Goal: Transaction & Acquisition: Purchase product/service

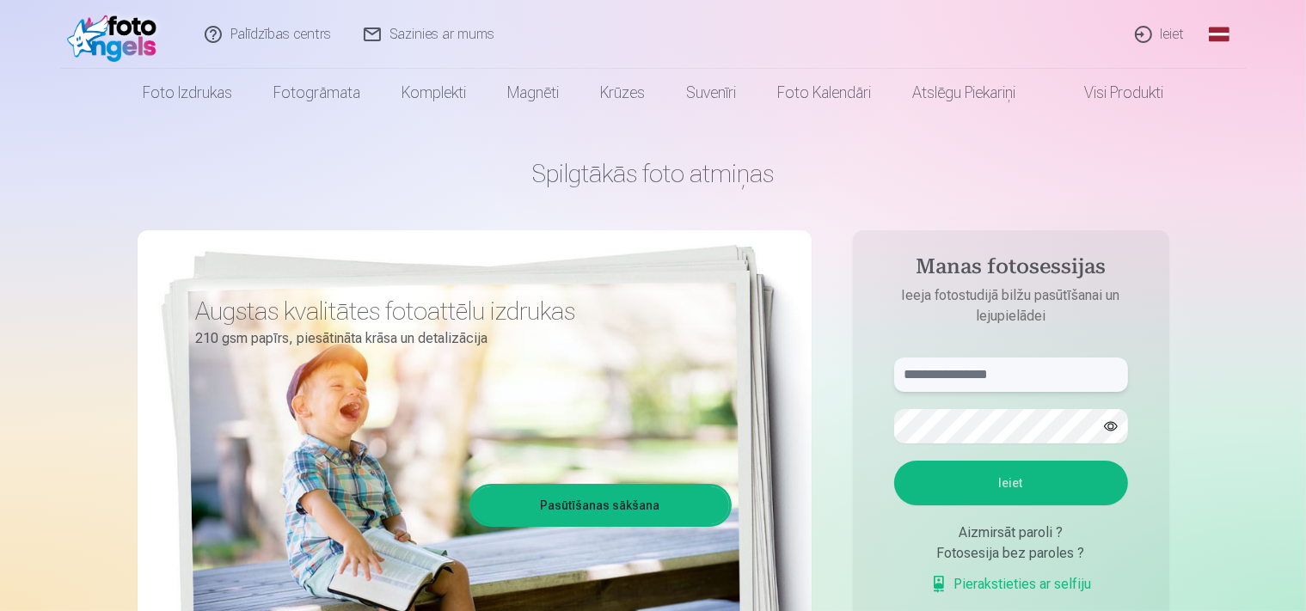
drag, startPoint x: 1012, startPoint y: 383, endPoint x: 1018, endPoint y: 373, distance: 11.2
click at [1012, 382] on input "text" at bounding box center [1011, 375] width 234 height 34
type input "**********"
click at [894, 461] on button "Ieiet" at bounding box center [1011, 483] width 234 height 45
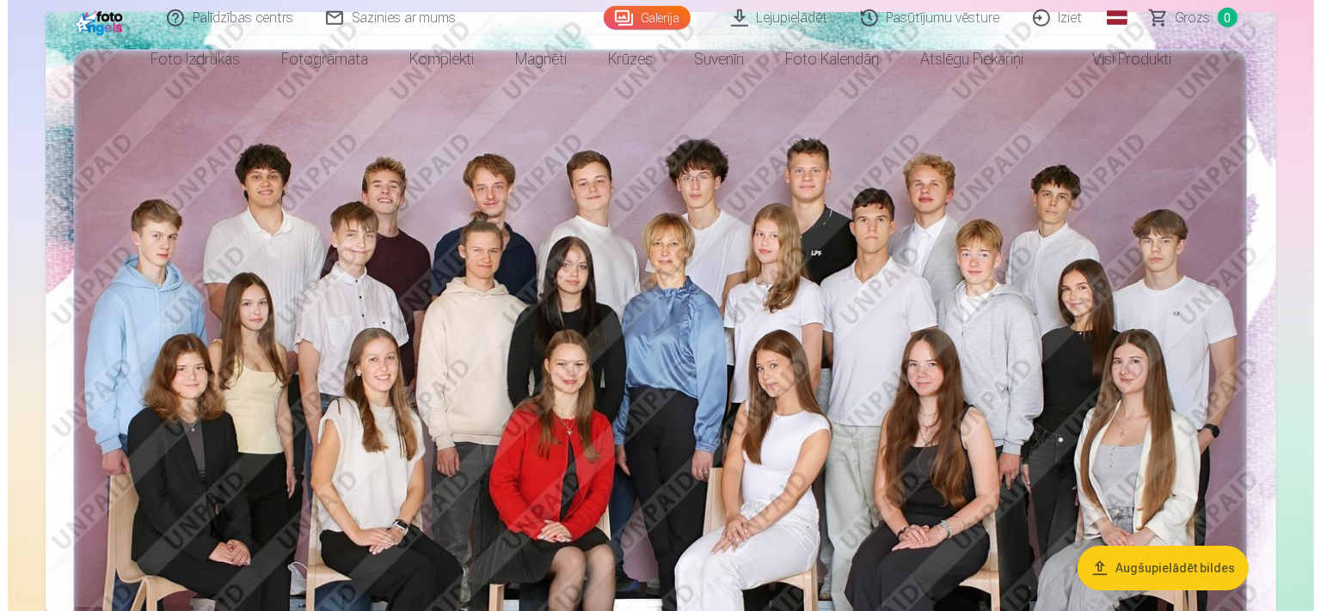
scroll to position [181, 0]
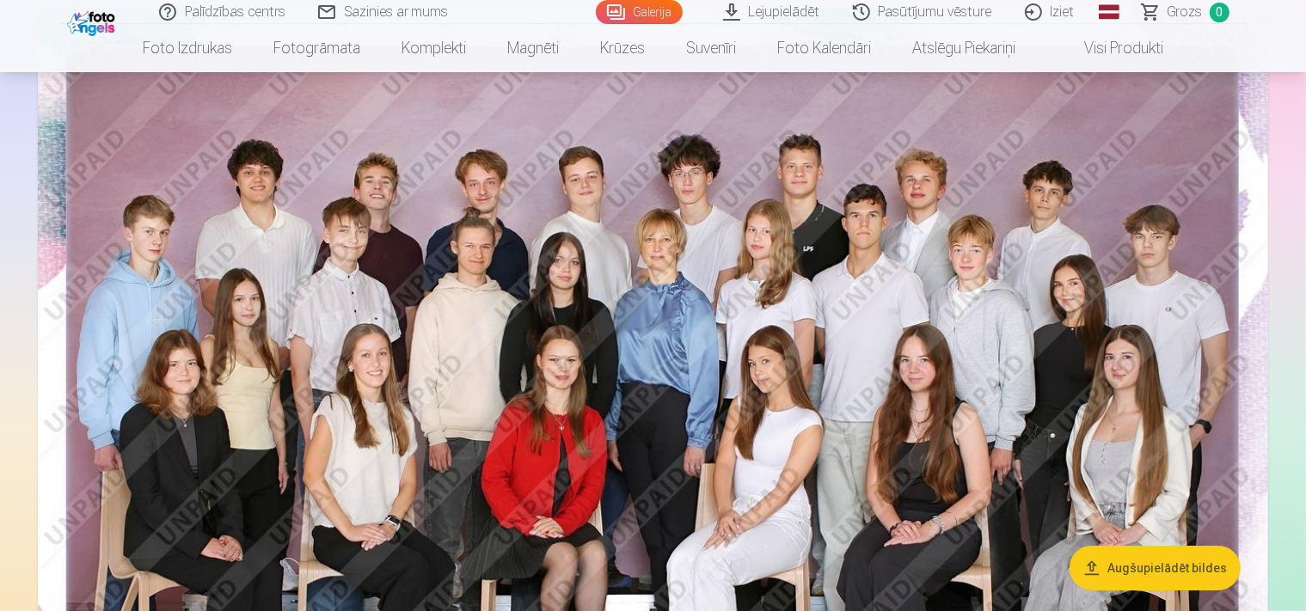
click at [607, 325] on img at bounding box center [653, 418] width 1231 height 821
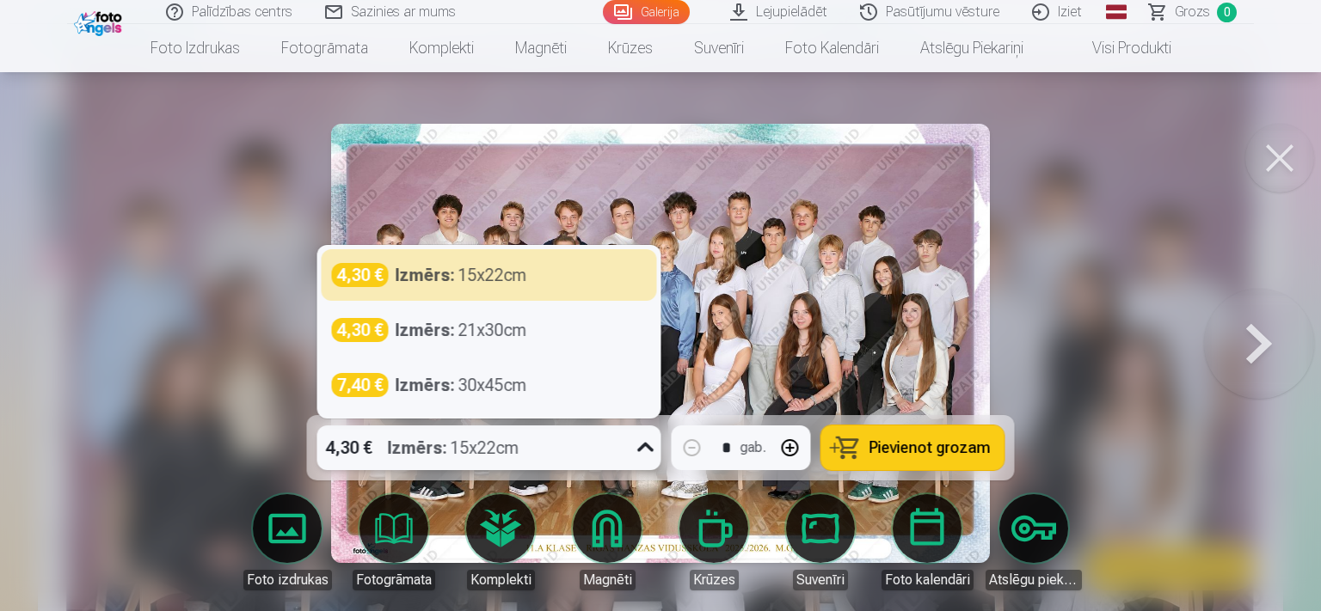
click at [650, 449] on icon at bounding box center [645, 447] width 16 height 9
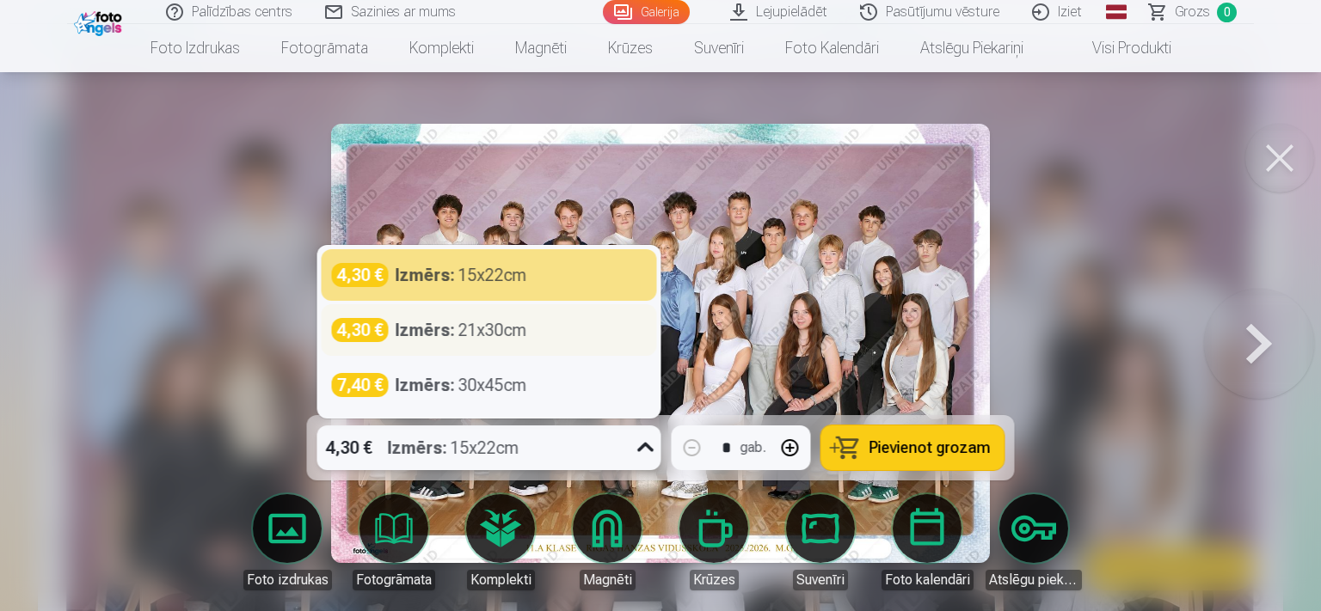
click at [476, 338] on div "Izmērs : 21x30cm" at bounding box center [462, 330] width 132 height 24
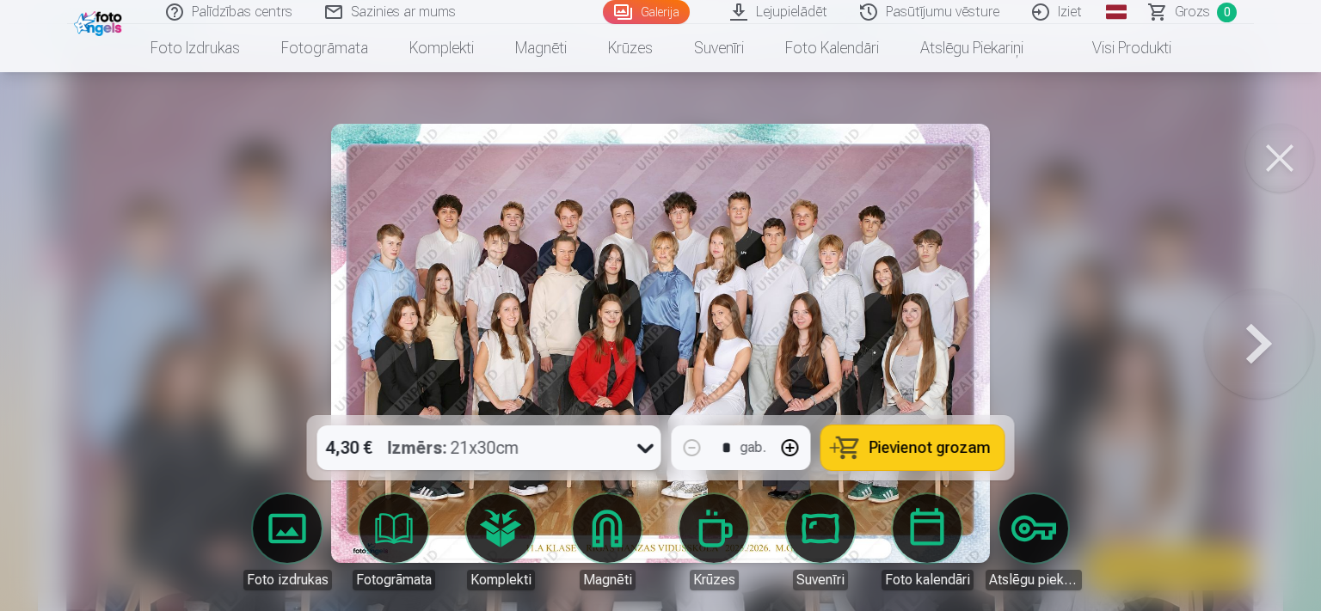
click at [901, 447] on span "Pievienot grozam" at bounding box center [929, 447] width 121 height 15
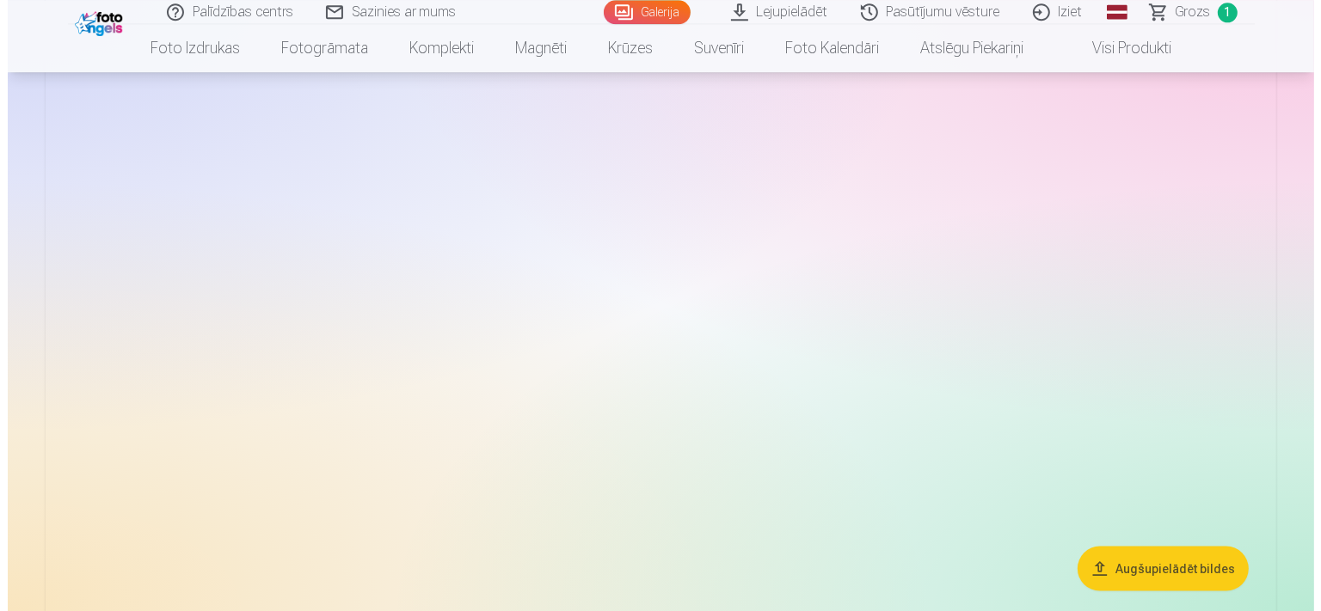
scroll to position [2088, 0]
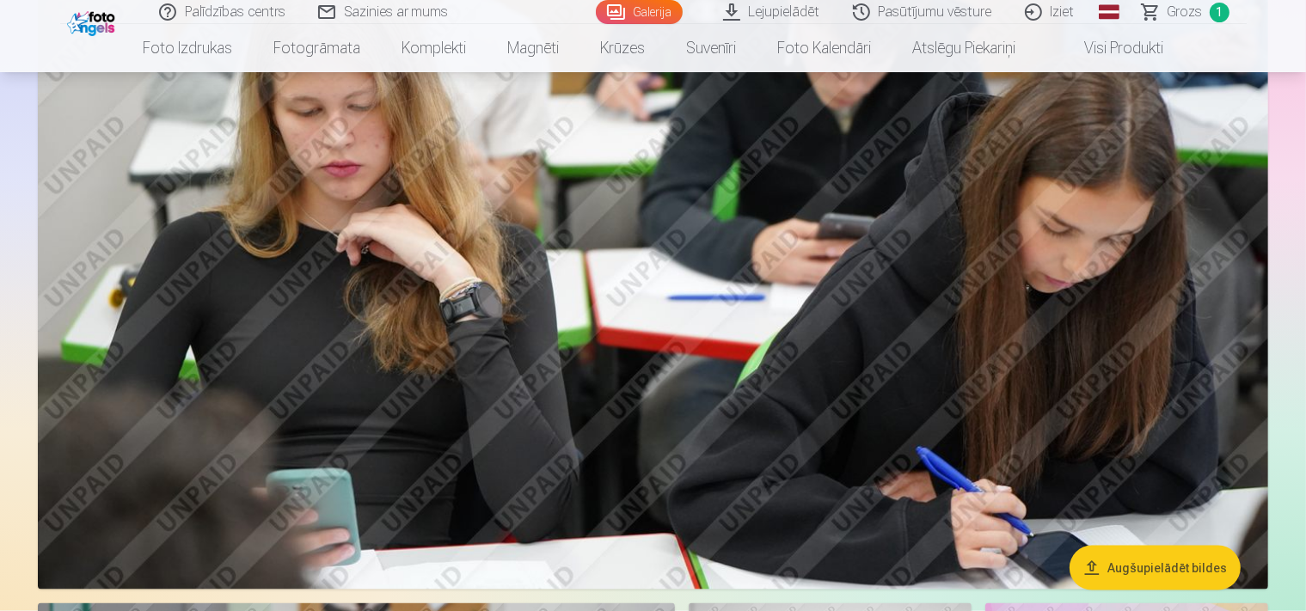
click at [580, 277] on img at bounding box center [653, 180] width 1231 height 820
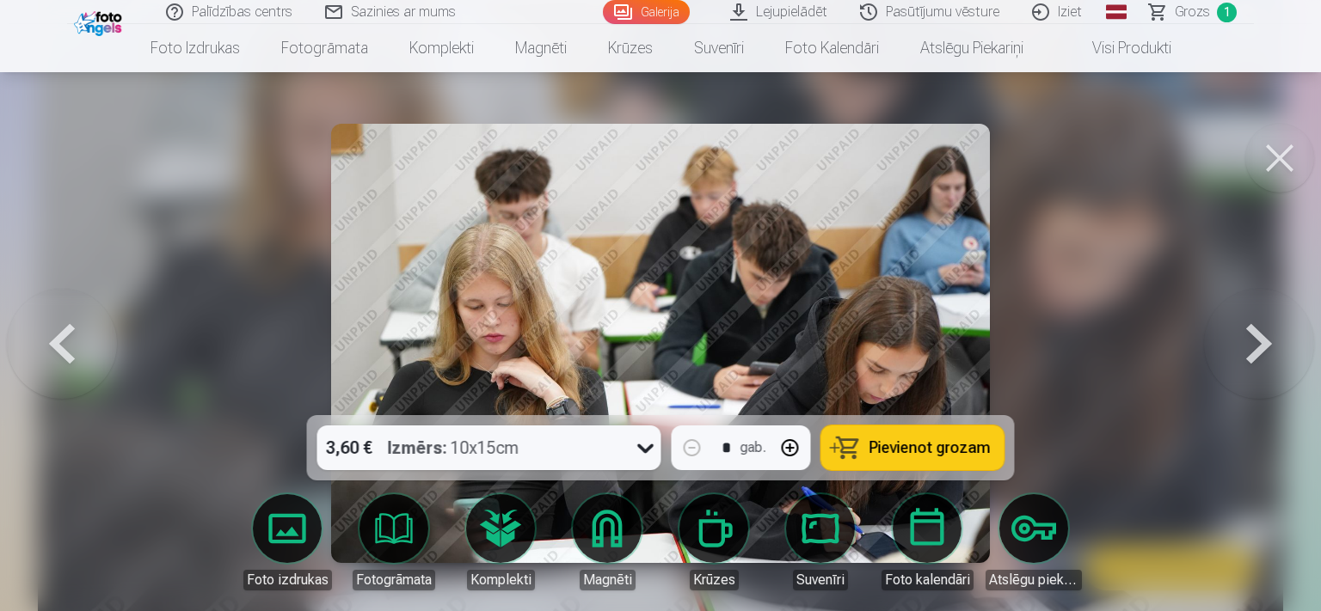
click at [643, 451] on icon at bounding box center [645, 449] width 16 height 9
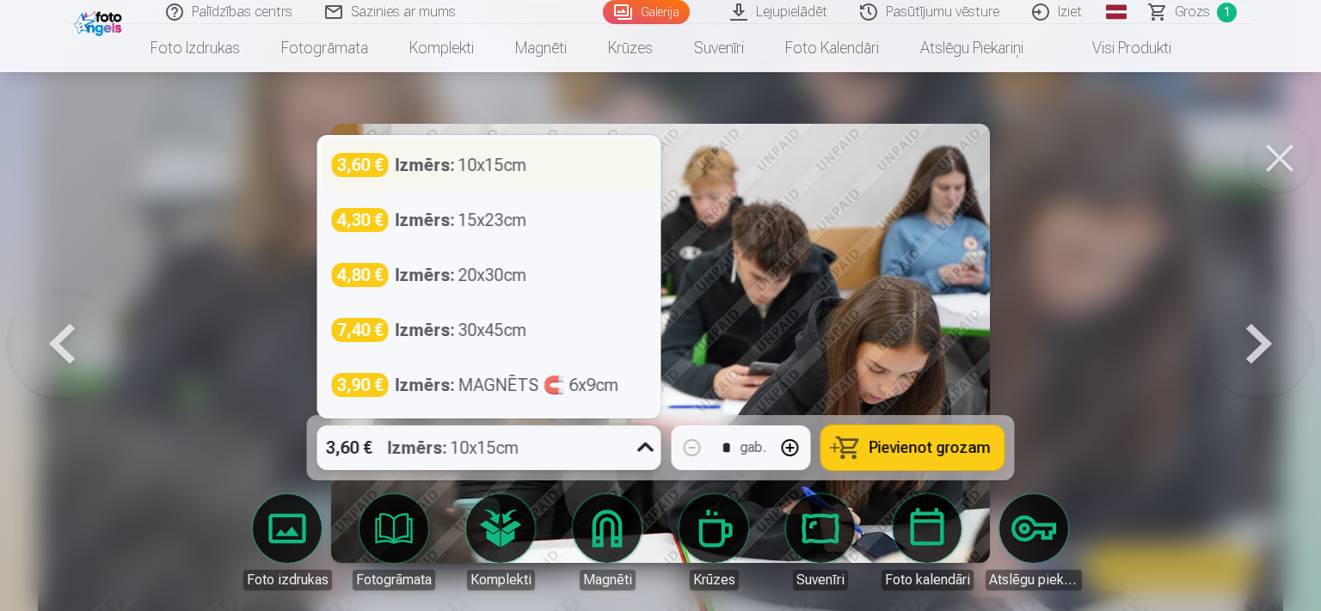
click at [464, 163] on div "Izmērs : 10x15cm" at bounding box center [462, 165] width 132 height 24
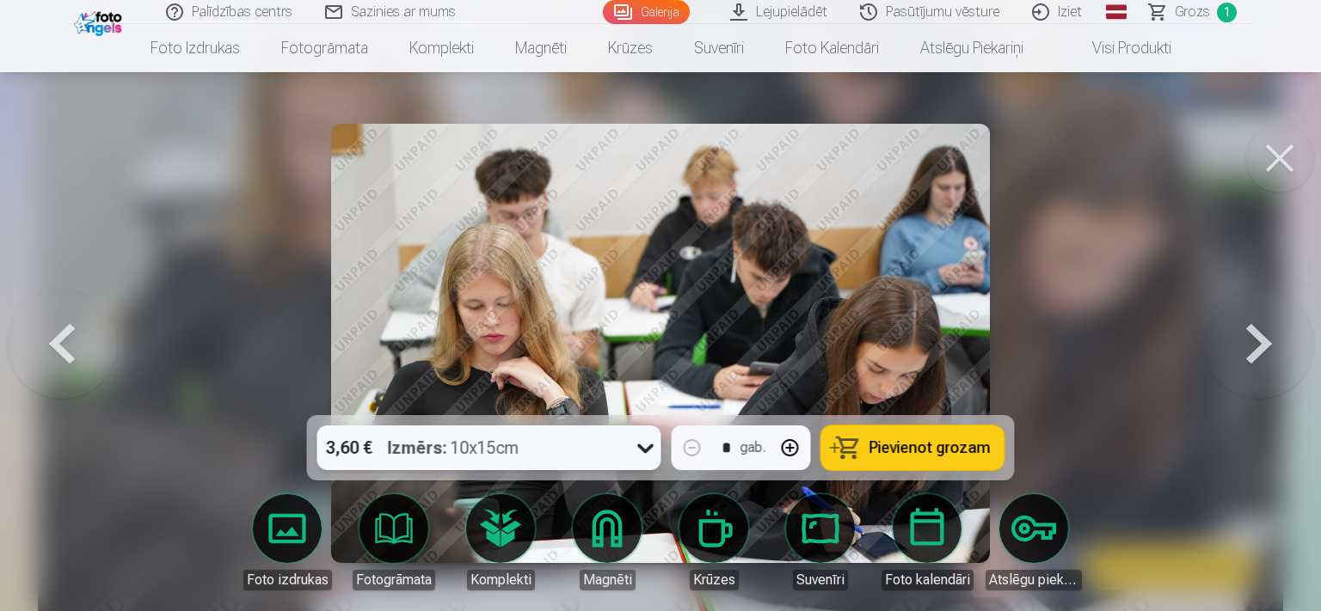
click at [893, 449] on span "Pievienot grozam" at bounding box center [929, 447] width 121 height 15
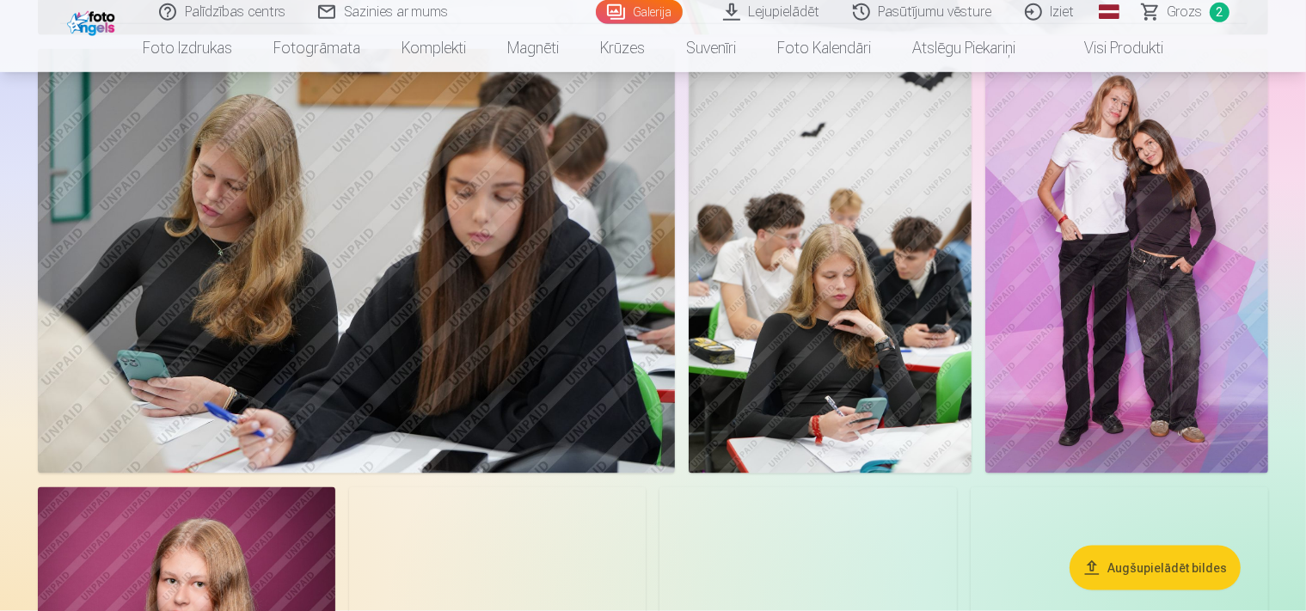
scroll to position [2724, 0]
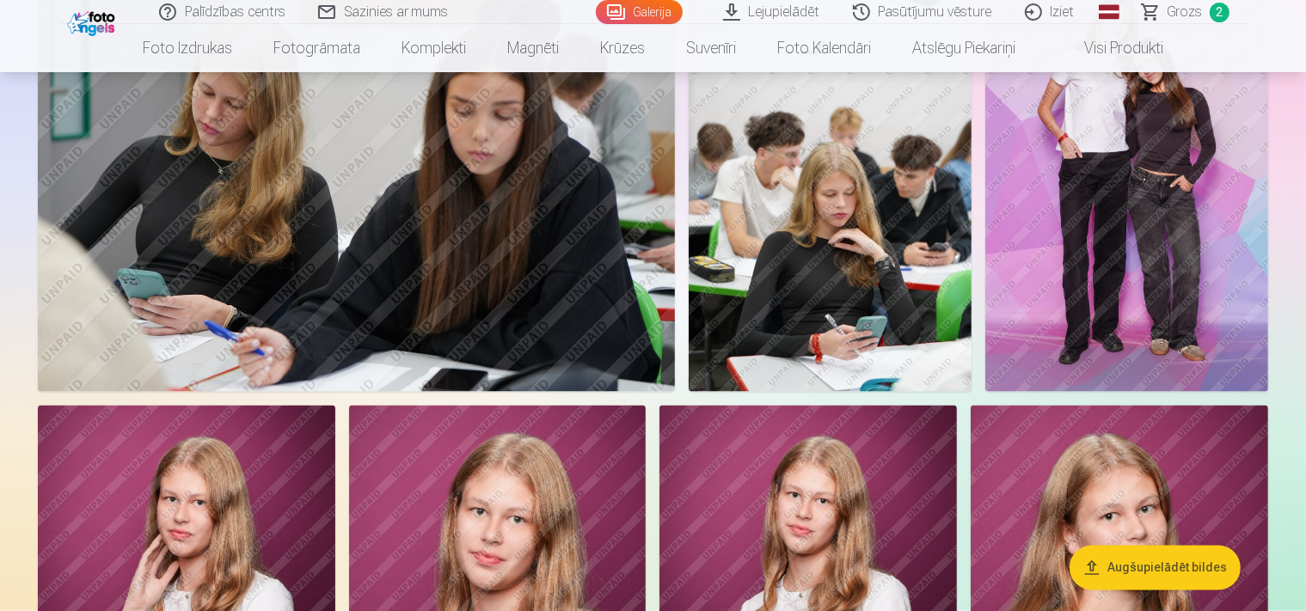
drag, startPoint x: 948, startPoint y: 353, endPoint x: 935, endPoint y: 363, distance: 16.5
click at [935, 363] on img at bounding box center [830, 179] width 283 height 425
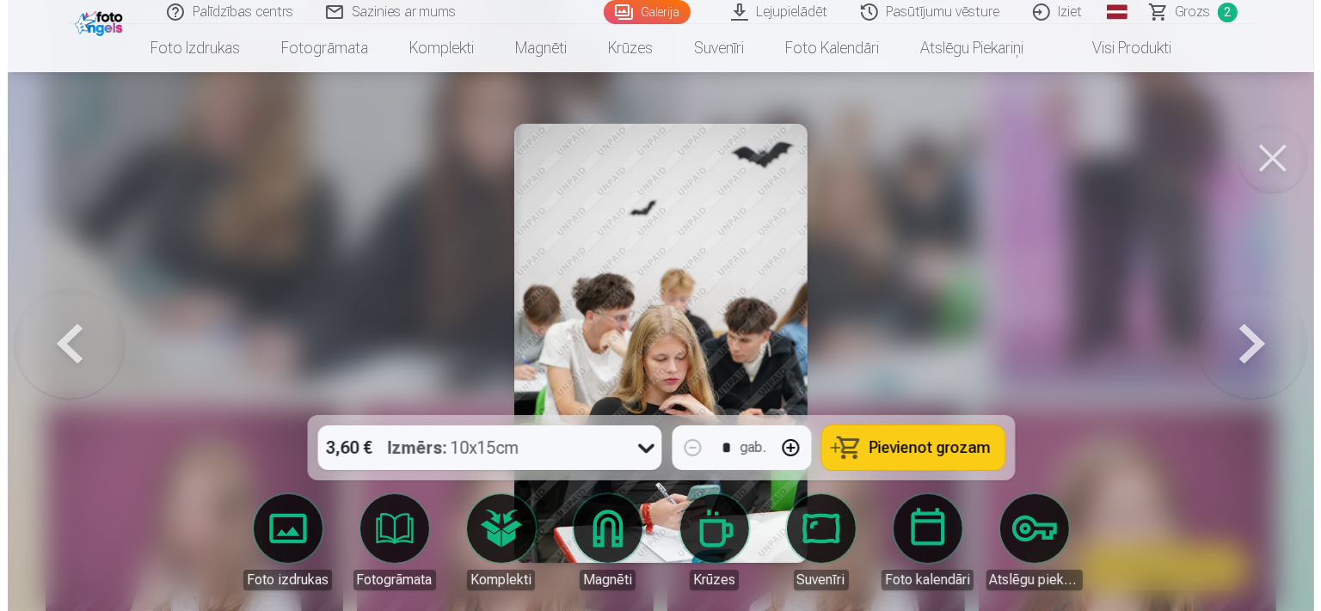
scroll to position [2753, 0]
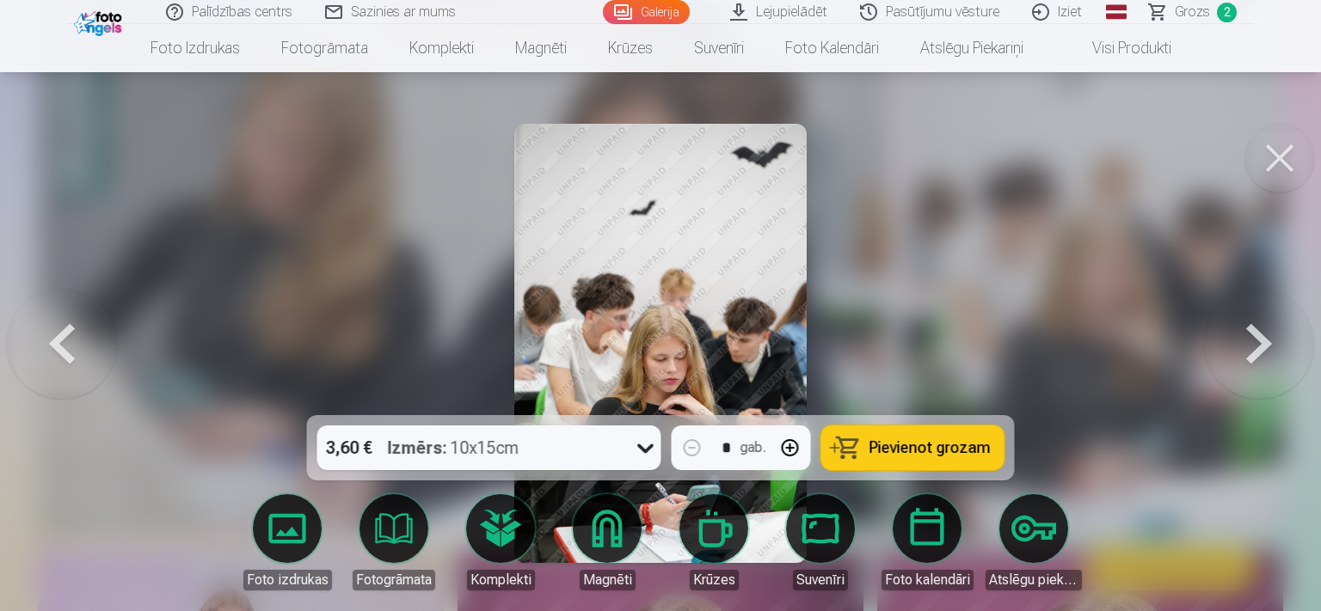
click at [642, 360] on img at bounding box center [660, 343] width 293 height 439
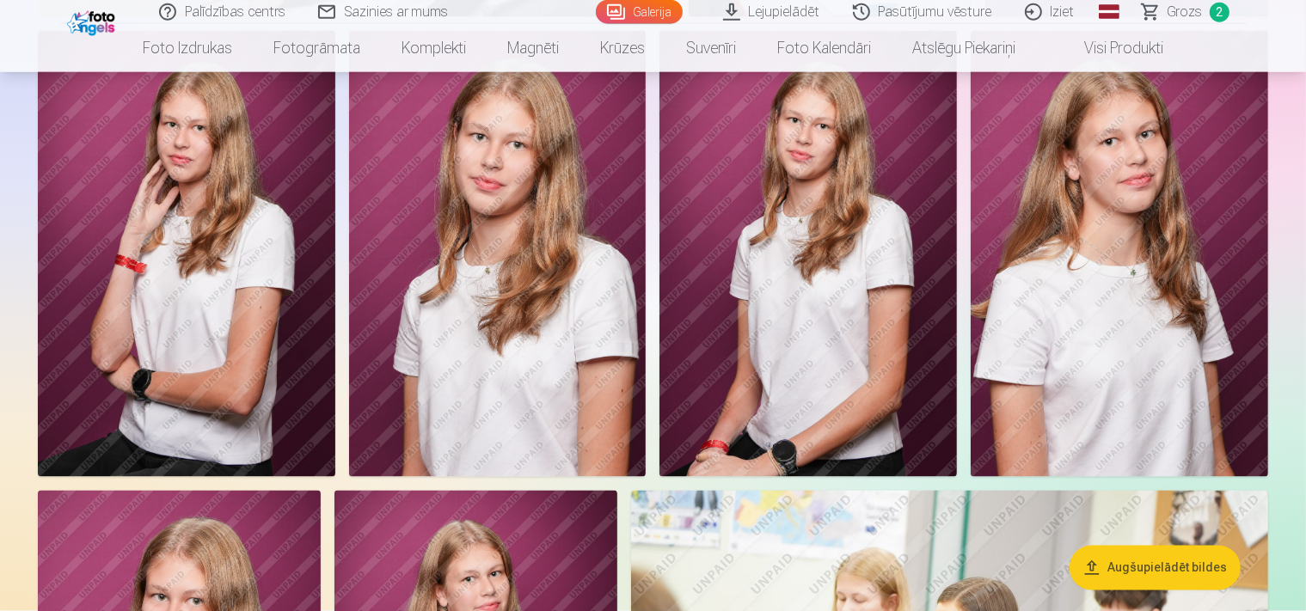
scroll to position [3178, 0]
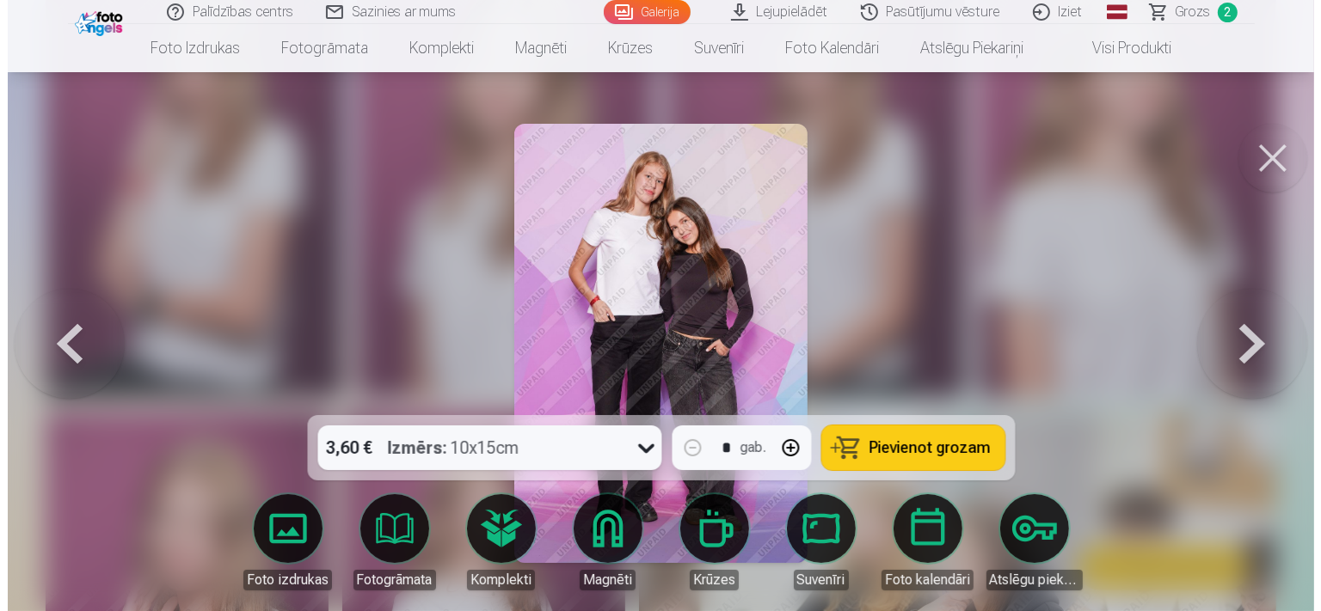
scroll to position [3207, 0]
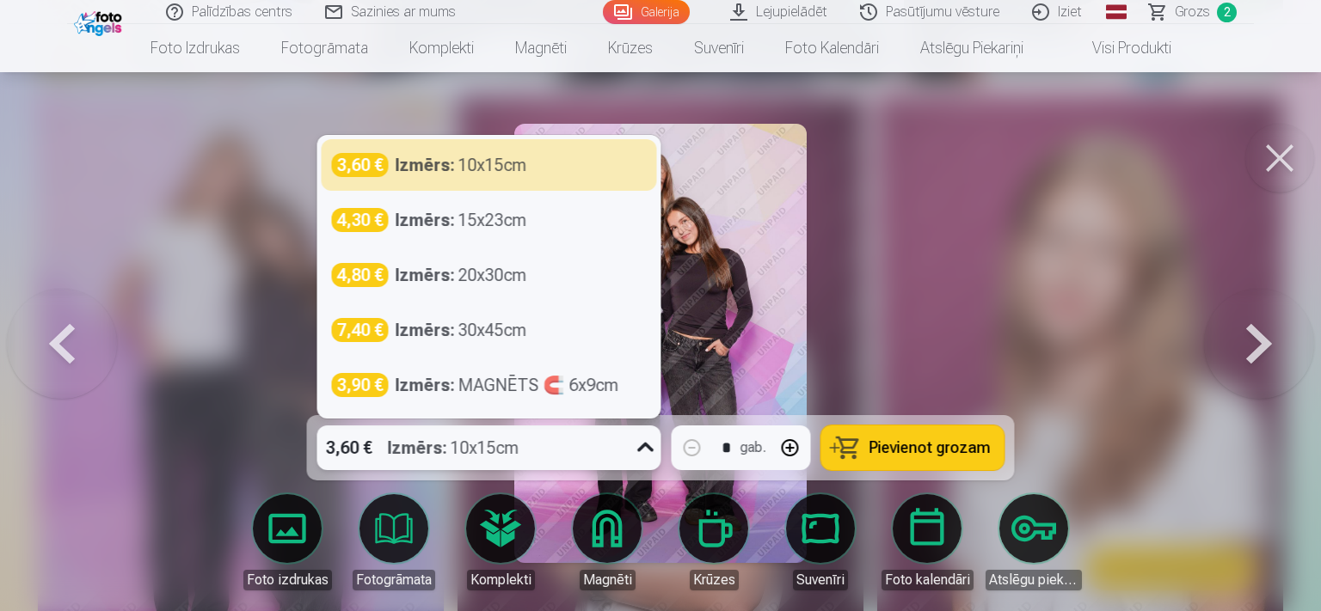
click at [571, 441] on div "3,60 € Izmērs : 10x15cm" at bounding box center [472, 448] width 311 height 45
click at [933, 454] on span "Pievienot grozam" at bounding box center [929, 447] width 121 height 15
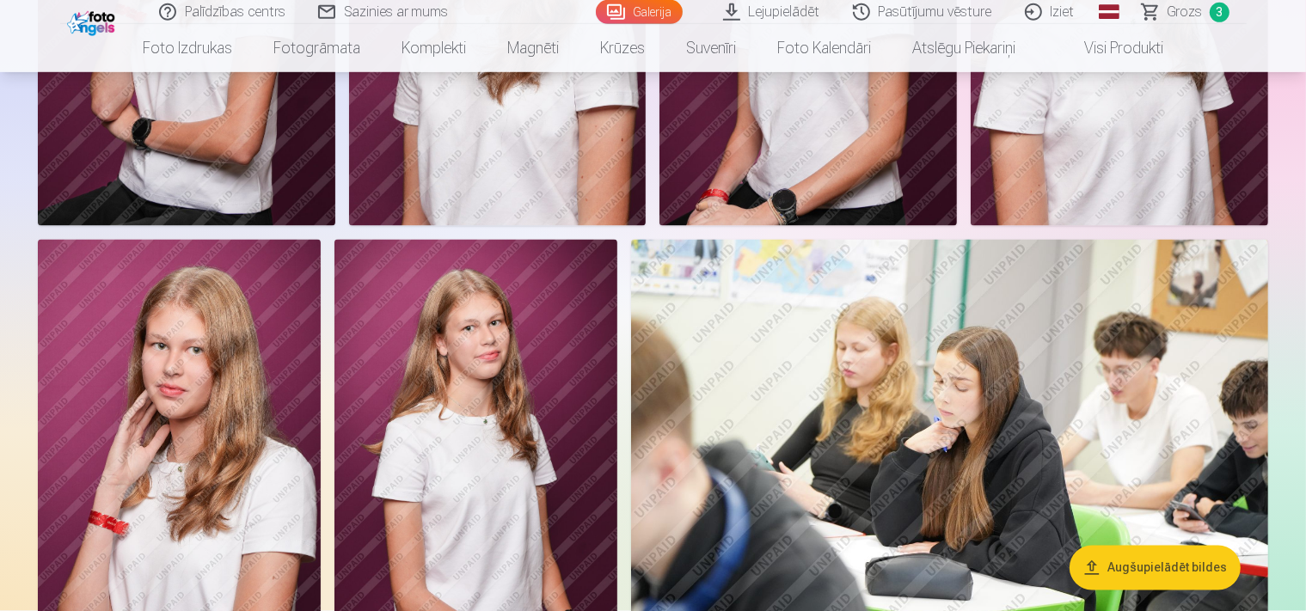
scroll to position [3269, 0]
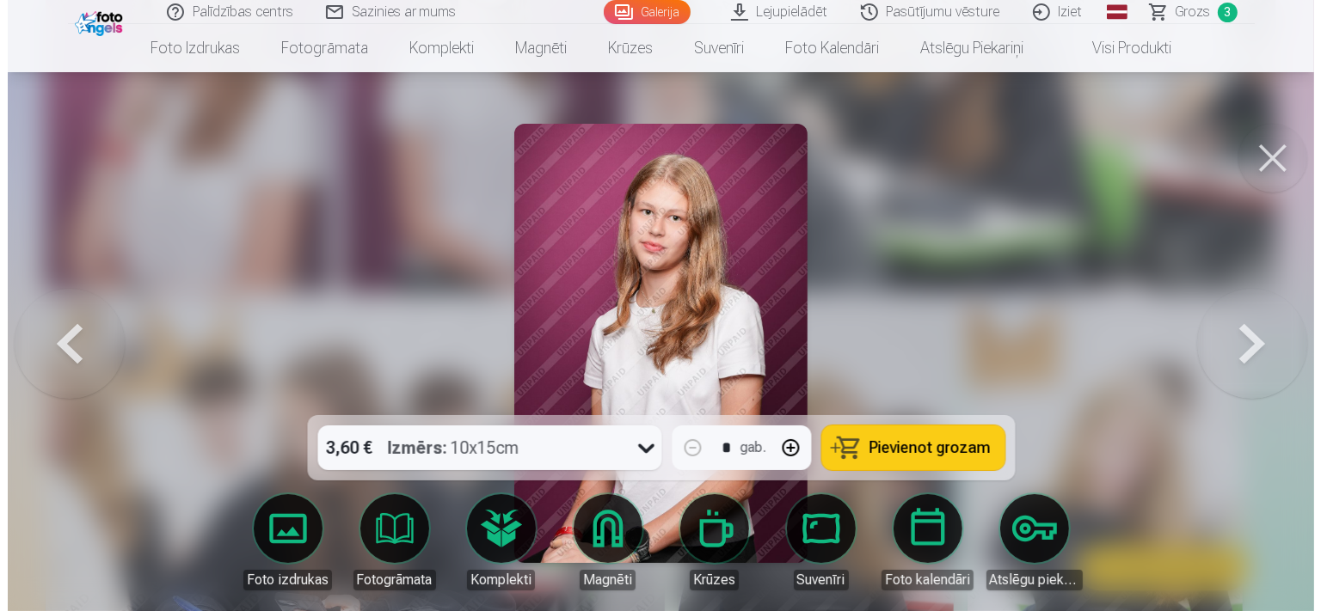
scroll to position [3758, 0]
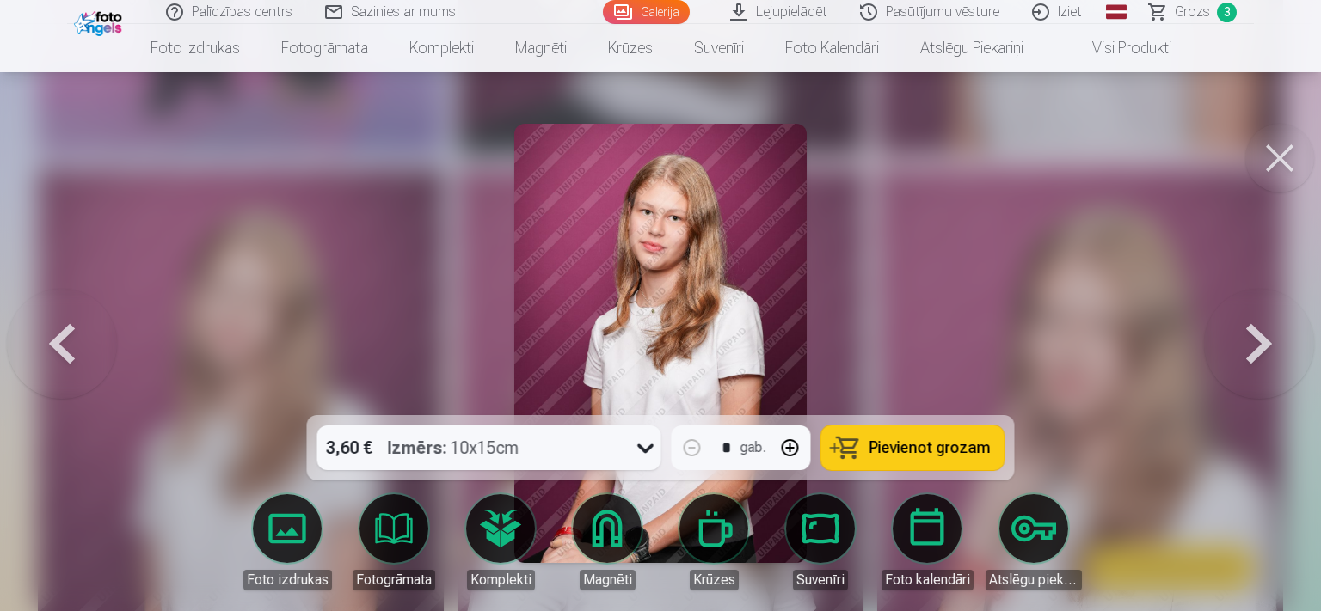
click at [986, 451] on span "Pievienot grozam" at bounding box center [929, 447] width 121 height 15
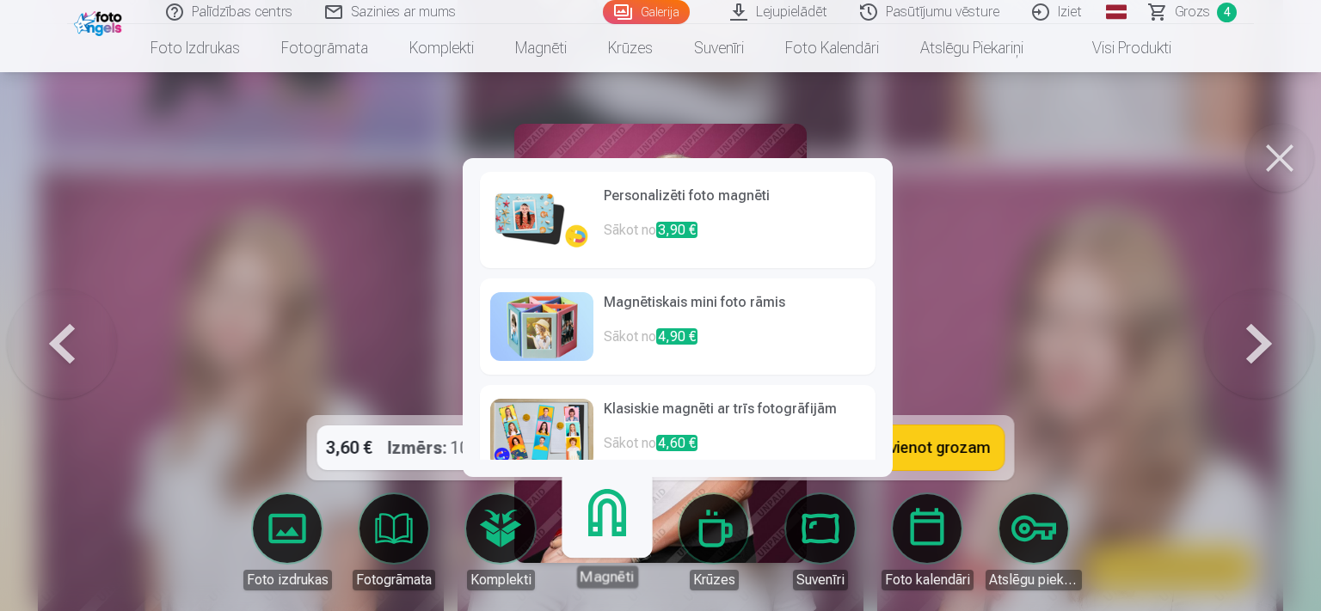
click at [808, 218] on h6 "Personalizēti foto magnēti" at bounding box center [734, 203] width 261 height 34
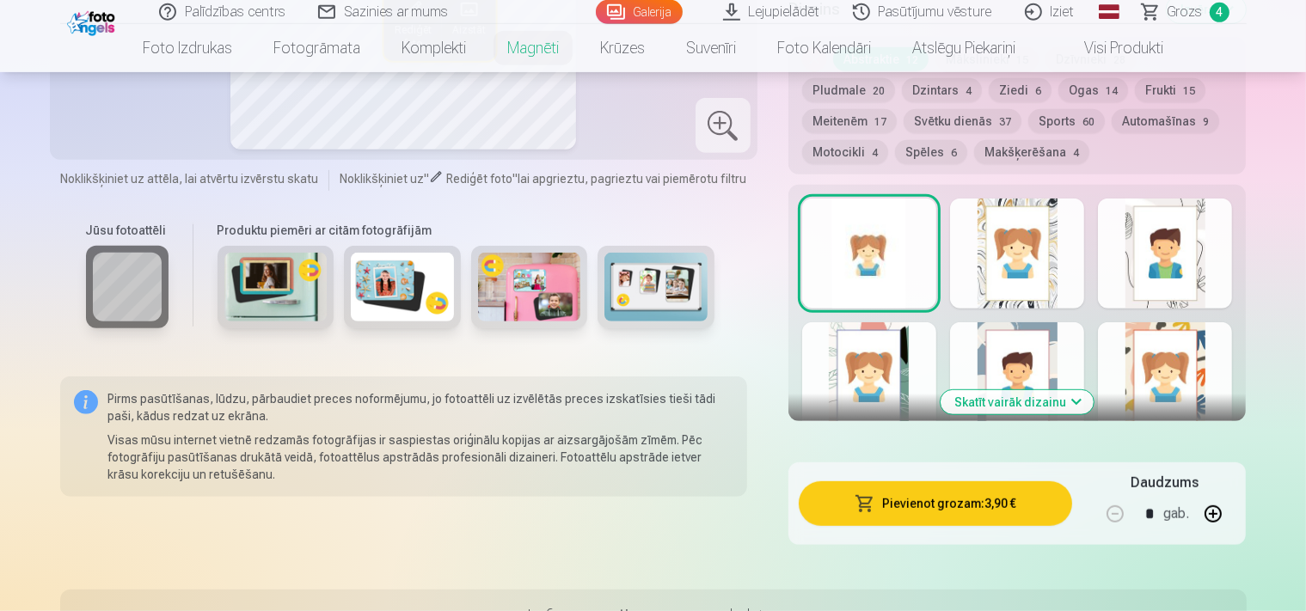
scroll to position [998, 0]
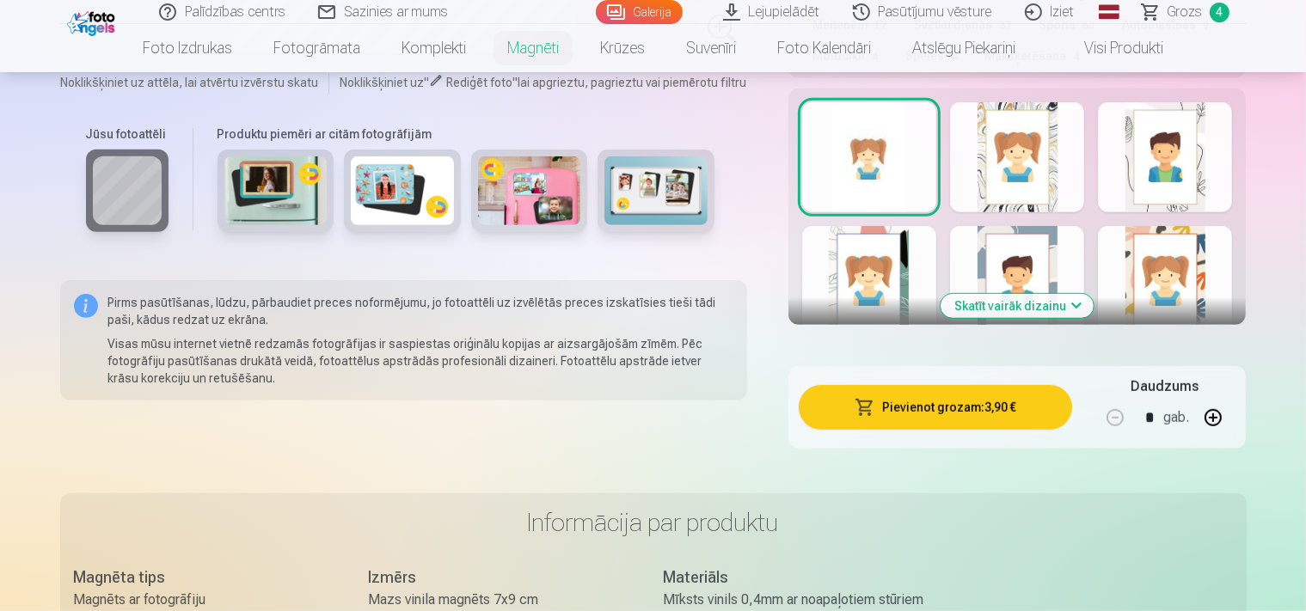
click at [1094, 294] on button "Skatīt vairāk dizainu" at bounding box center [1017, 306] width 153 height 24
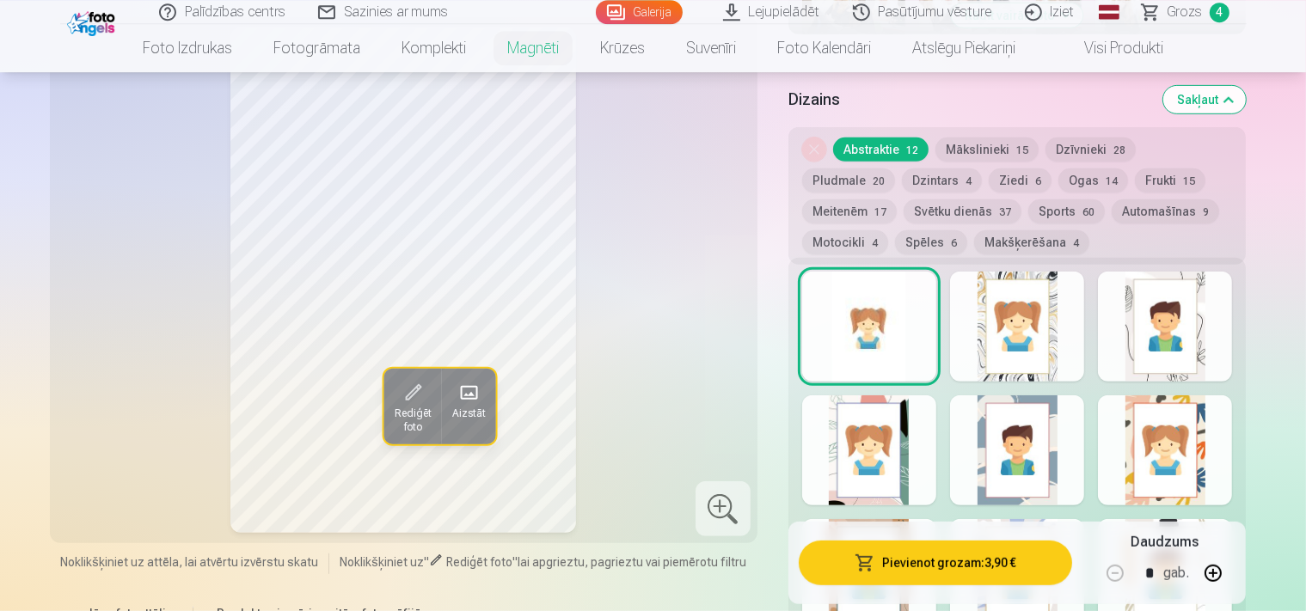
scroll to position [726, 0]
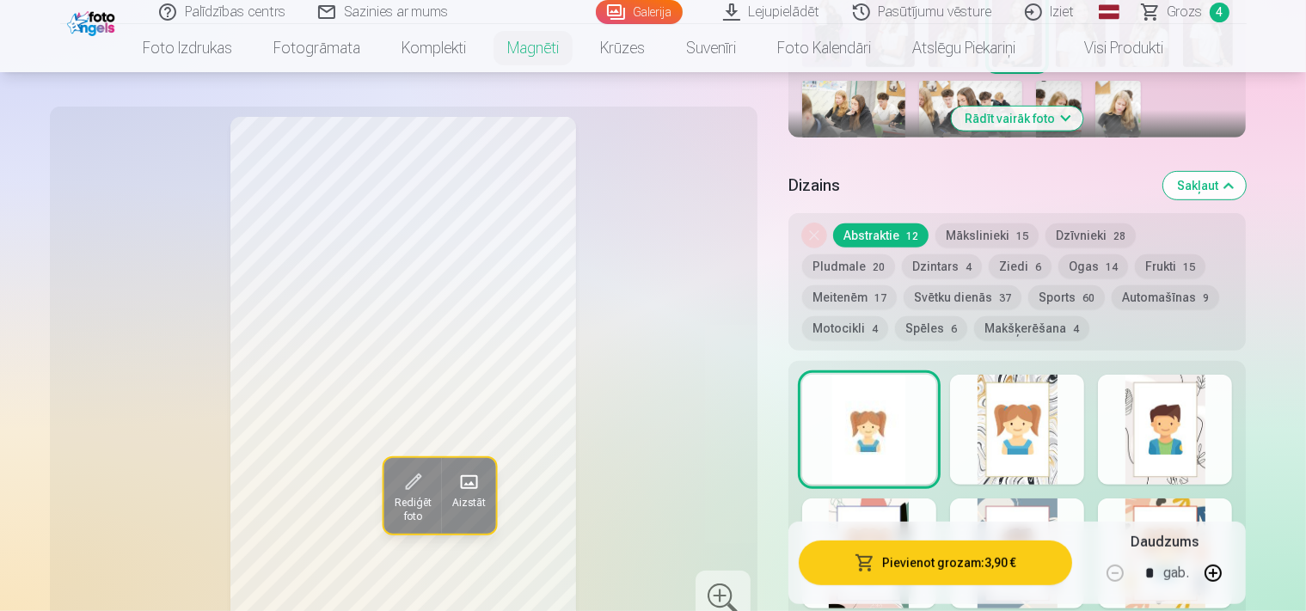
click at [1135, 255] on button "Frukti 15" at bounding box center [1170, 267] width 71 height 24
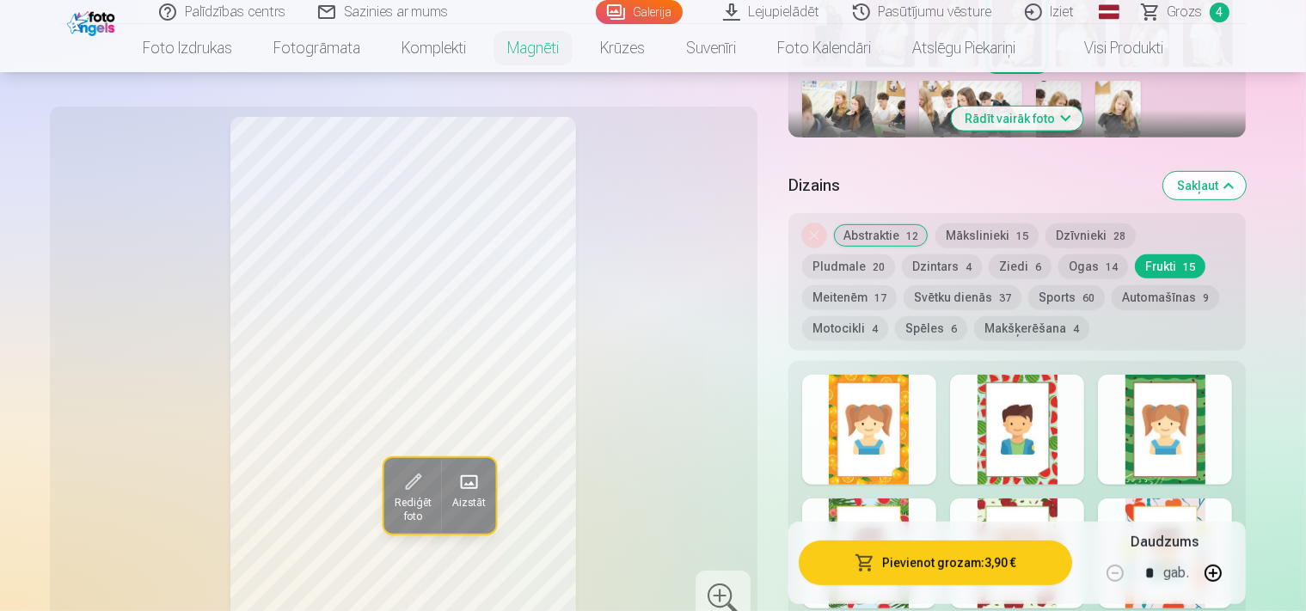
click at [1113, 224] on button "Dzīvnieki 28" at bounding box center [1091, 236] width 90 height 24
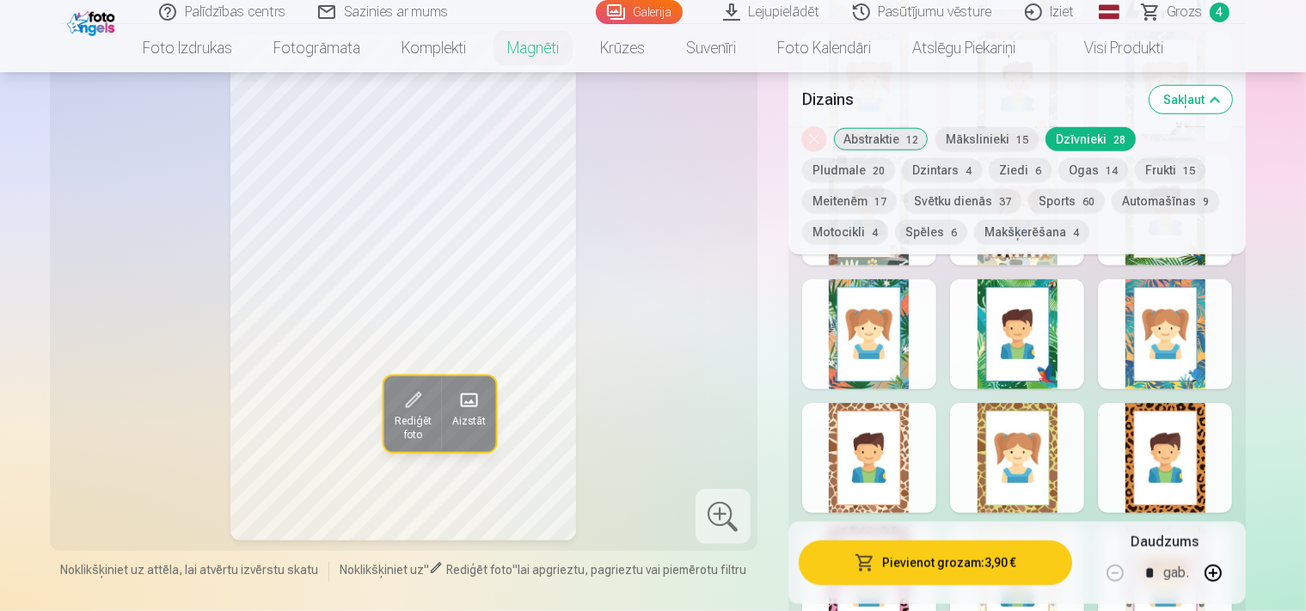
scroll to position [1634, 0]
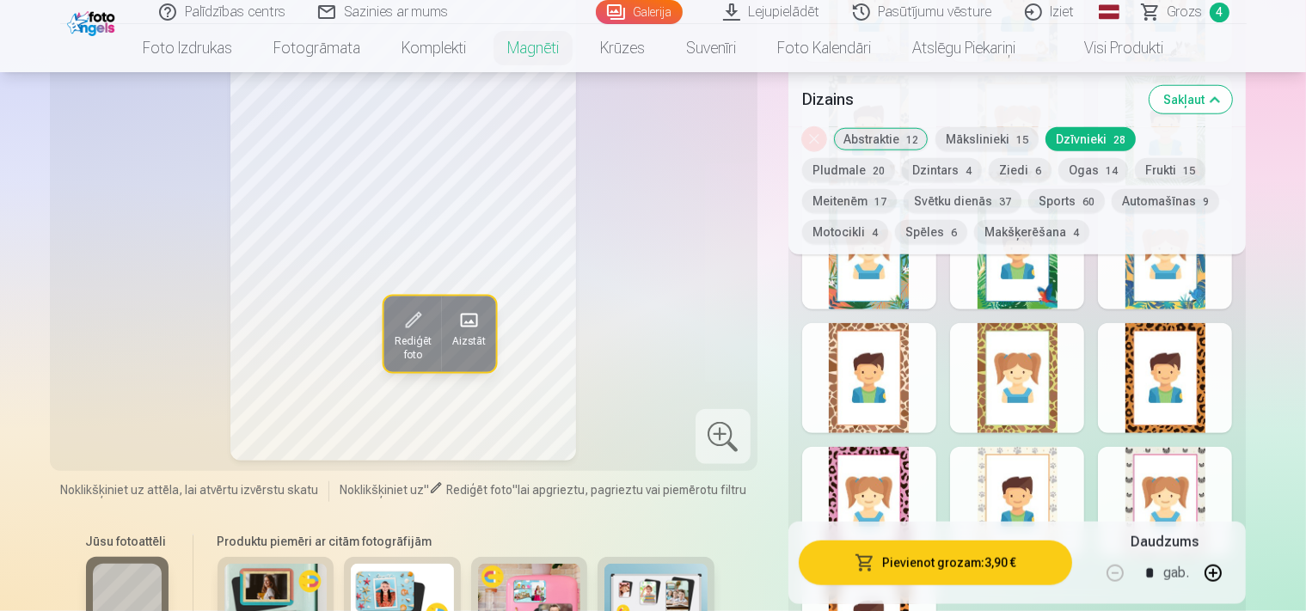
click at [1183, 365] on div at bounding box center [1165, 378] width 134 height 110
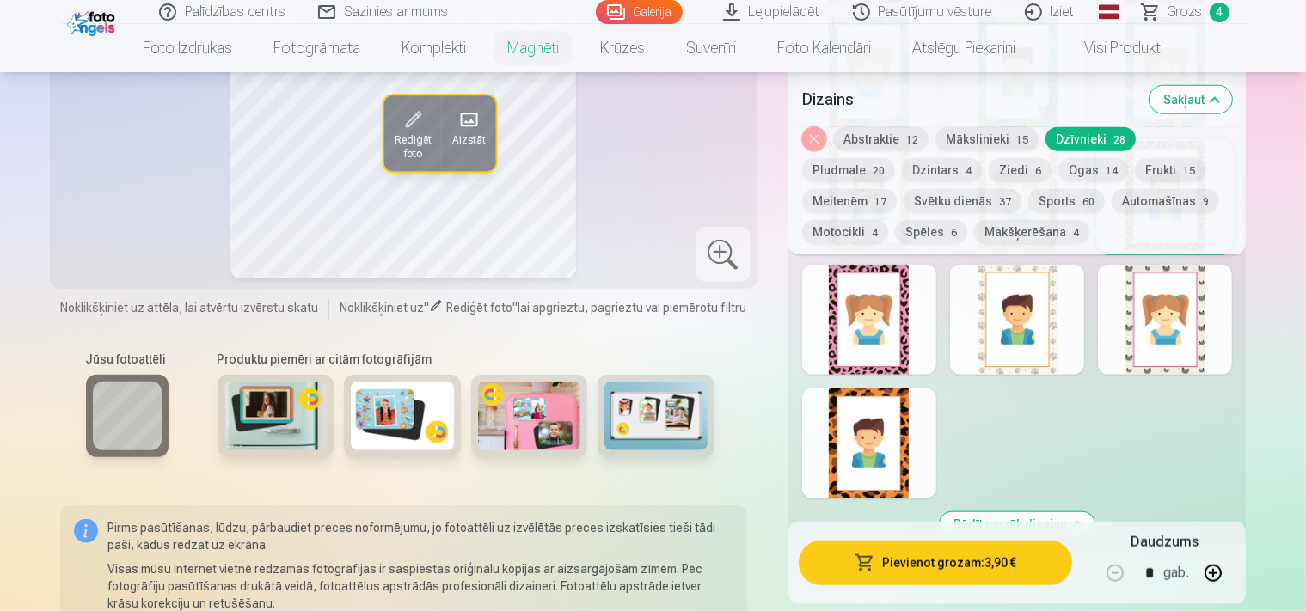
scroll to position [1998, 0]
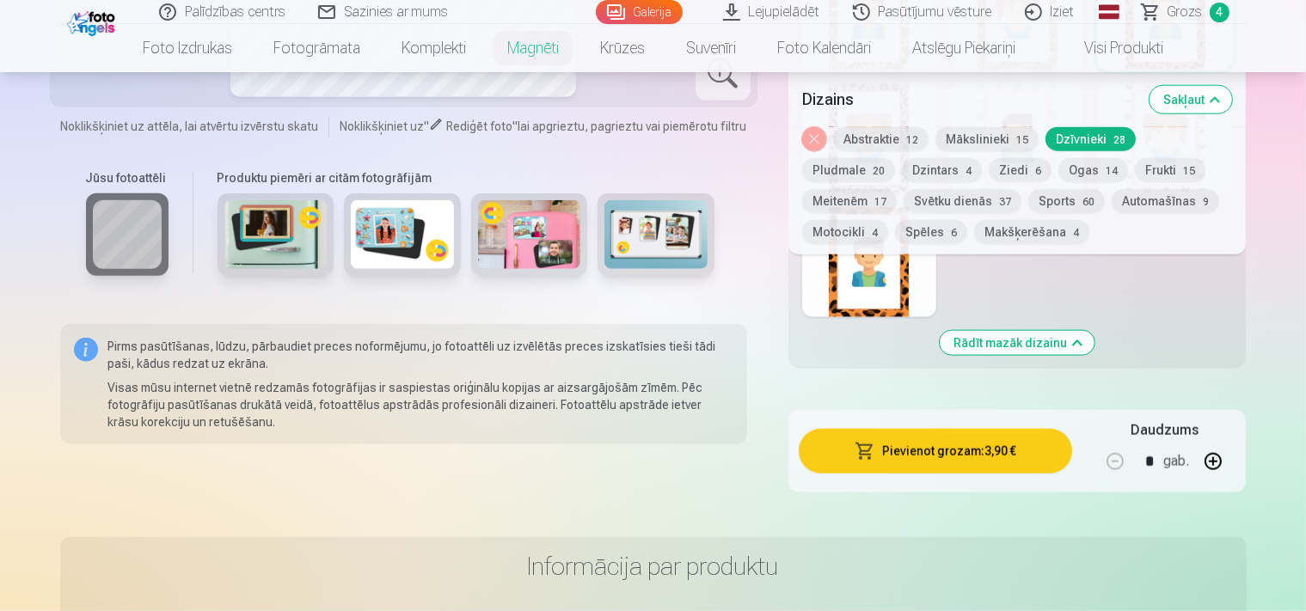
click at [934, 295] on div at bounding box center [869, 262] width 134 height 110
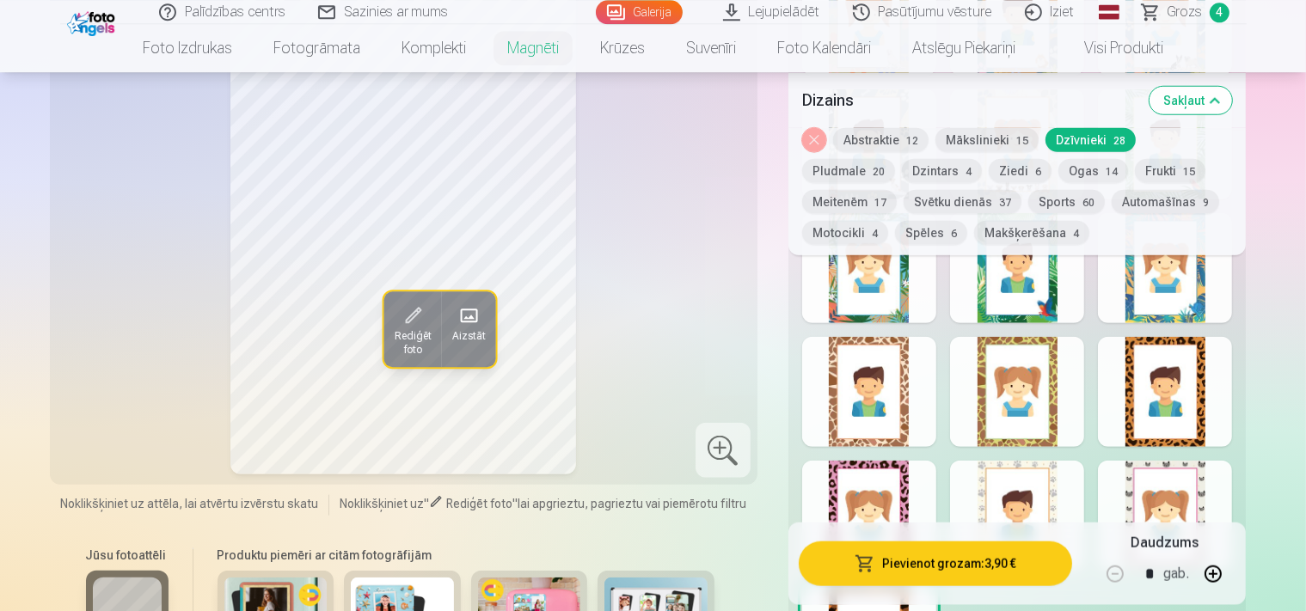
scroll to position [1452, 0]
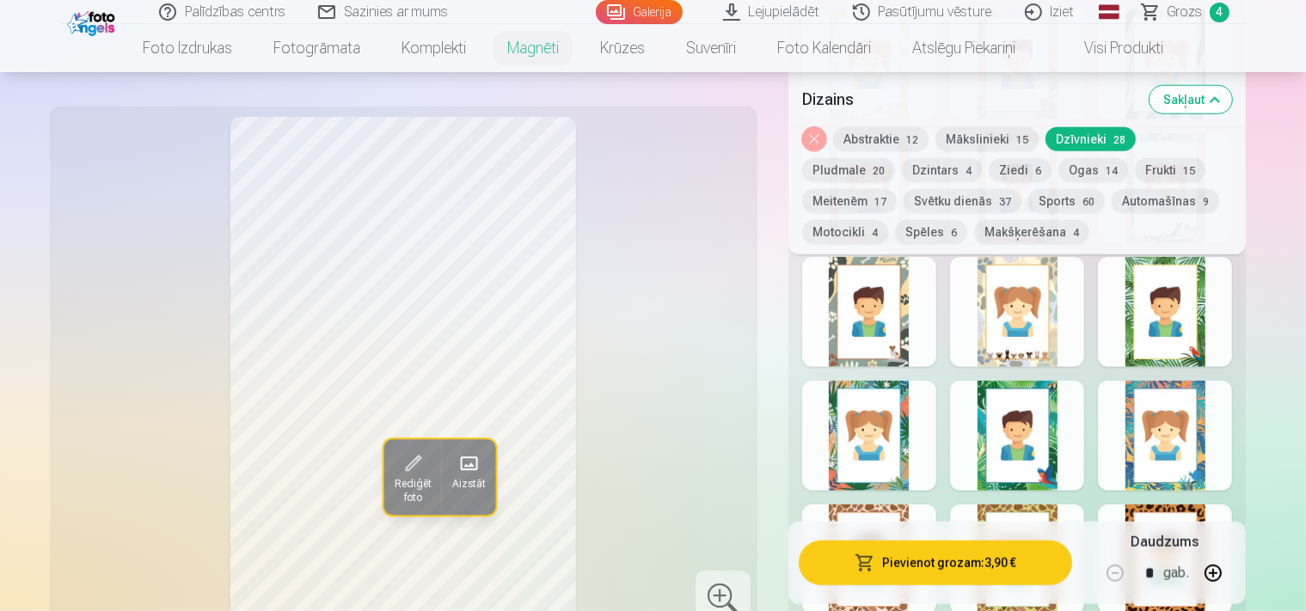
click at [989, 169] on button "Ziedi 6" at bounding box center [1020, 170] width 63 height 24
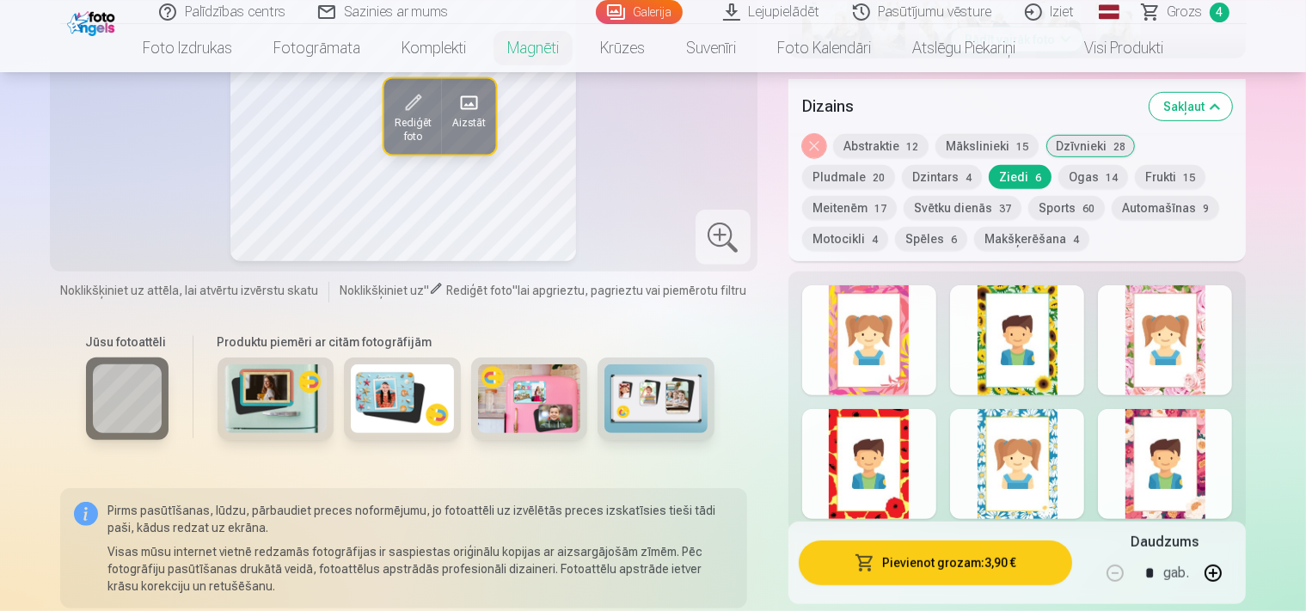
scroll to position [817, 0]
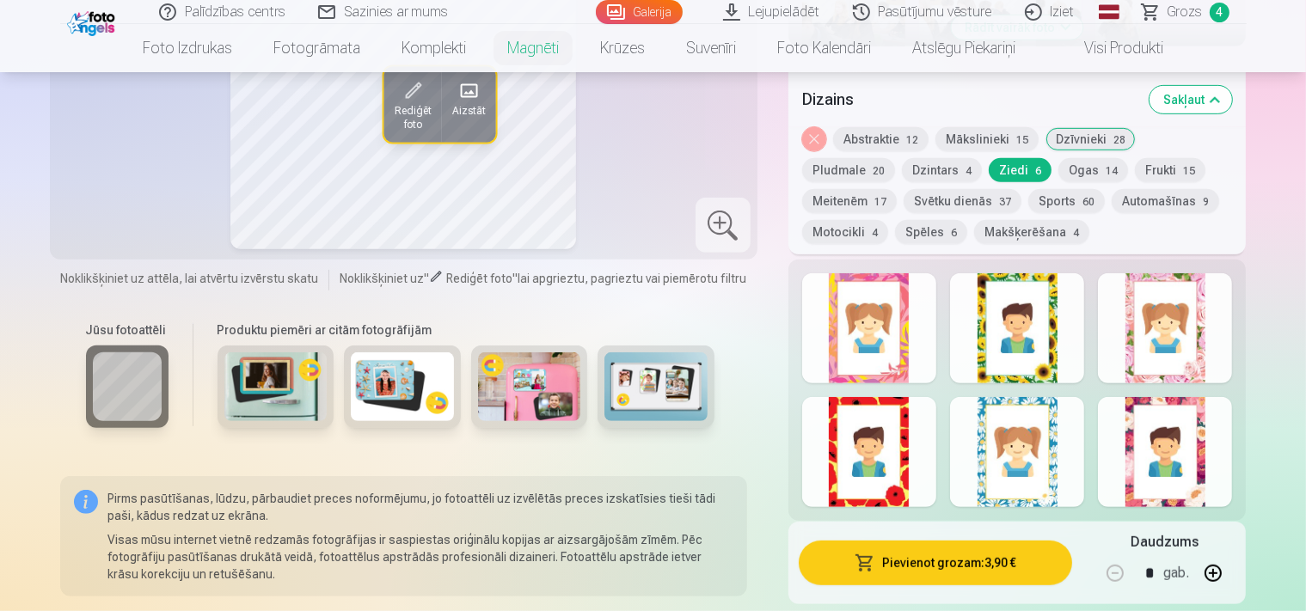
click at [1068, 425] on div at bounding box center [1017, 452] width 134 height 110
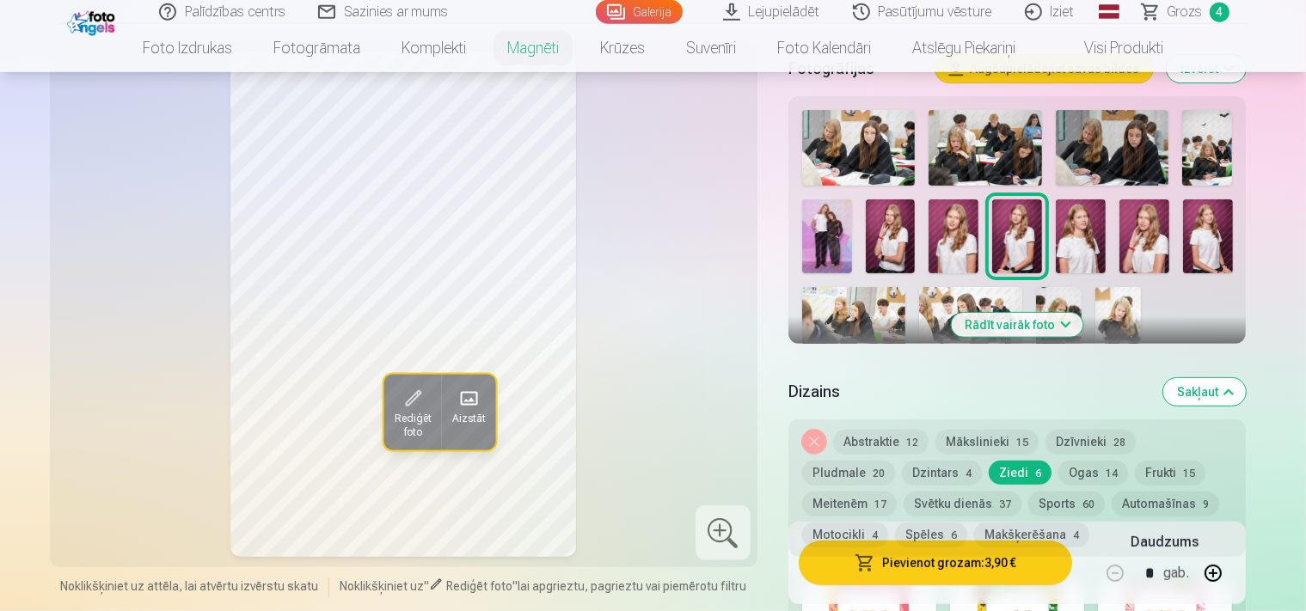
scroll to position [544, 0]
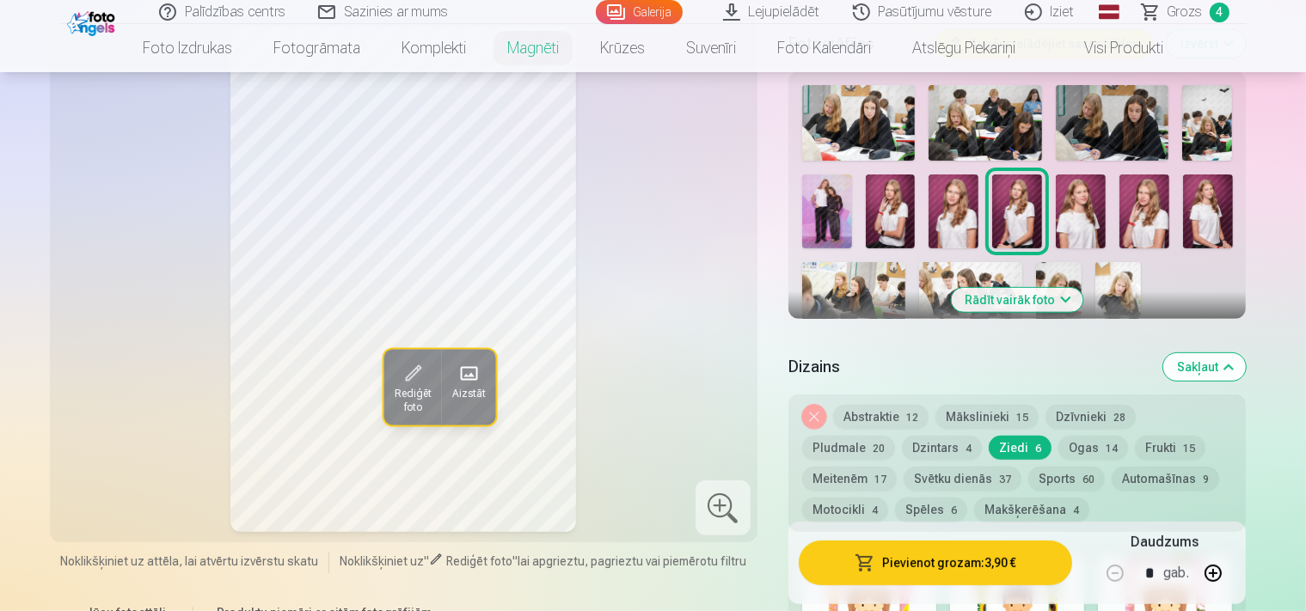
click at [904, 467] on button "Svētku dienās 37" at bounding box center [963, 479] width 118 height 24
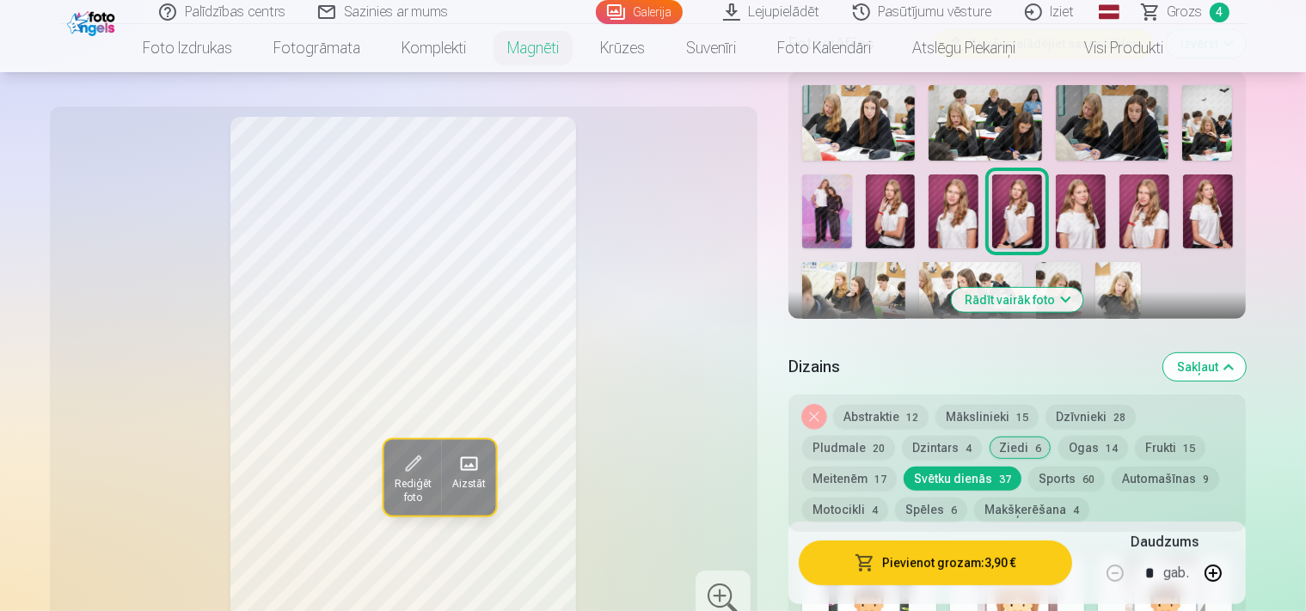
click at [991, 395] on div "Noņemiet dizainu Abstraktie 12 Mākslinieki 15 Dzīvnieki 28 Pludmale 20 Dzintars…" at bounding box center [1018, 464] width 458 height 138
click at [986, 405] on button "Mākslinieki 15" at bounding box center [987, 417] width 103 height 24
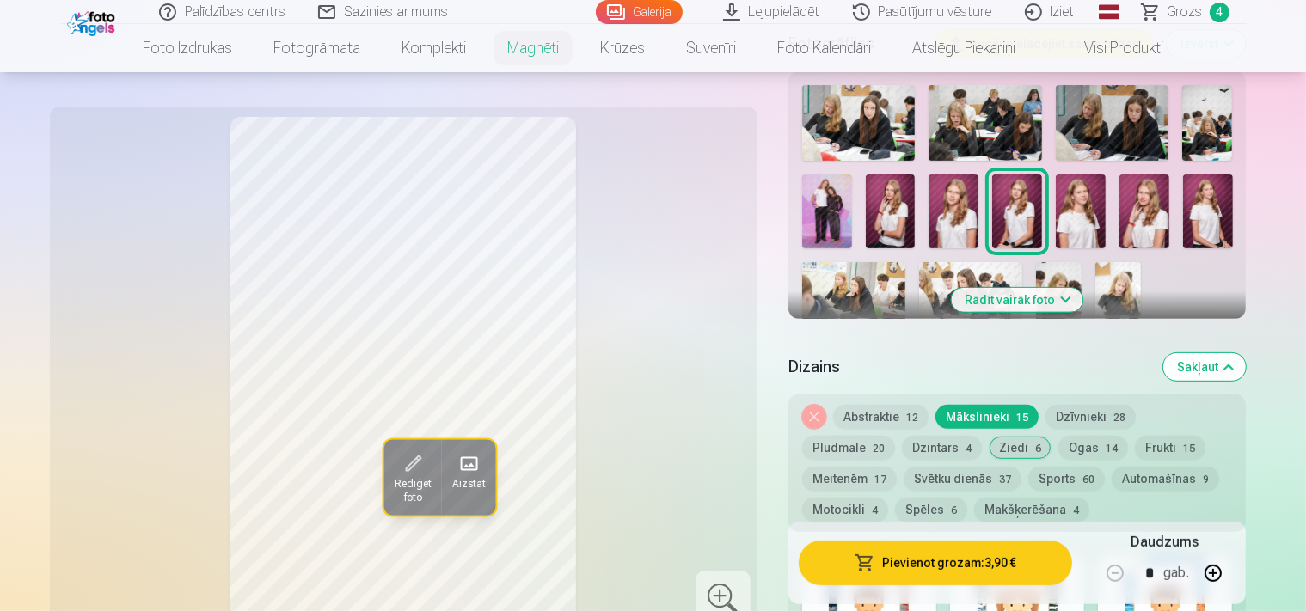
click at [895, 436] on button "Pludmale 20" at bounding box center [848, 448] width 93 height 24
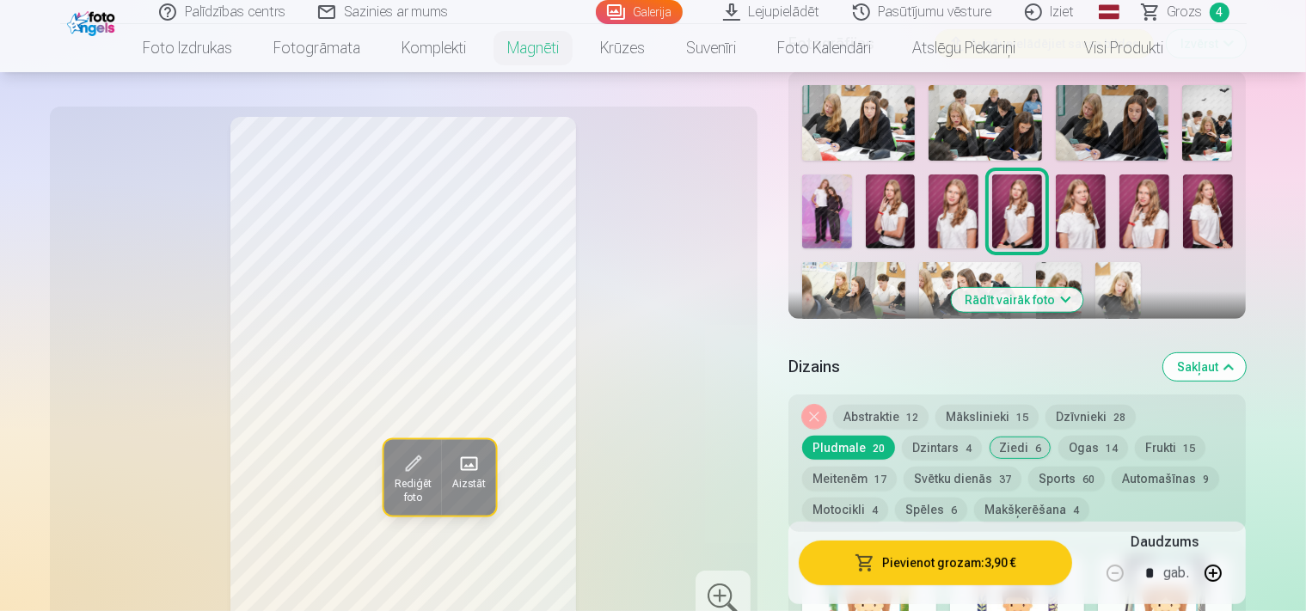
scroll to position [726, 0]
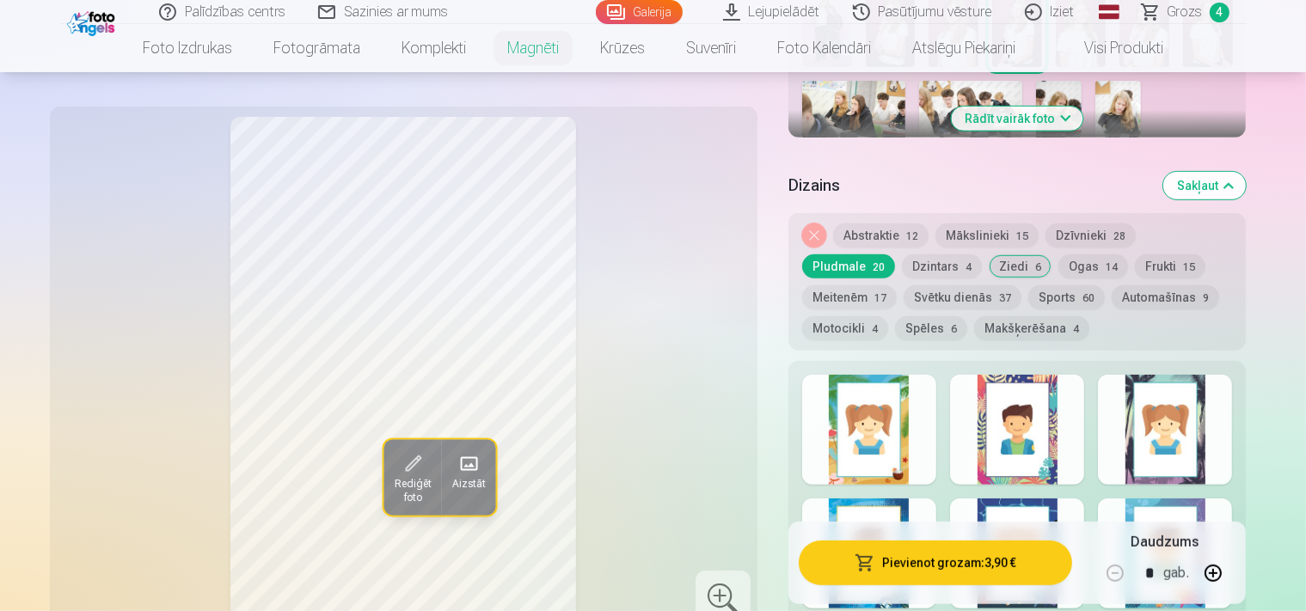
click at [1232, 404] on div at bounding box center [1165, 430] width 134 height 110
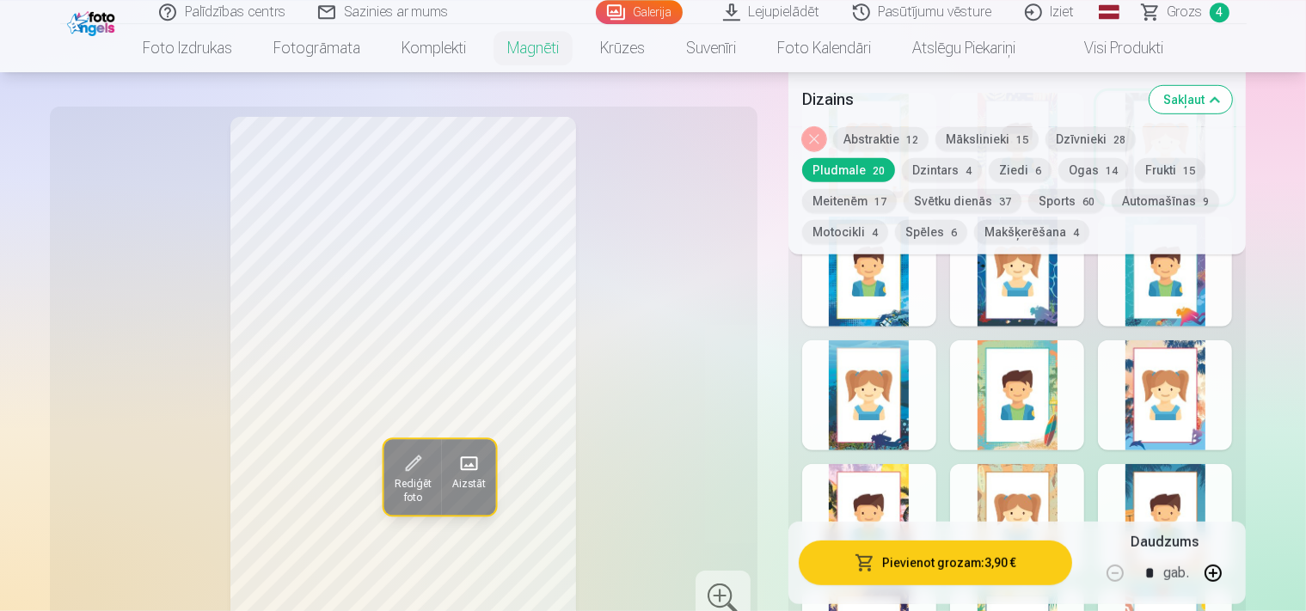
scroll to position [998, 0]
click at [1232, 421] on div at bounding box center [1165, 395] width 134 height 110
click at [826, 146] on button "Noņemiet dizainu" at bounding box center [814, 139] width 24 height 24
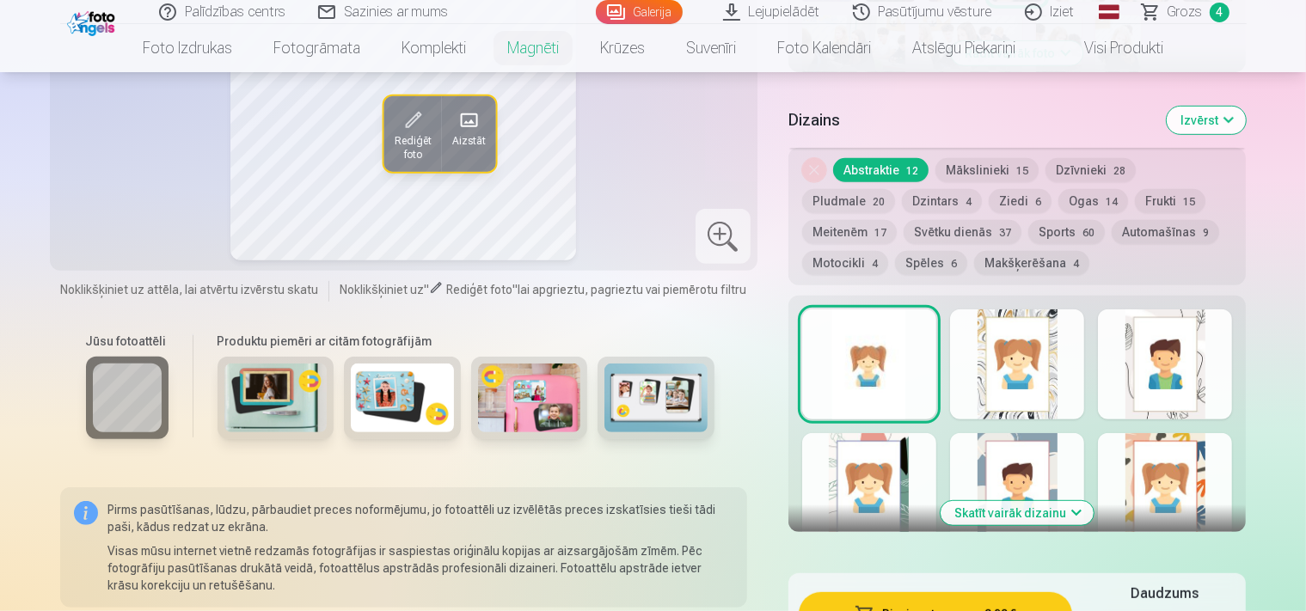
scroll to position [785, 0]
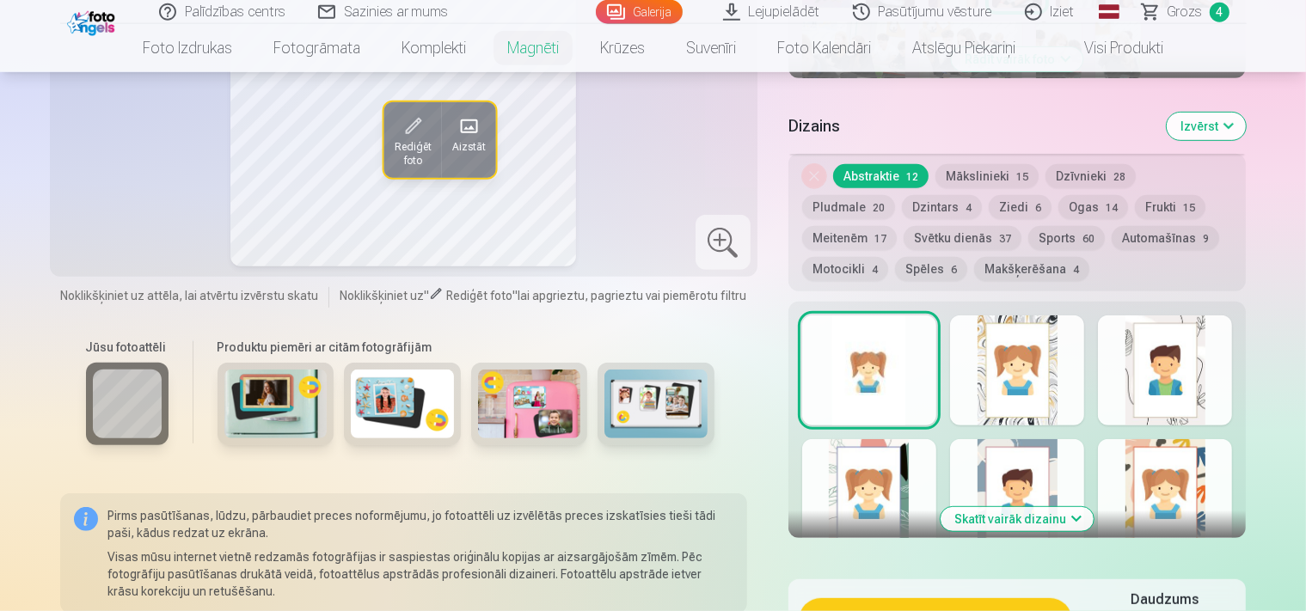
drag, startPoint x: 863, startPoint y: 193, endPoint x: 872, endPoint y: 192, distance: 9.5
click at [902, 195] on button "Dzintars 4" at bounding box center [942, 207] width 80 height 24
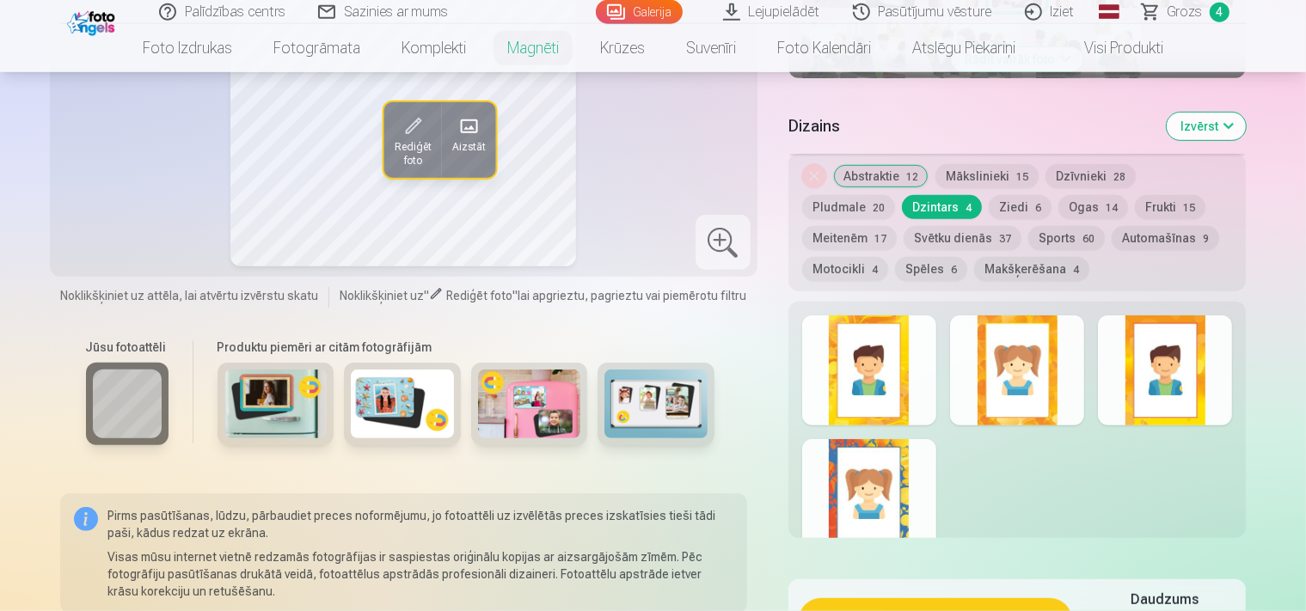
click at [1059, 198] on button "Ogas 14" at bounding box center [1094, 207] width 70 height 24
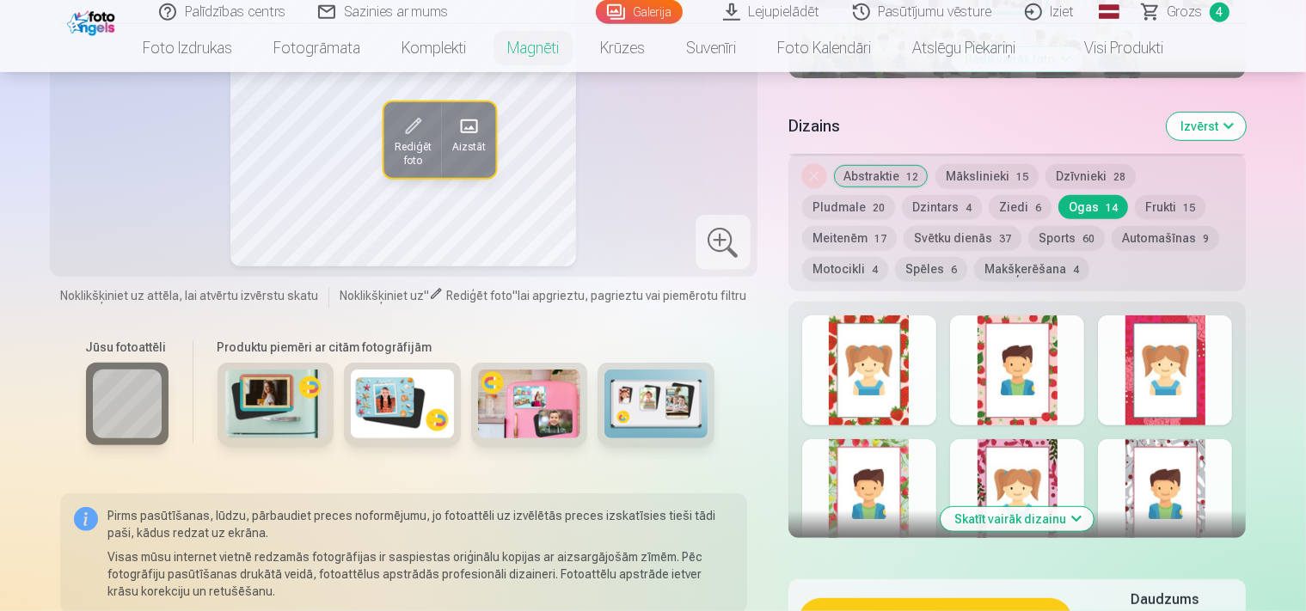
click at [1029, 231] on button "Sports 60" at bounding box center [1067, 238] width 77 height 24
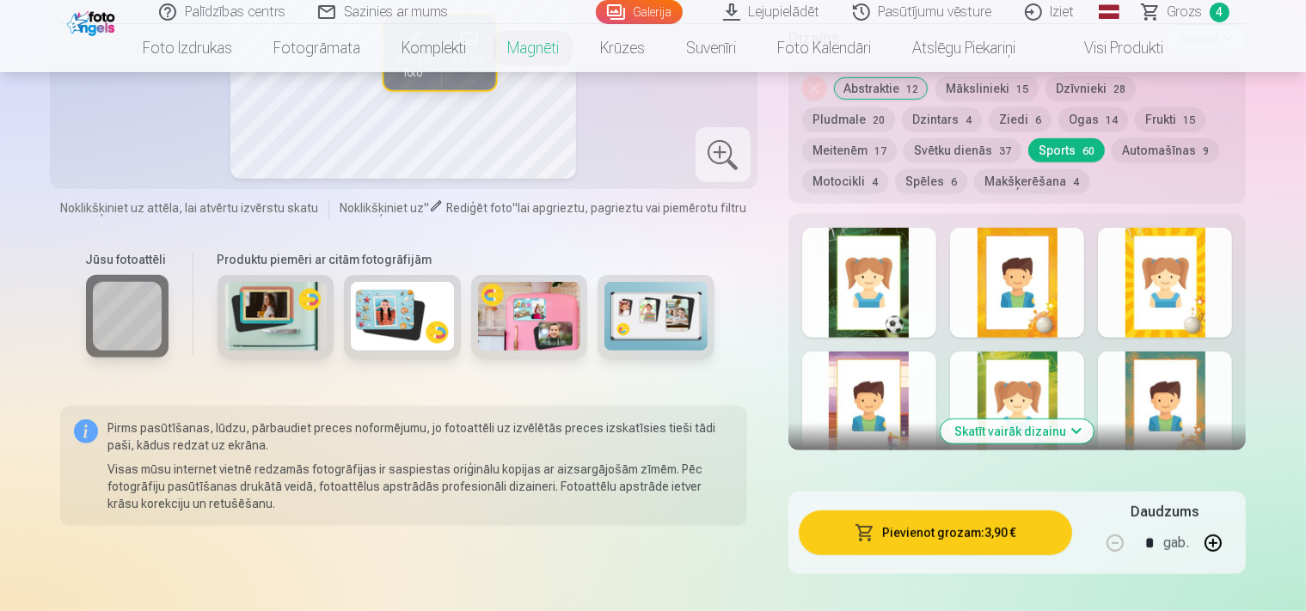
scroll to position [876, 0]
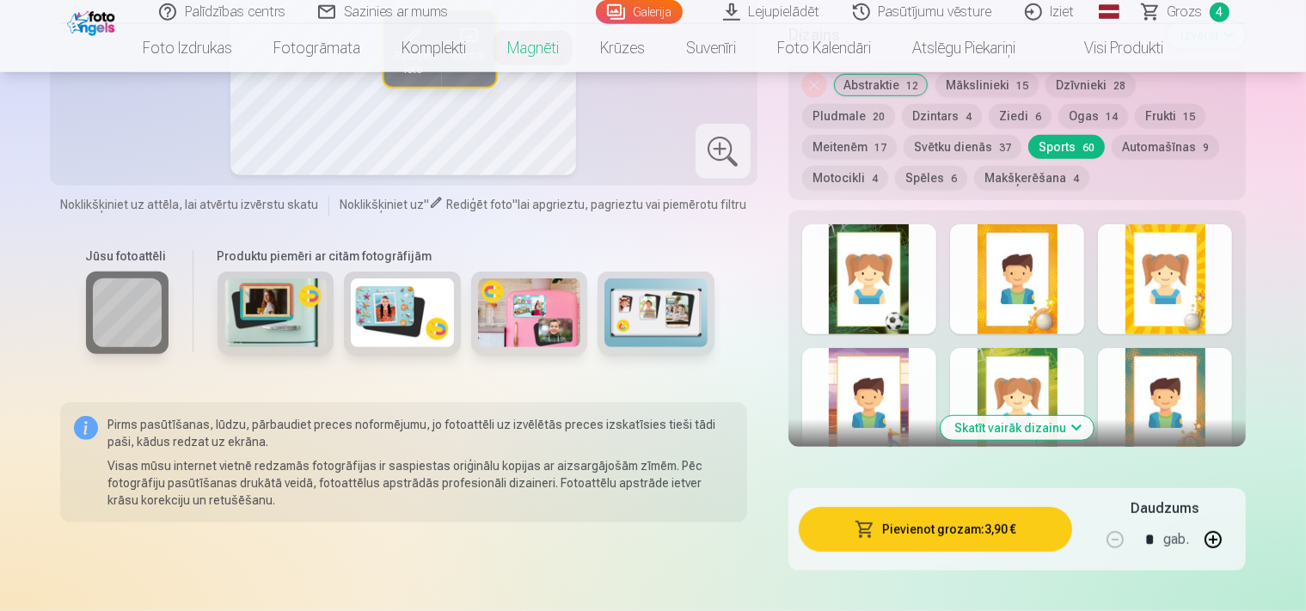
click at [1078, 416] on button "Skatīt vairāk dizainu" at bounding box center [1017, 428] width 153 height 24
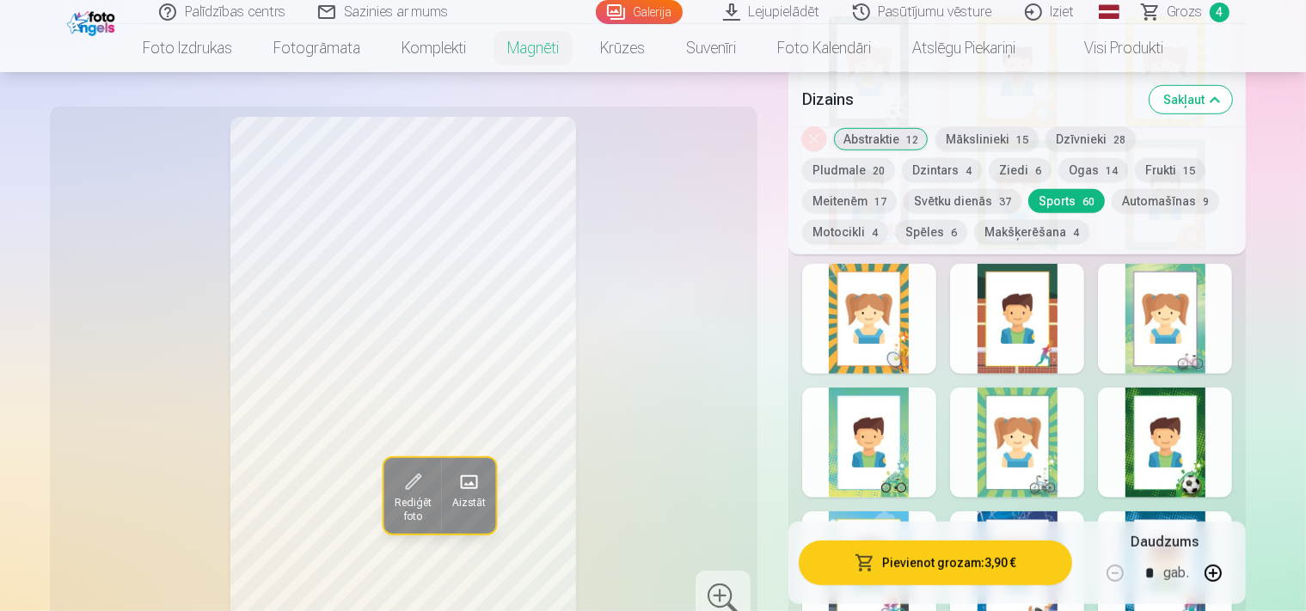
scroll to position [1090, 0]
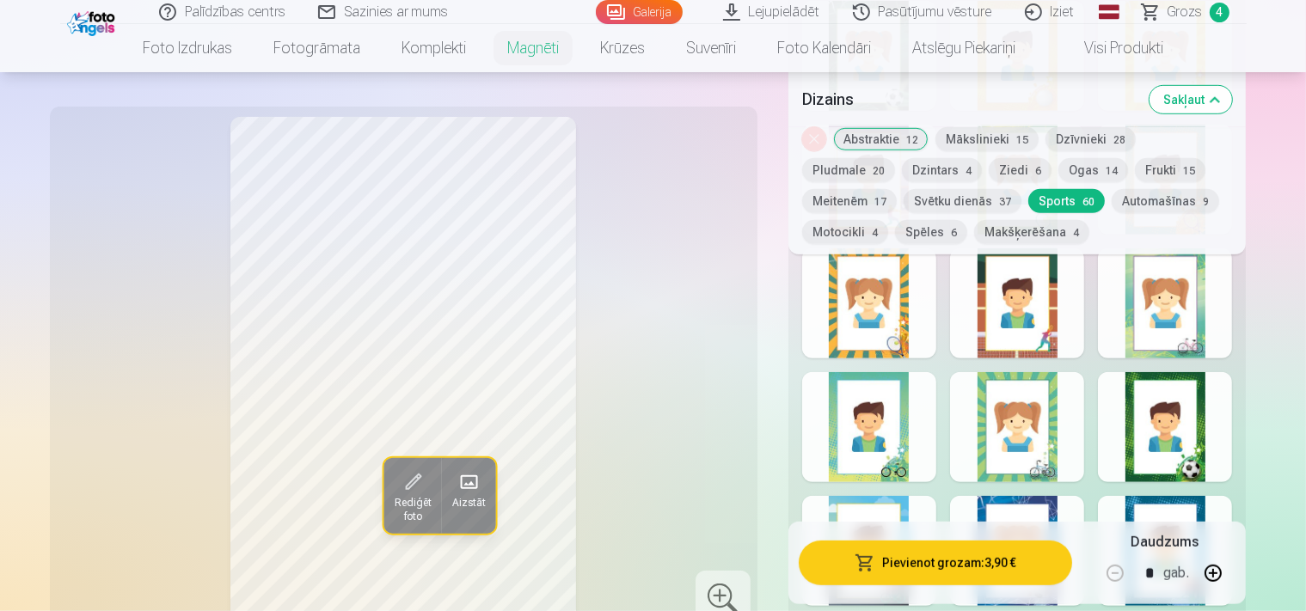
click at [1047, 318] on div at bounding box center [1017, 304] width 134 height 110
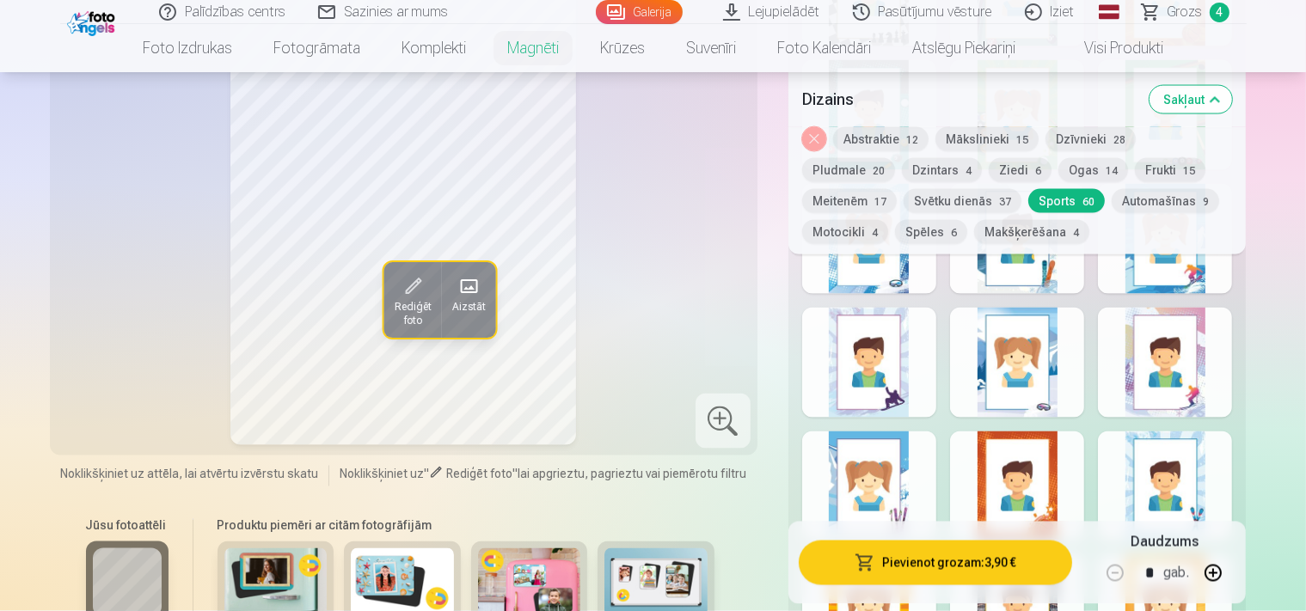
scroll to position [2906, 0]
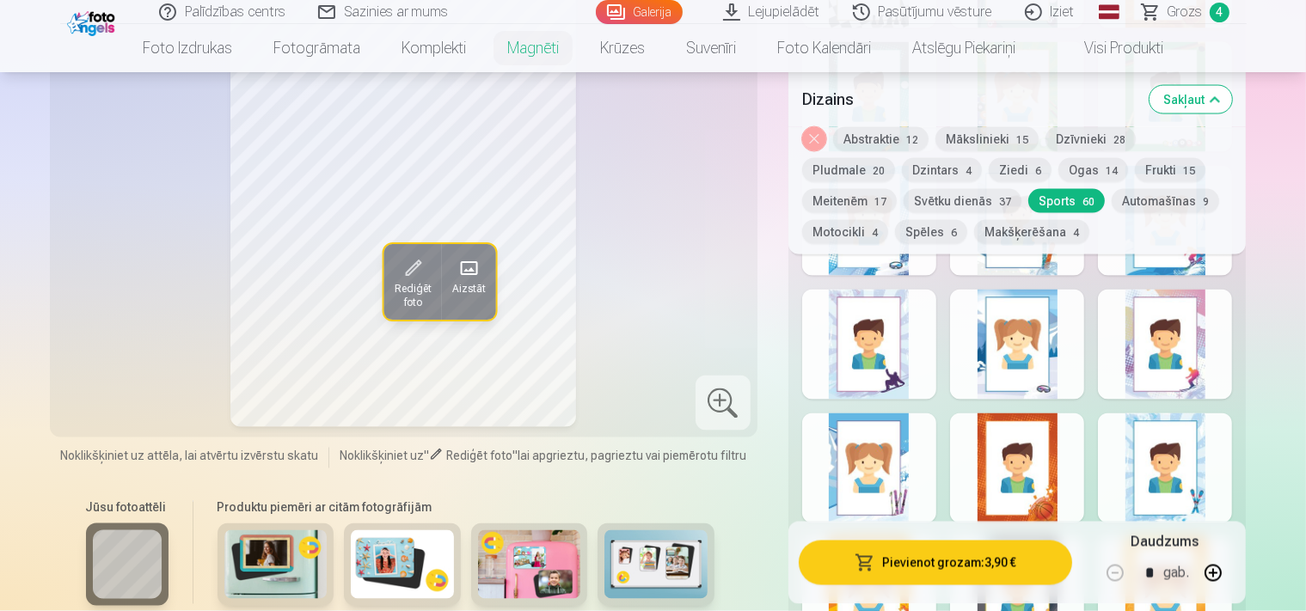
click at [897, 189] on button "Meitenēm 17" at bounding box center [849, 201] width 95 height 24
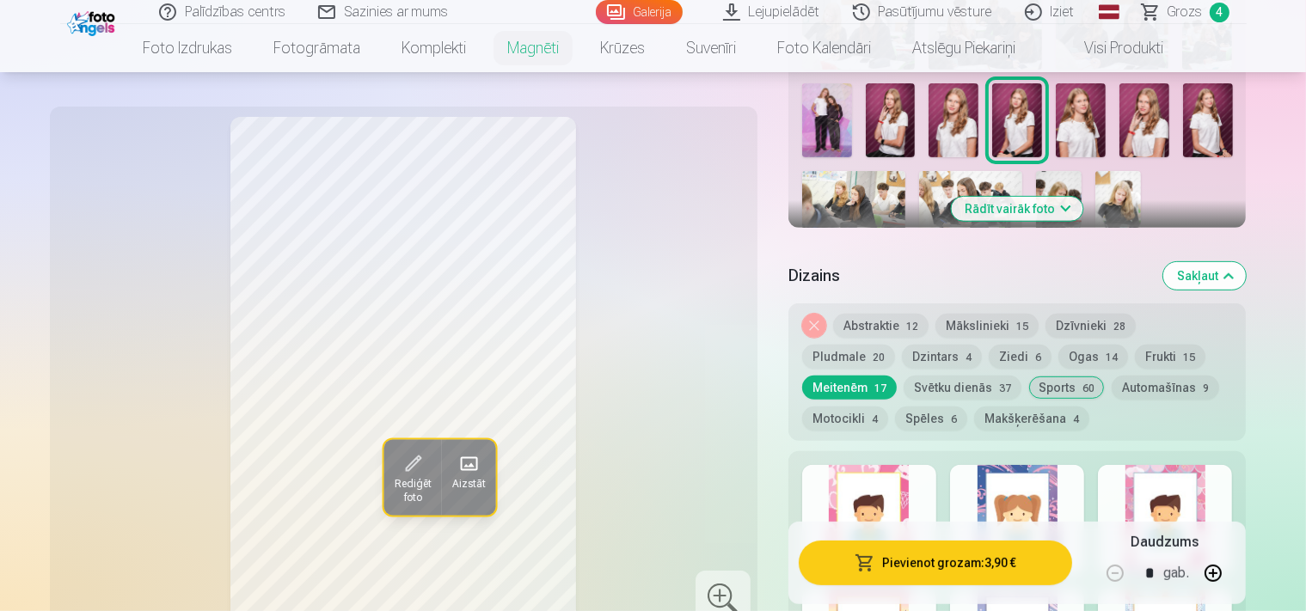
scroll to position [544, 0]
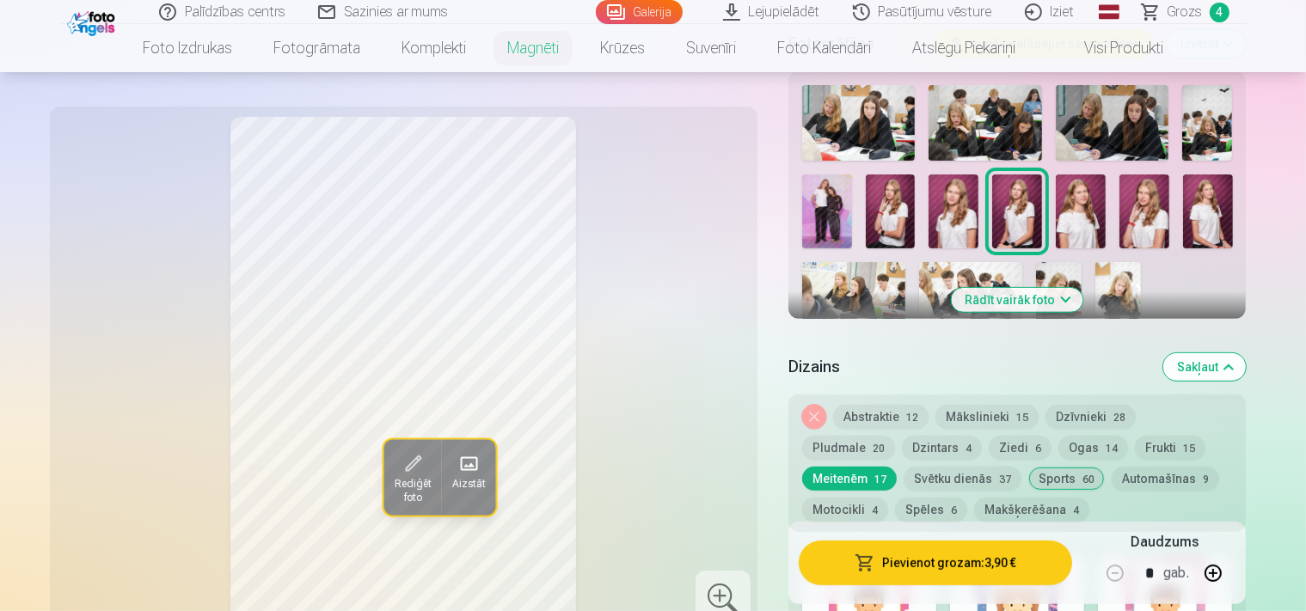
click at [826, 405] on button "Noņemiet dizainu" at bounding box center [814, 417] width 24 height 24
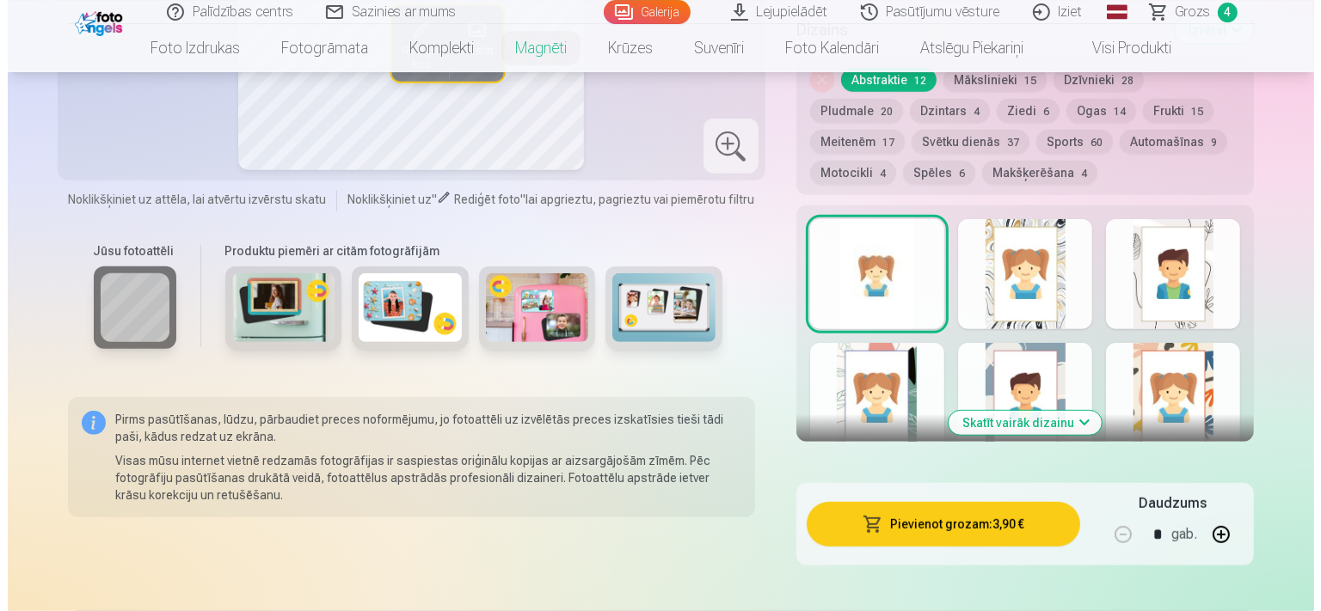
scroll to position [1063, 0]
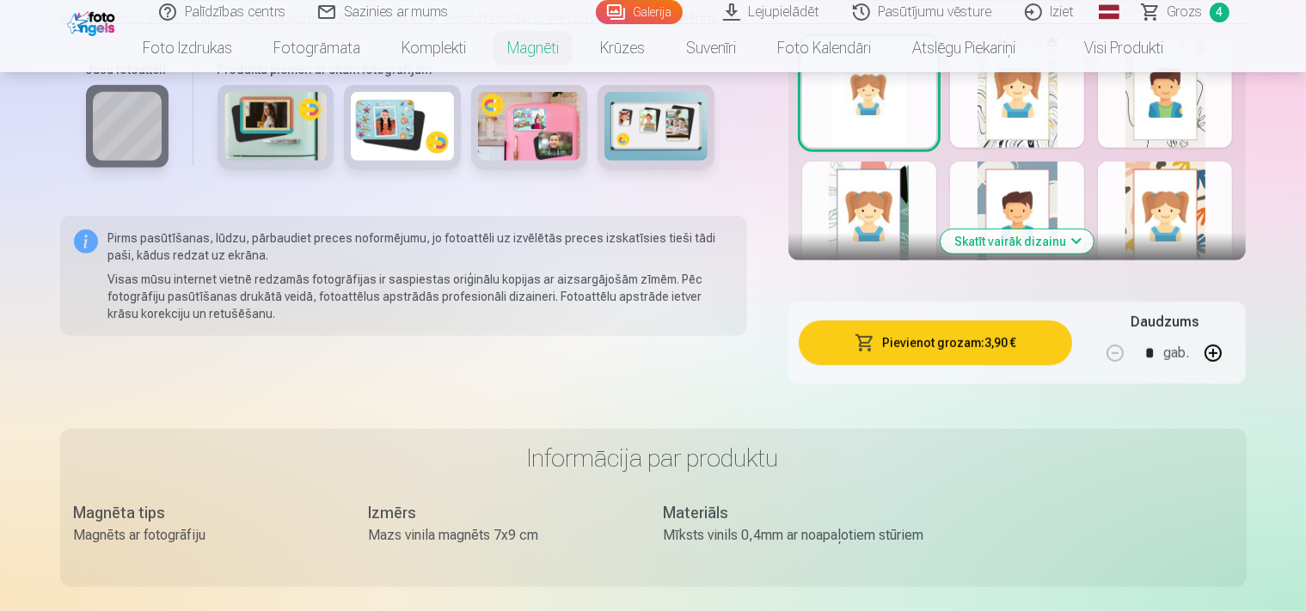
click at [1037, 325] on button "Pievienot grozam : 3,90 €" at bounding box center [936, 343] width 274 height 45
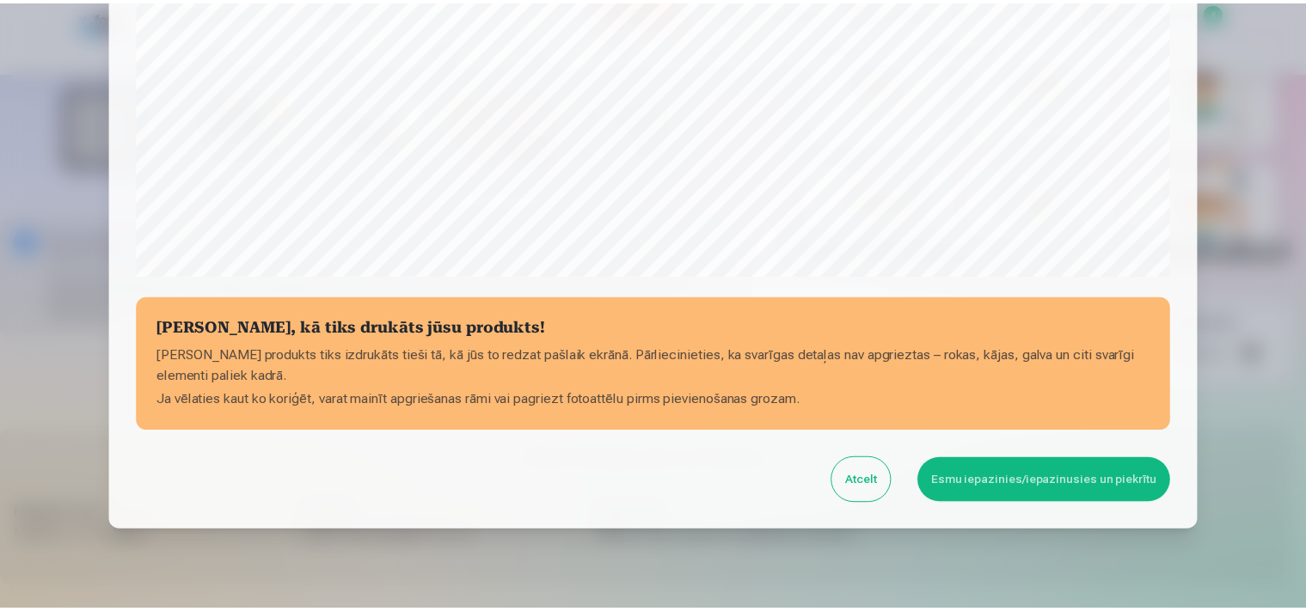
scroll to position [626, 0]
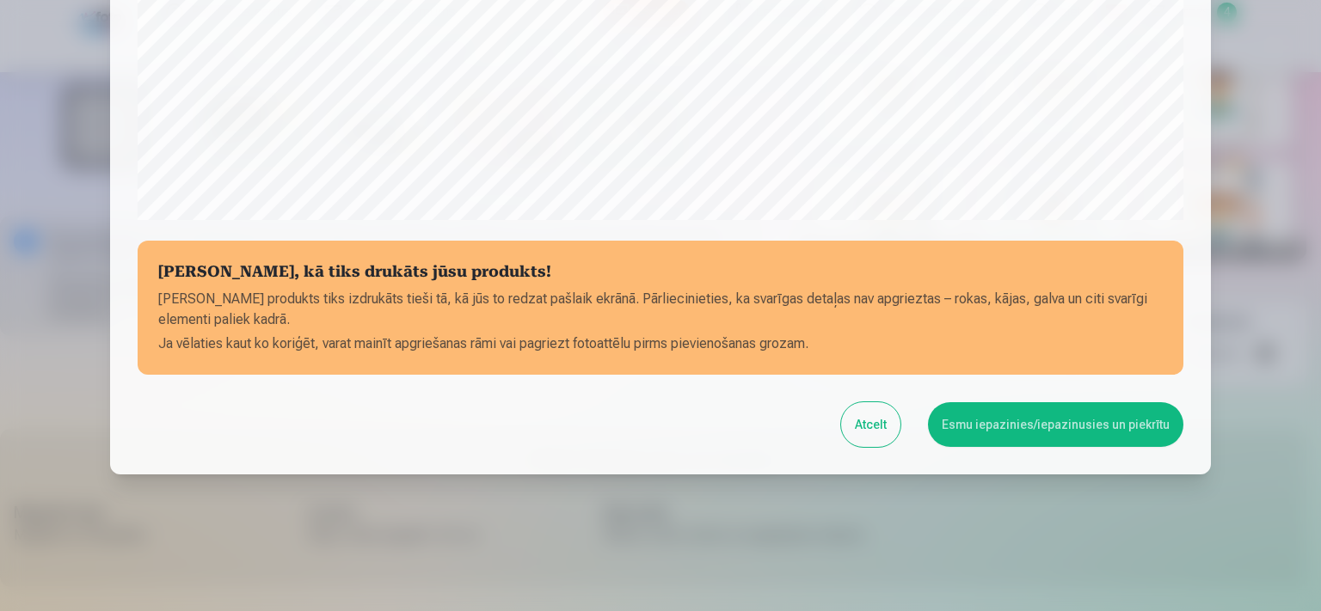
click at [1122, 427] on button "Esmu iepazinies/iepazinusies un piekrītu" at bounding box center [1055, 424] width 255 height 45
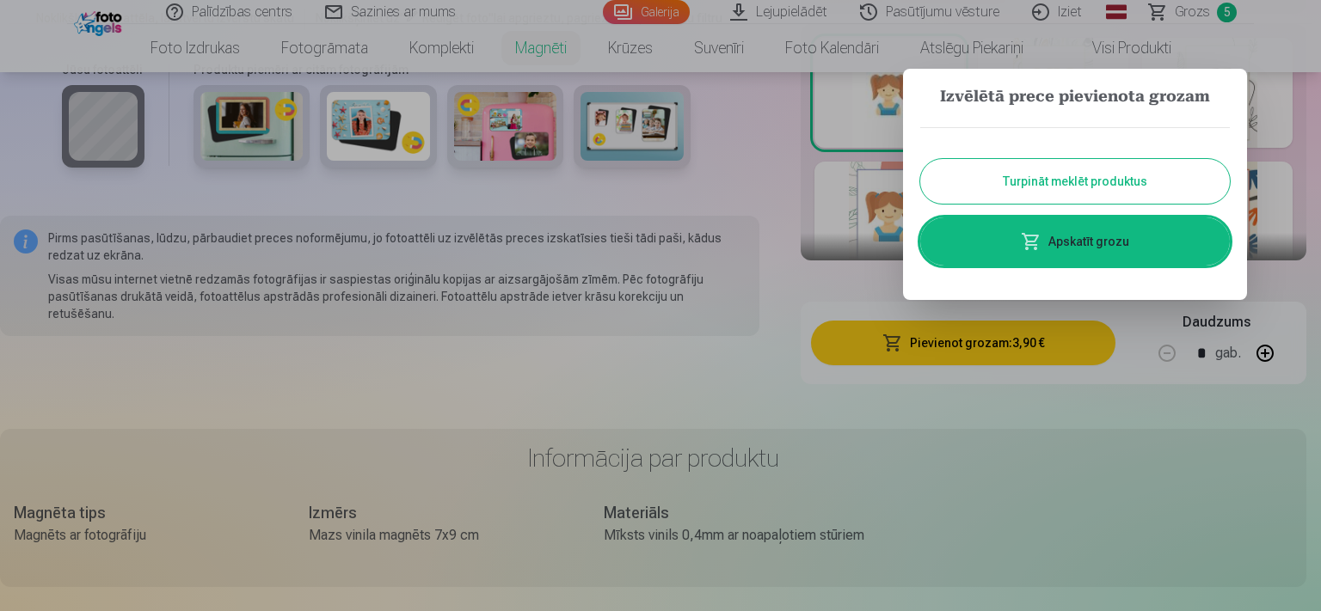
click at [1125, 187] on button "Turpināt meklēt produktus" at bounding box center [1075, 181] width 310 height 45
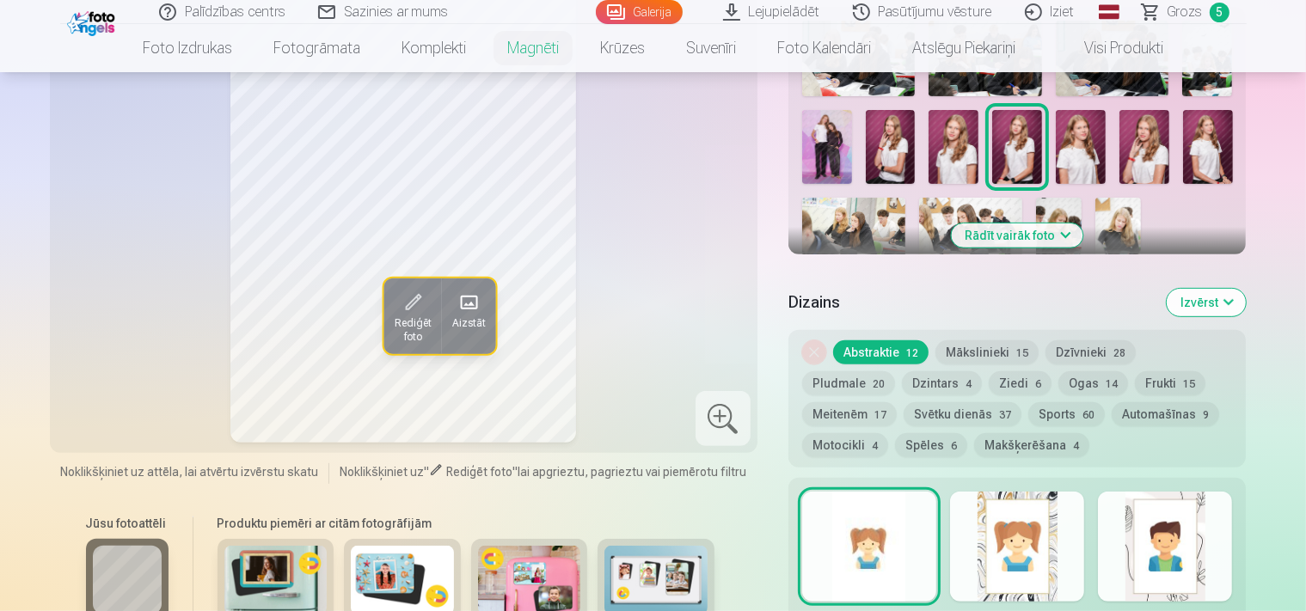
scroll to position [519, 0]
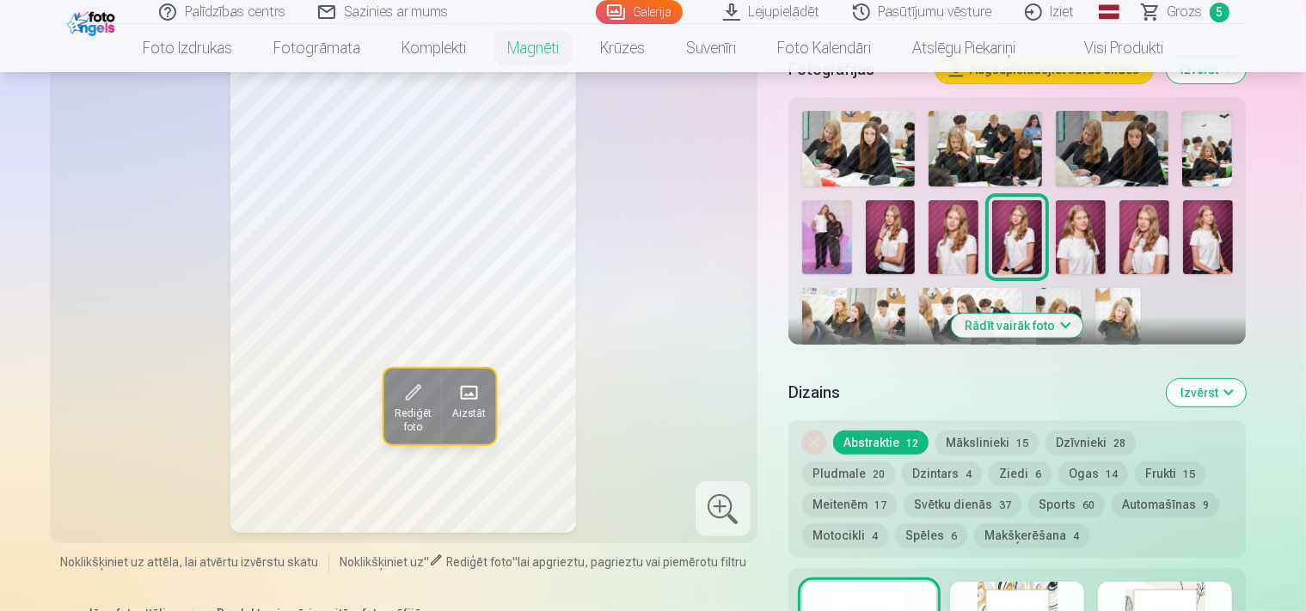
click at [929, 204] on img at bounding box center [954, 237] width 50 height 75
click at [992, 224] on img at bounding box center [1017, 237] width 50 height 75
click at [929, 212] on img at bounding box center [954, 237] width 50 height 75
click at [1056, 236] on img at bounding box center [1081, 237] width 50 height 75
click at [1120, 238] on img at bounding box center [1145, 237] width 50 height 75
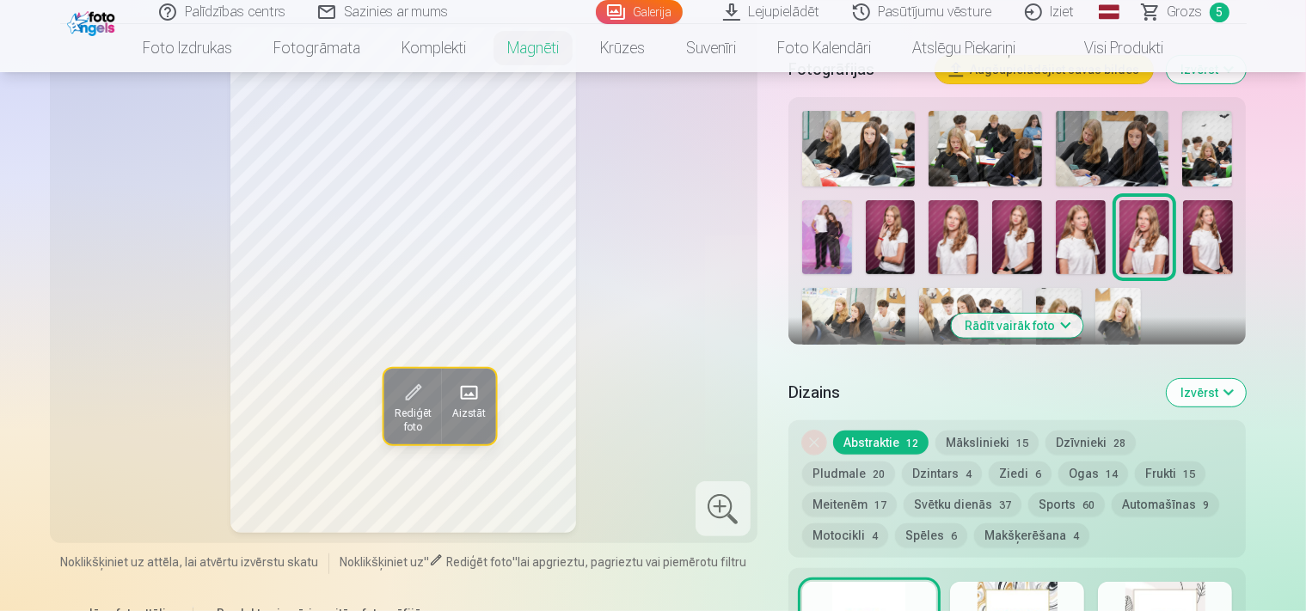
click at [1109, 238] on div at bounding box center [1017, 234] width 445 height 260
click at [1183, 236] on img at bounding box center [1208, 237] width 50 height 75
click at [1120, 231] on img at bounding box center [1145, 237] width 50 height 75
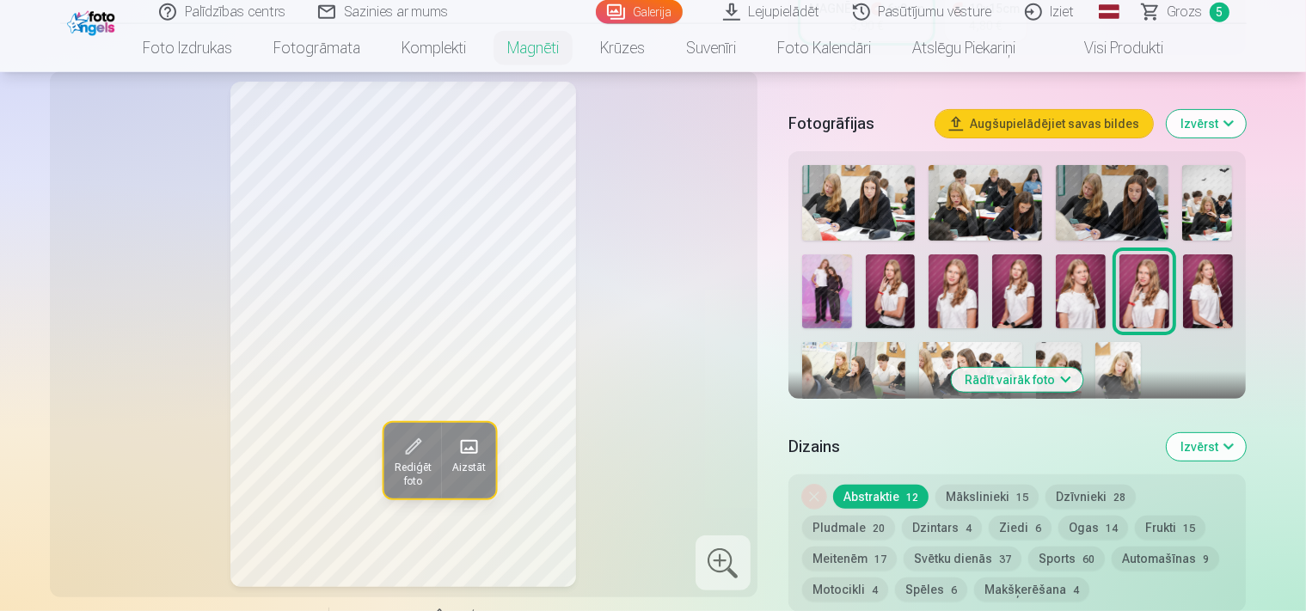
scroll to position [427, 0]
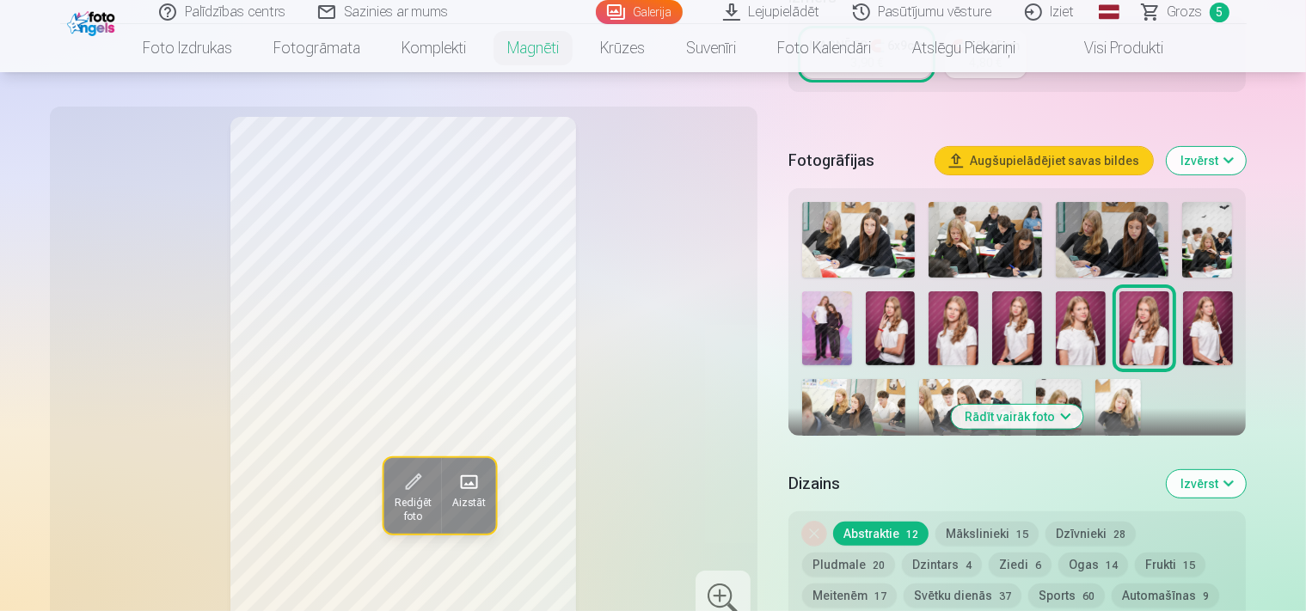
click at [1036, 391] on img at bounding box center [1059, 413] width 46 height 69
click at [1096, 379] on img at bounding box center [1119, 413] width 46 height 69
click at [1036, 379] on img at bounding box center [1059, 413] width 46 height 69
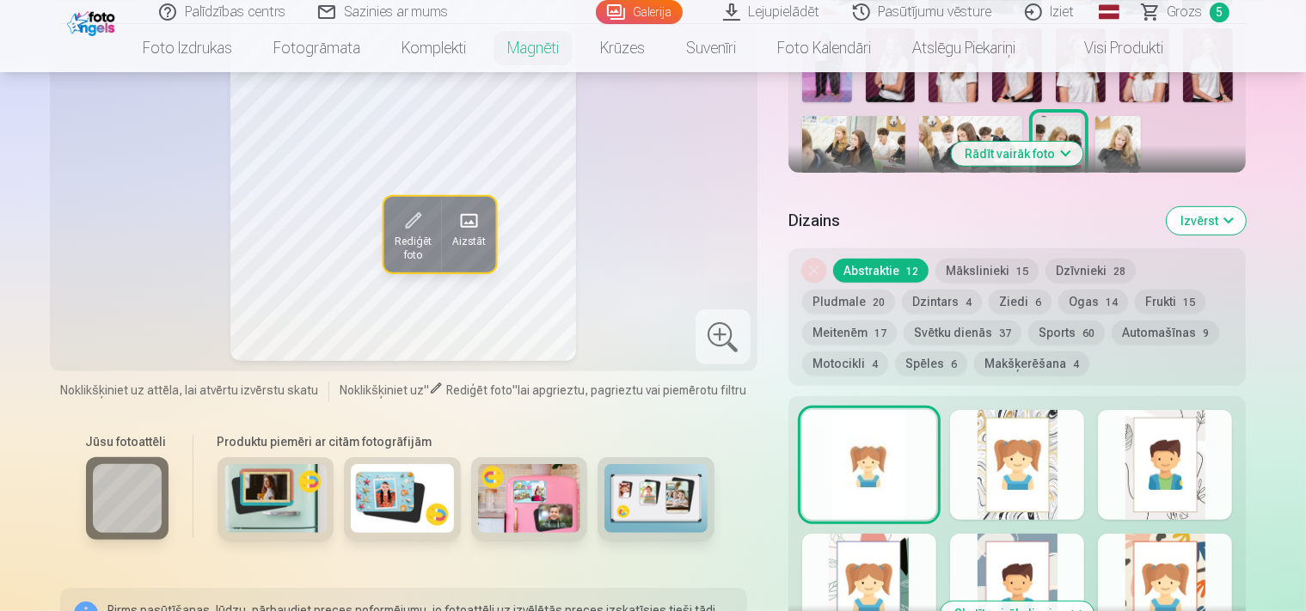
scroll to position [700, 0]
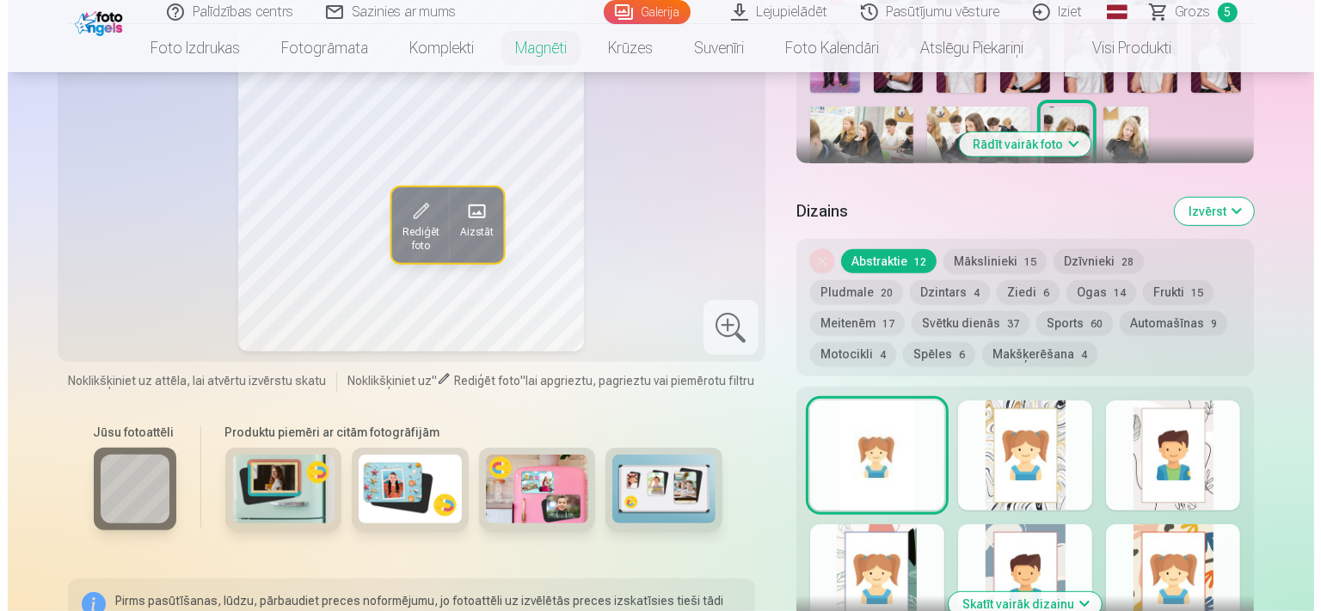
scroll to position [3758, 0]
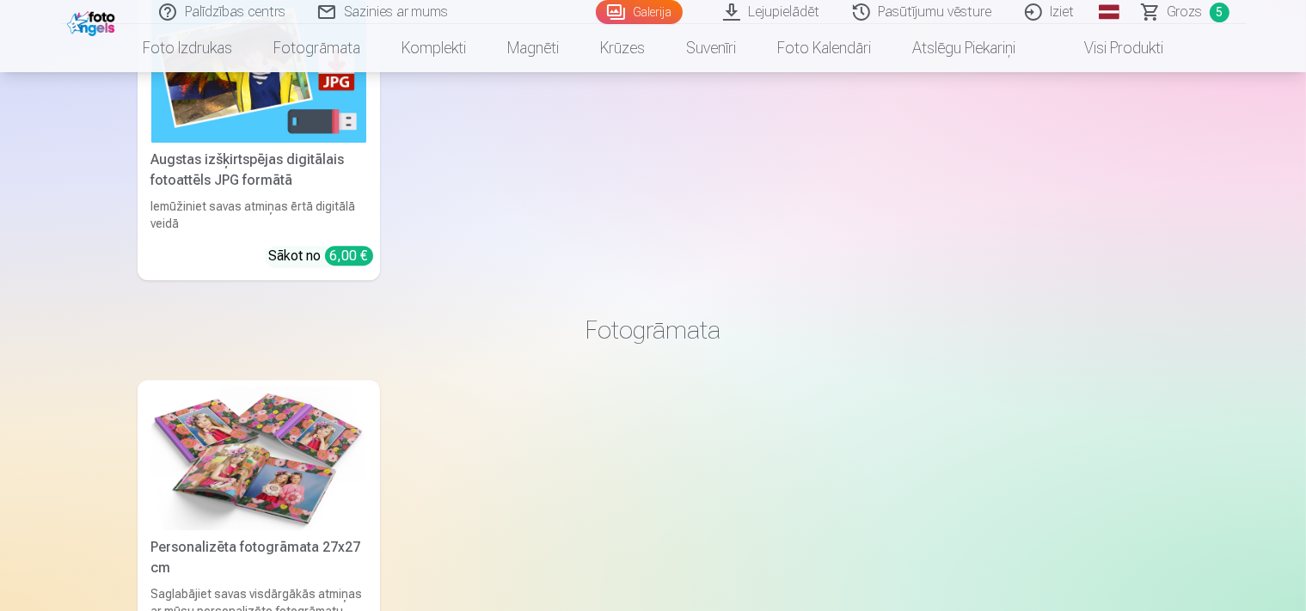
scroll to position [5085, 0]
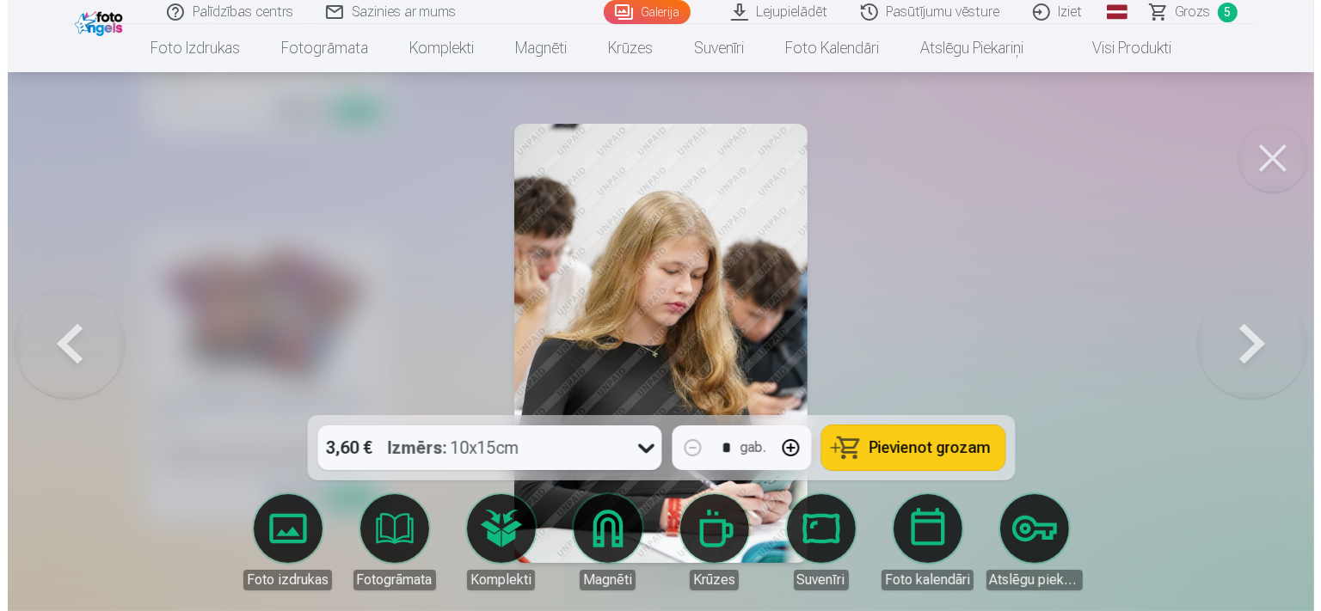
scroll to position [5142, 0]
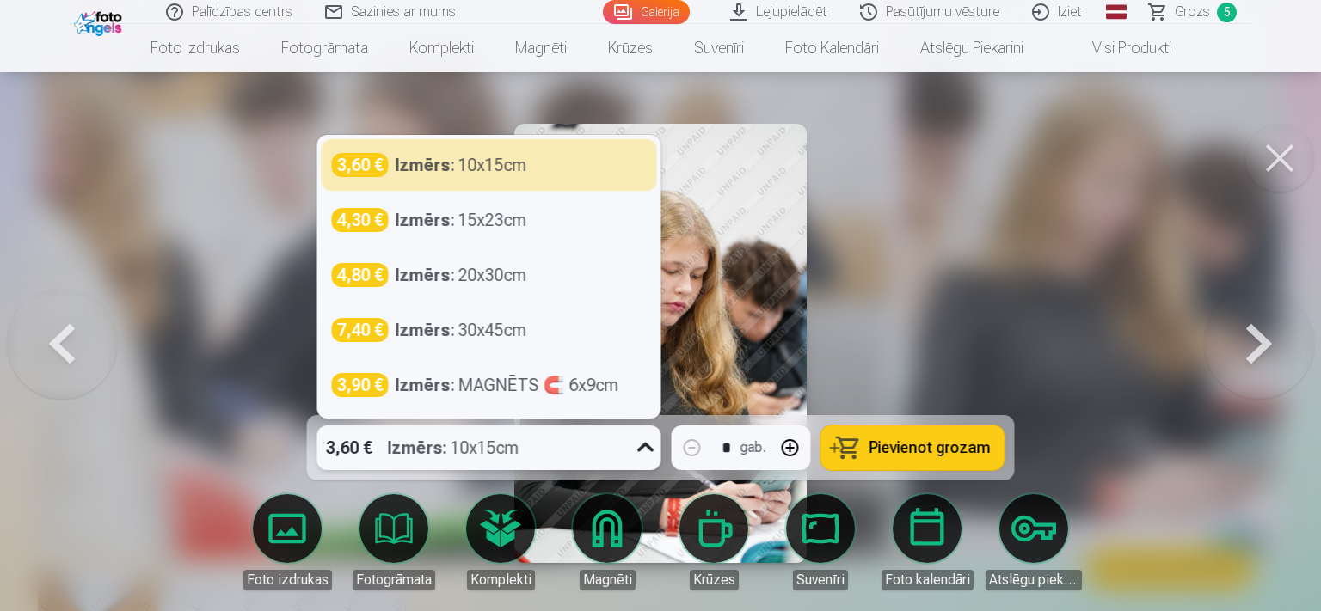
click at [543, 431] on div "3,60 € Izmērs : 10x15cm" at bounding box center [472, 448] width 311 height 45
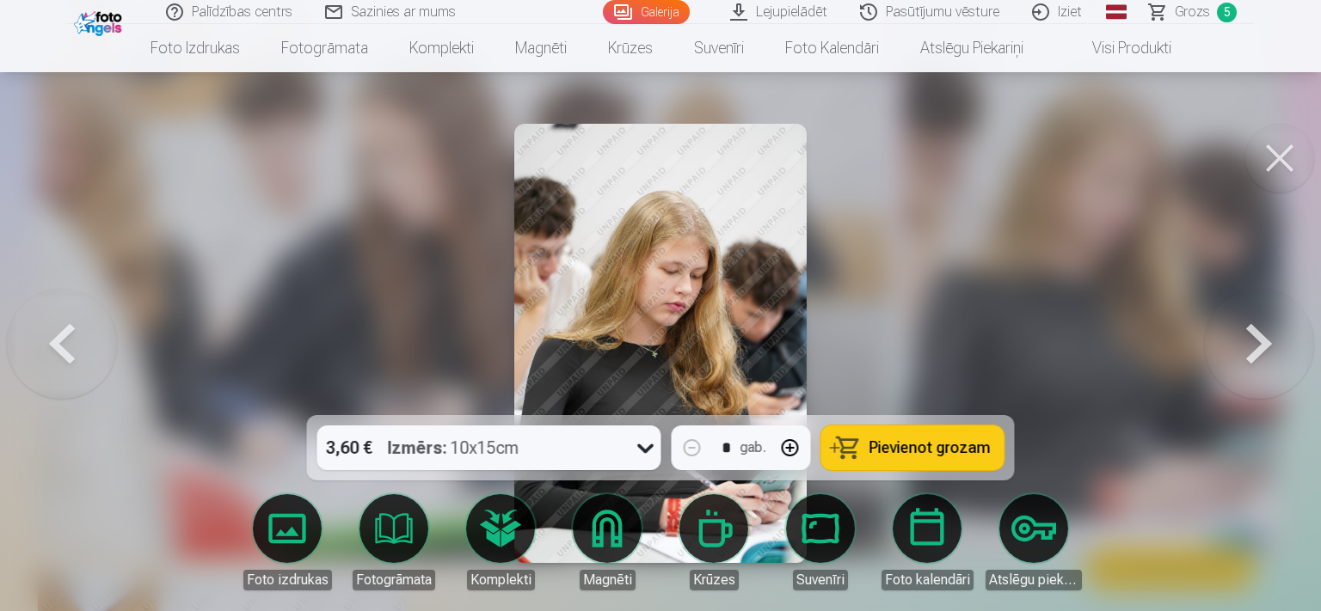
click at [924, 449] on span "Pievienot grozam" at bounding box center [929, 447] width 121 height 15
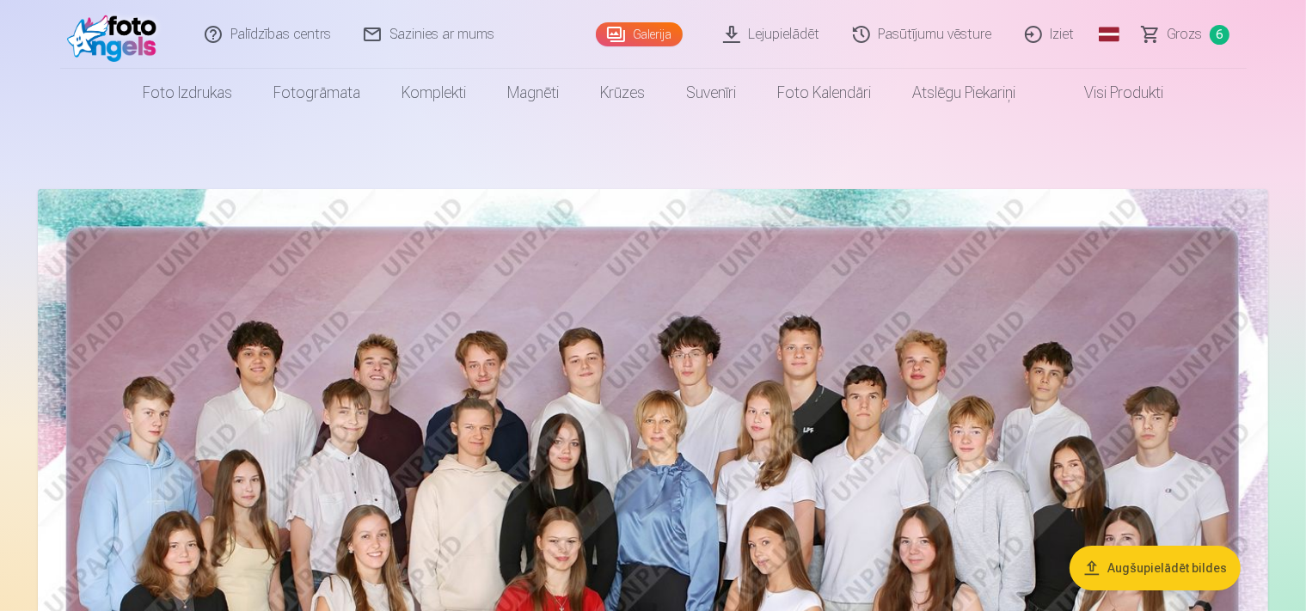
click at [1172, 46] on link "Grozs 6" at bounding box center [1187, 34] width 120 height 69
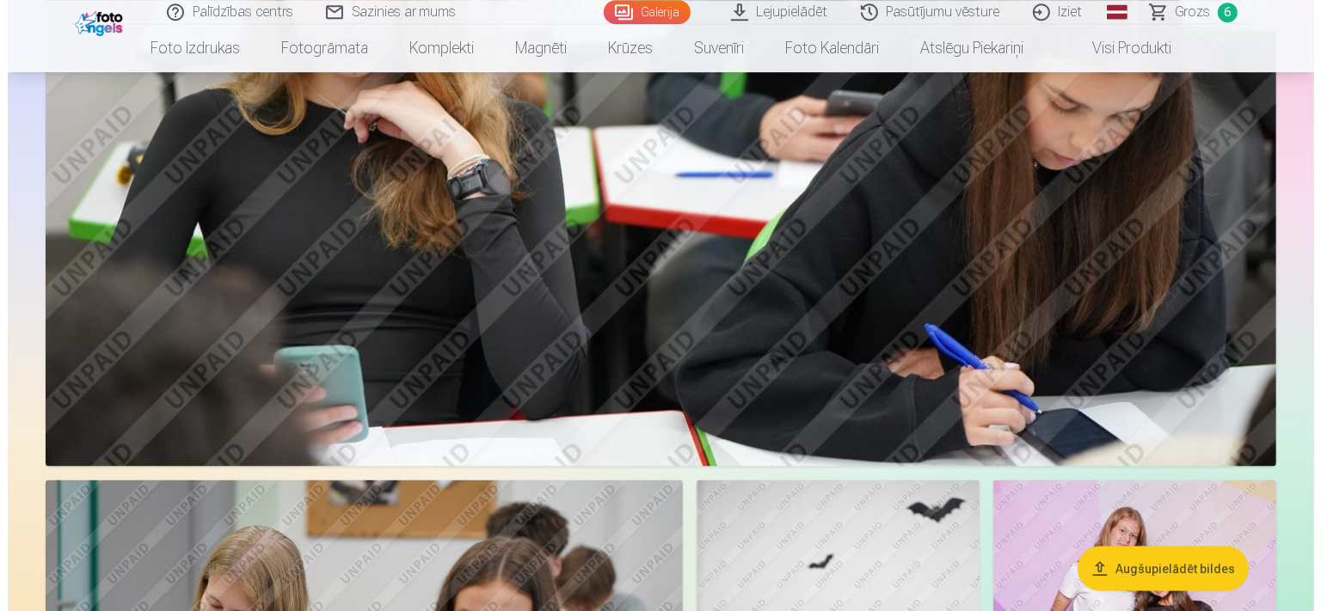
scroll to position [2270, 0]
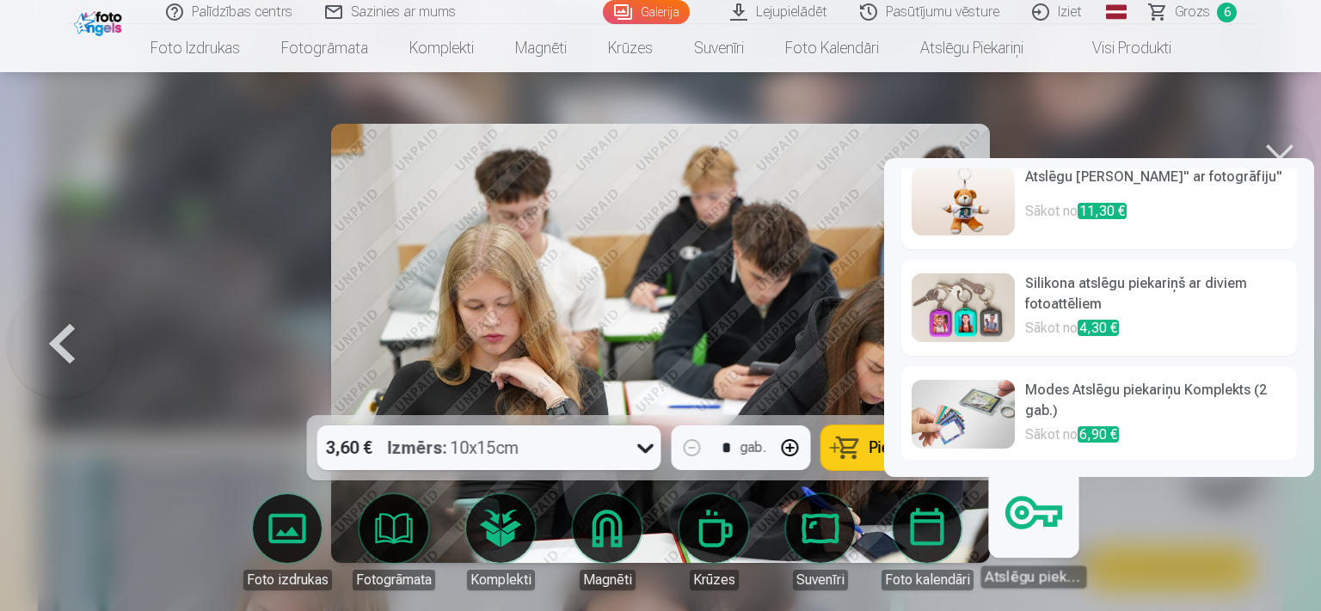
scroll to position [24, 0]
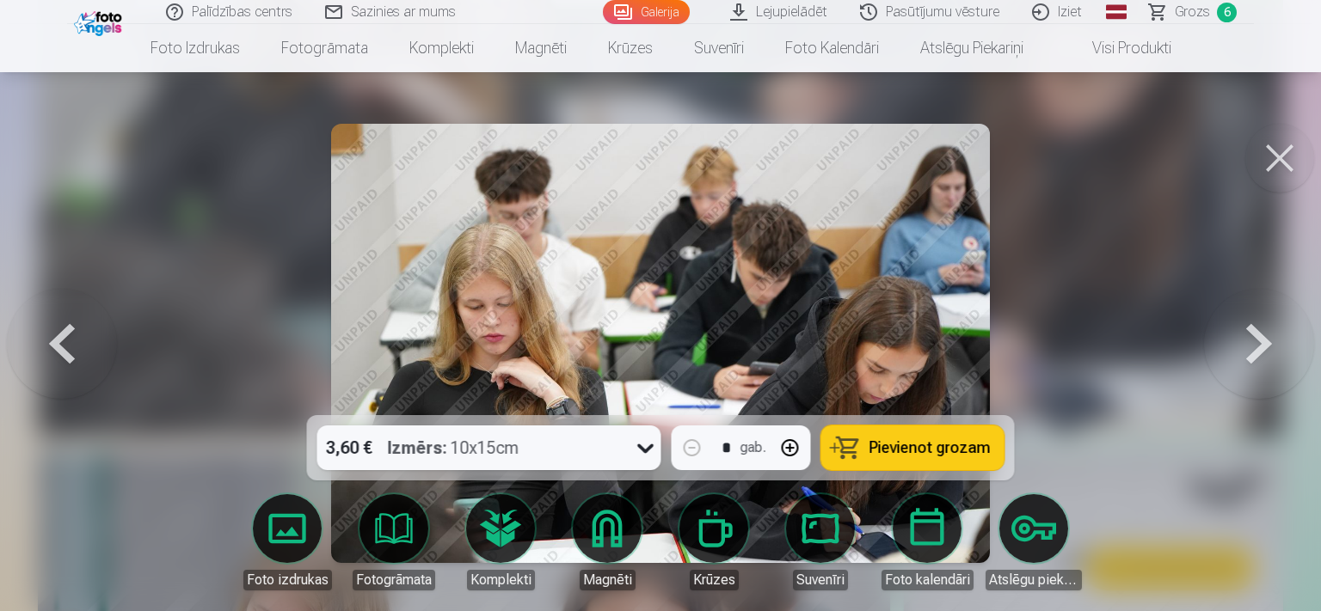
click at [1280, 143] on button at bounding box center [1279, 158] width 69 height 69
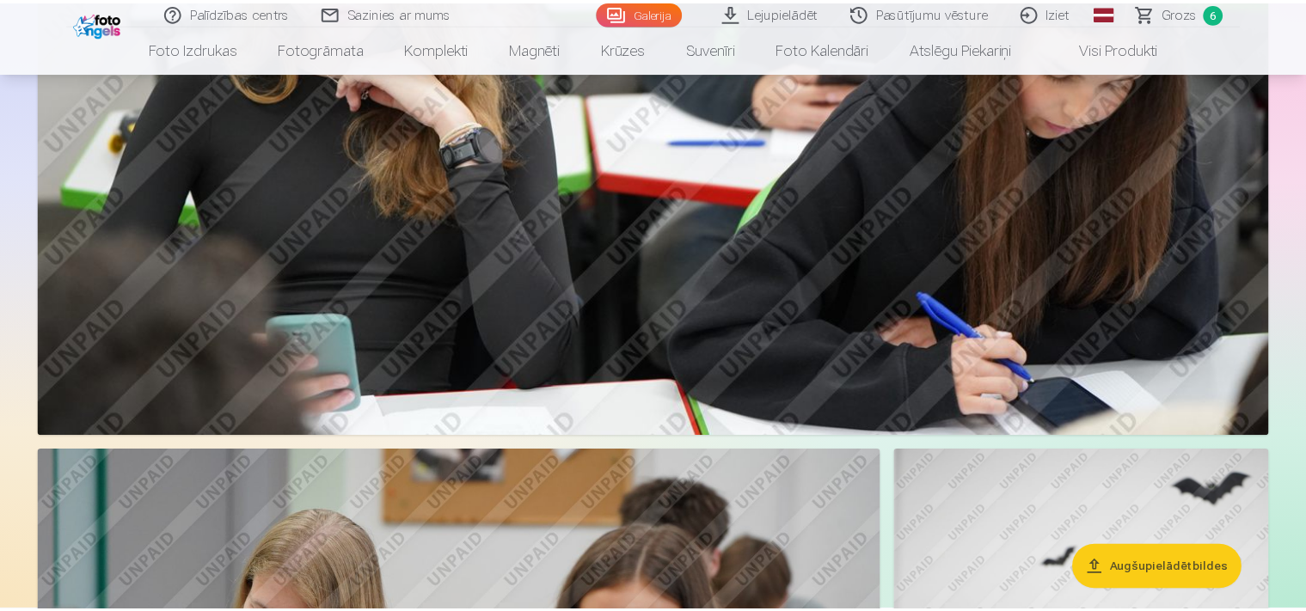
scroll to position [2251, 0]
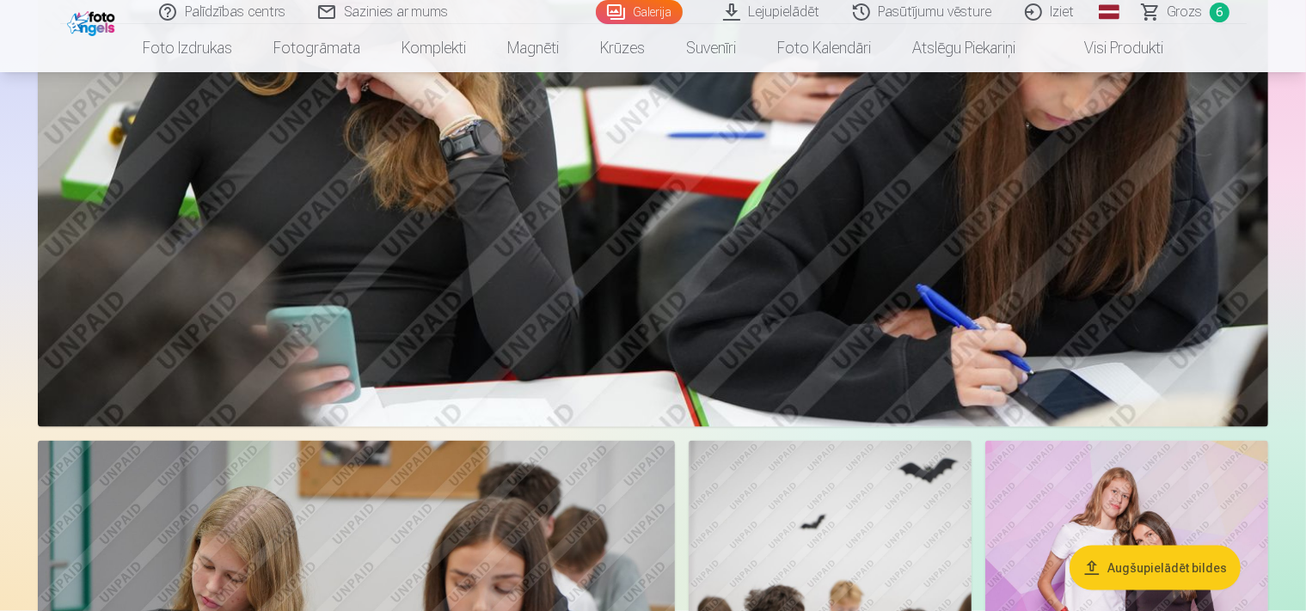
click at [1187, 9] on span "Grozs" at bounding box center [1185, 12] width 35 height 21
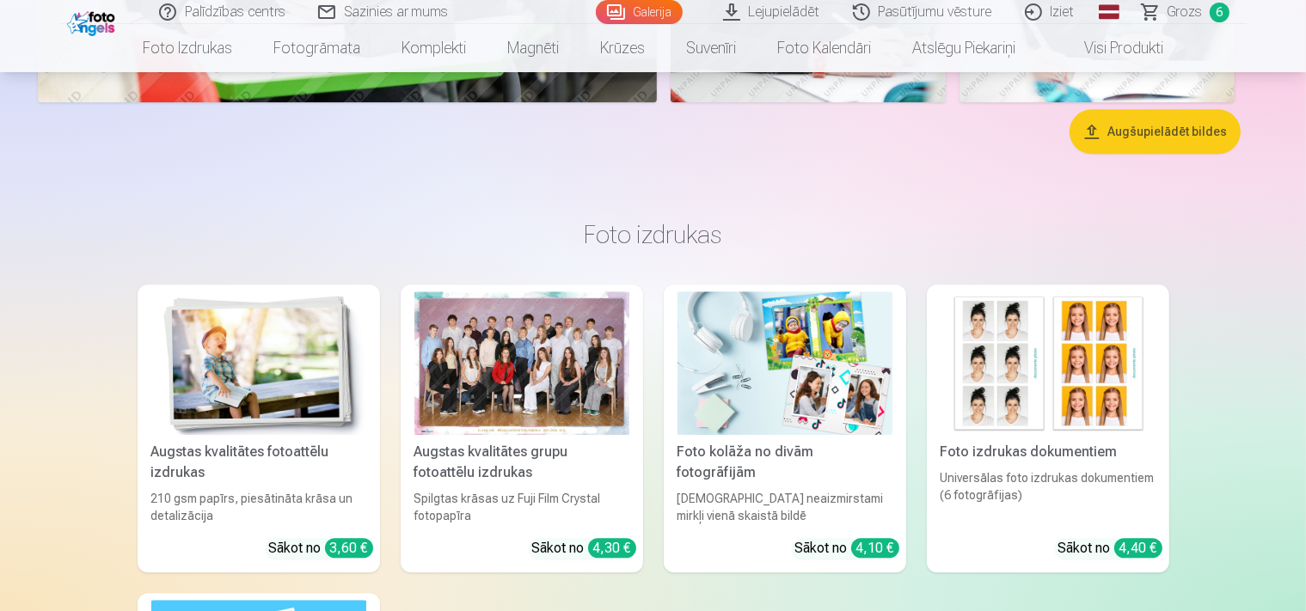
scroll to position [3885, 0]
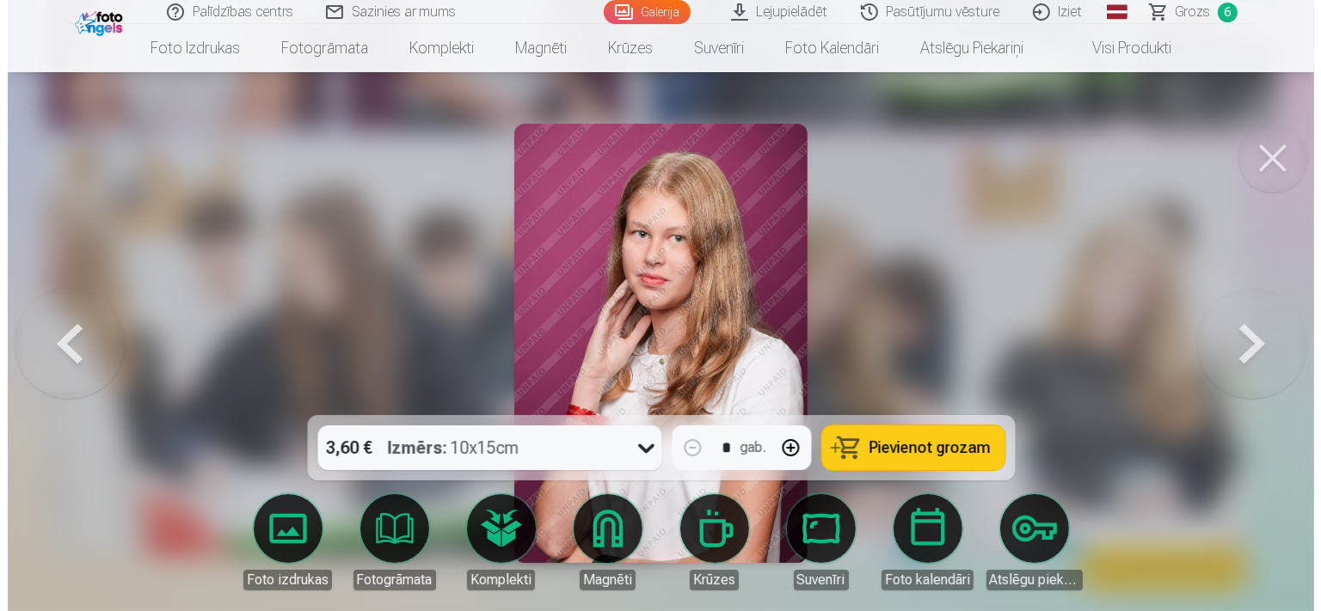
scroll to position [3928, 0]
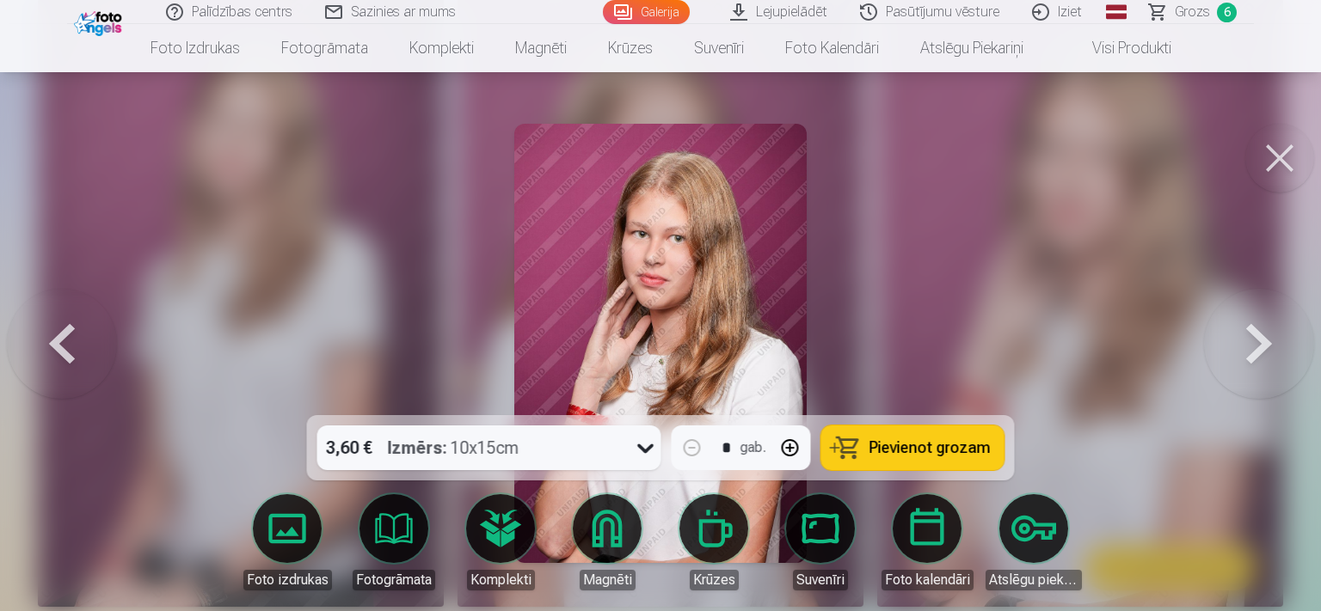
click at [910, 447] on span "Pievienot grozam" at bounding box center [929, 447] width 121 height 15
click at [1260, 341] on button at bounding box center [1259, 343] width 110 height 109
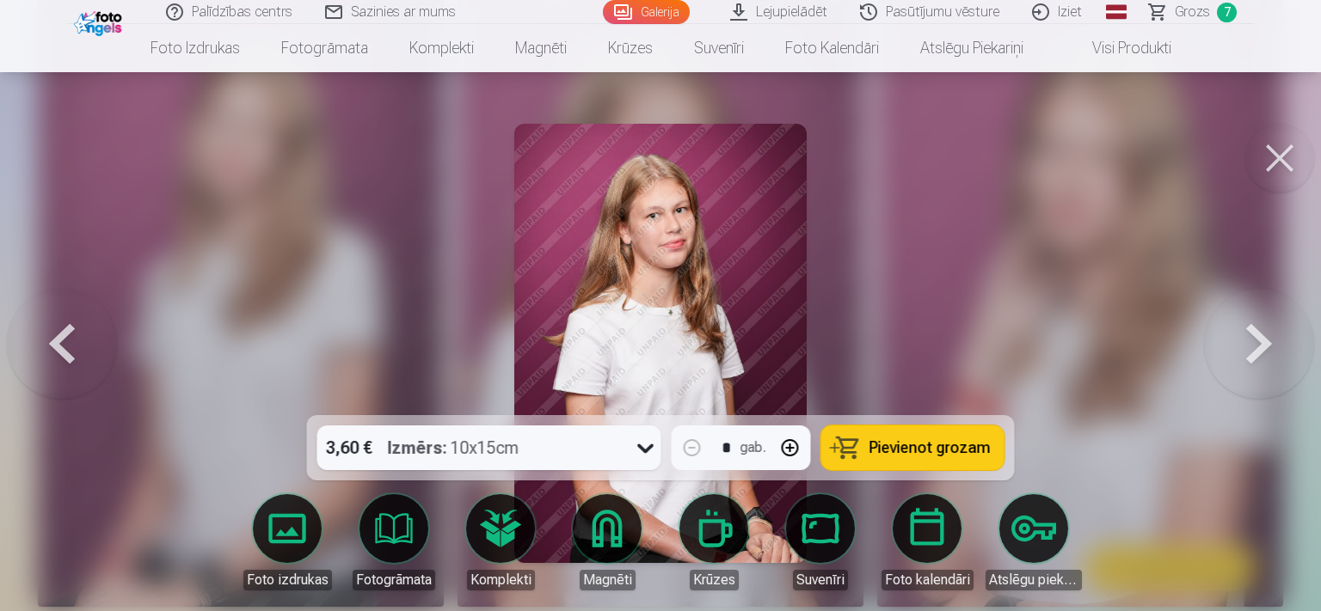
click at [1260, 341] on button at bounding box center [1259, 343] width 110 height 109
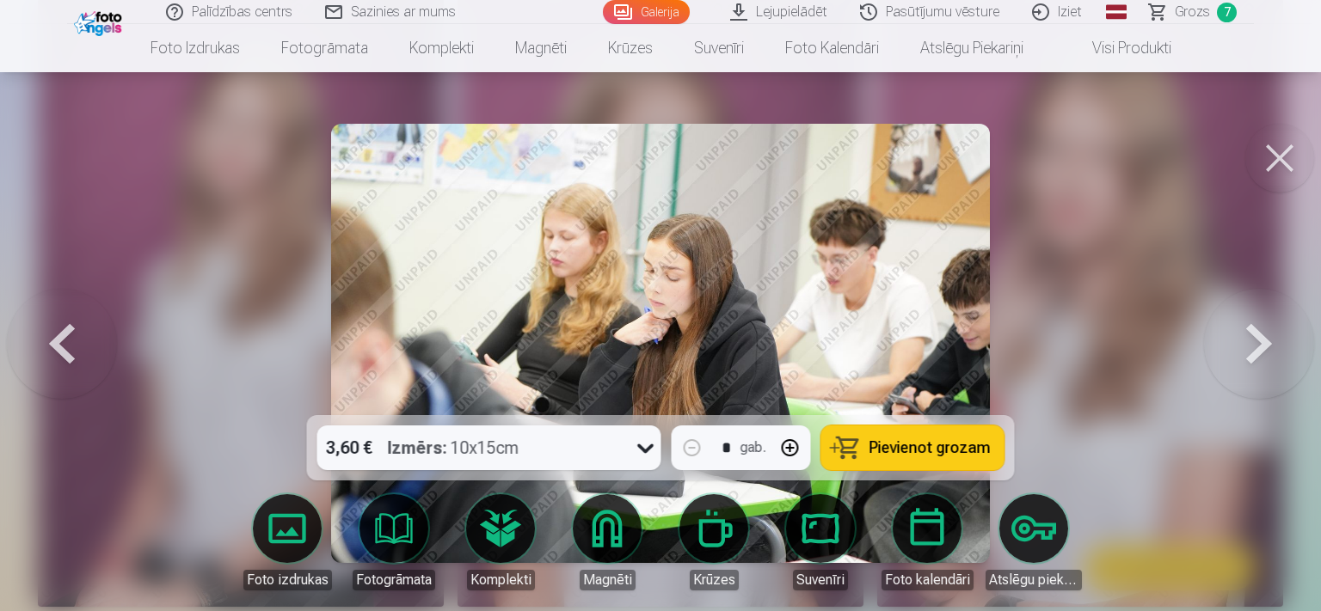
click at [1260, 341] on button at bounding box center [1259, 343] width 110 height 109
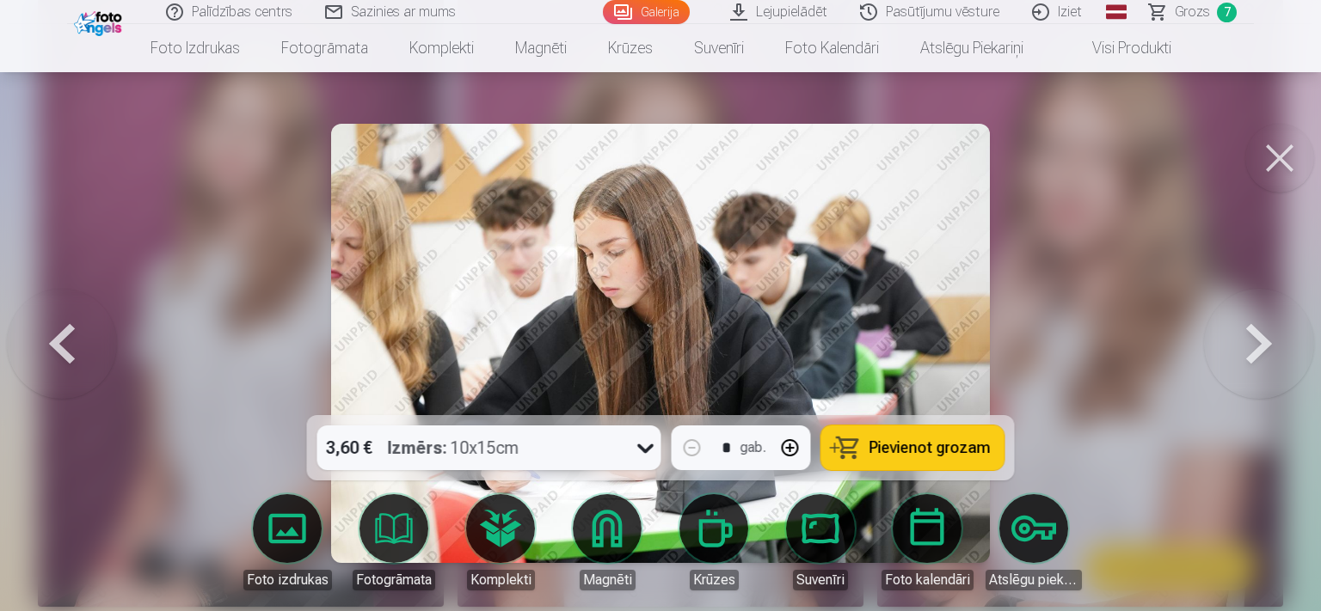
click at [1260, 341] on button at bounding box center [1259, 343] width 110 height 109
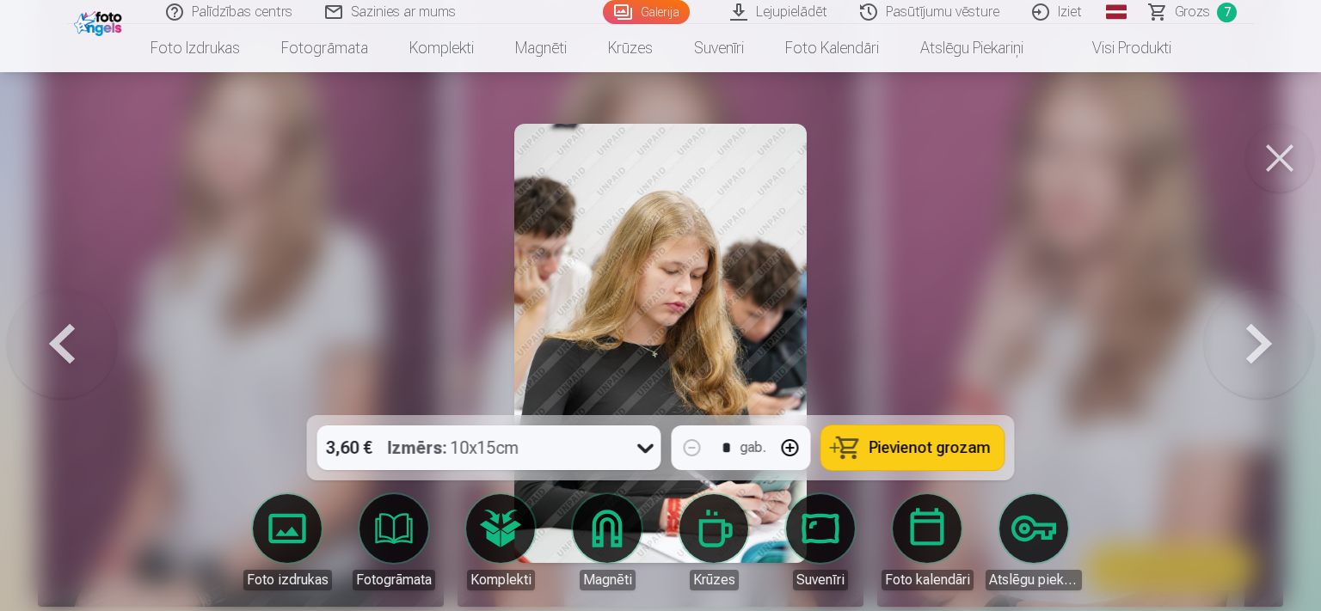
click at [1203, 12] on span "Grozs" at bounding box center [1192, 12] width 35 height 21
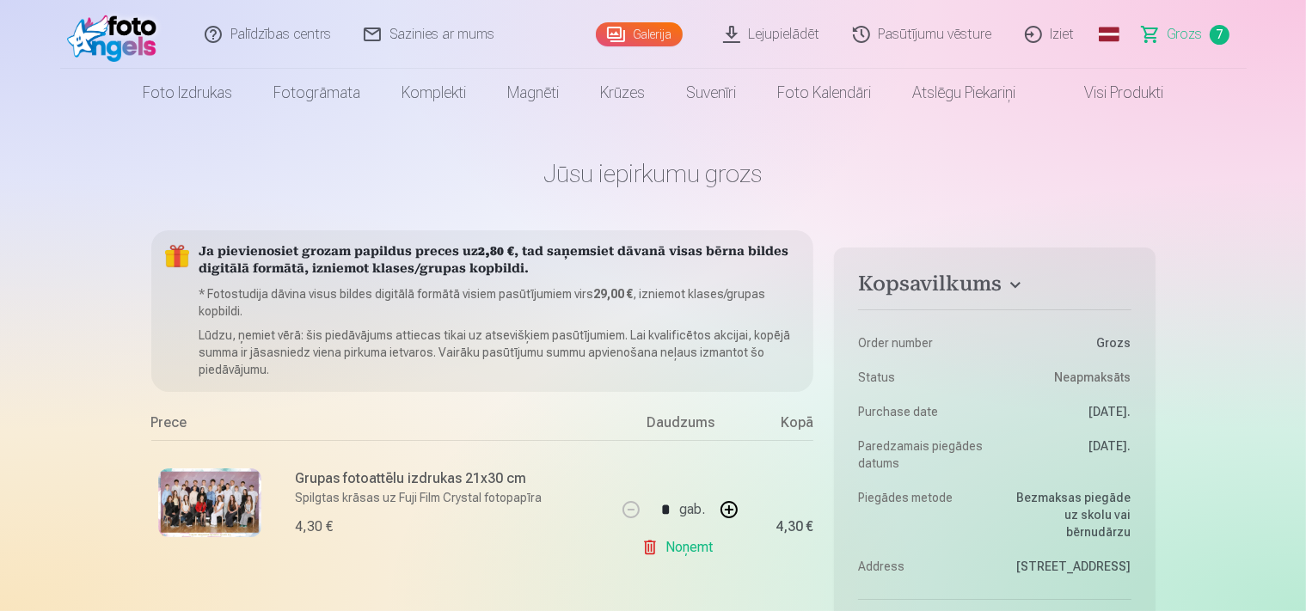
click at [665, 39] on link "Galerija" at bounding box center [639, 34] width 87 height 24
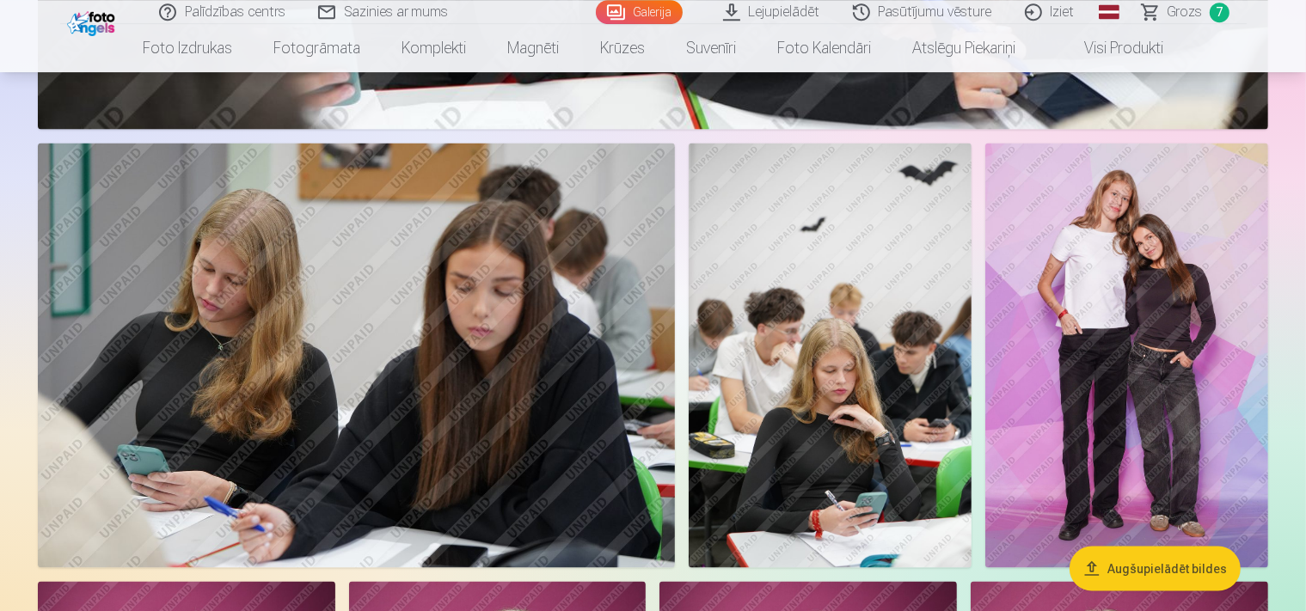
scroll to position [2633, 0]
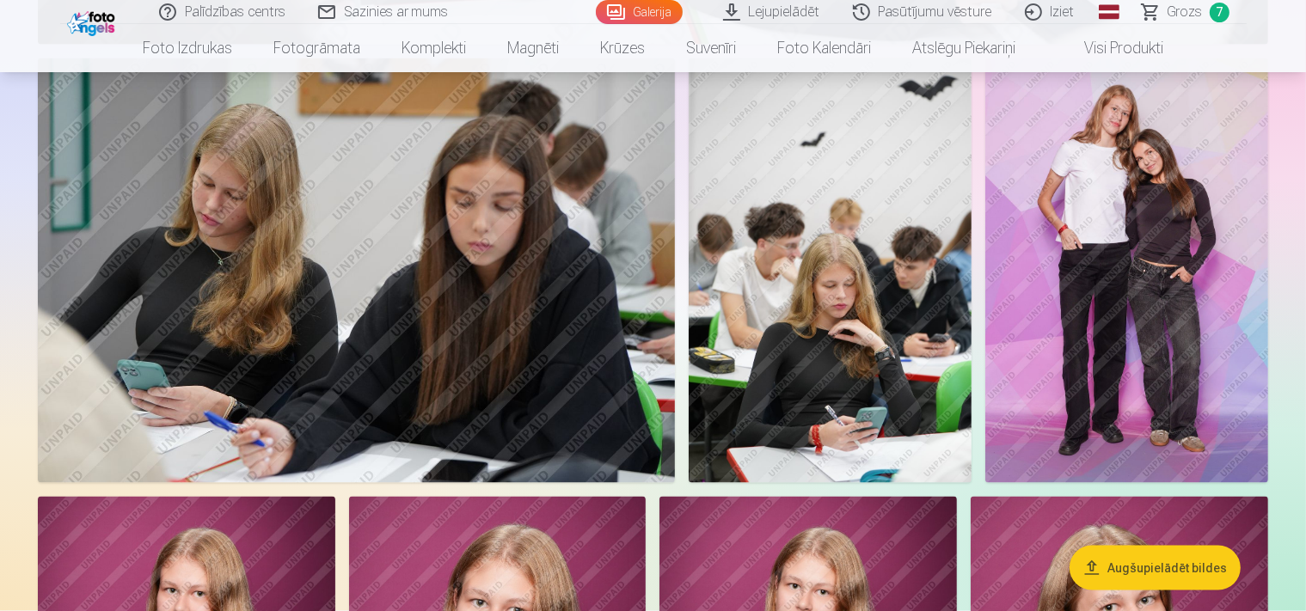
click at [972, 311] on img at bounding box center [830, 270] width 283 height 425
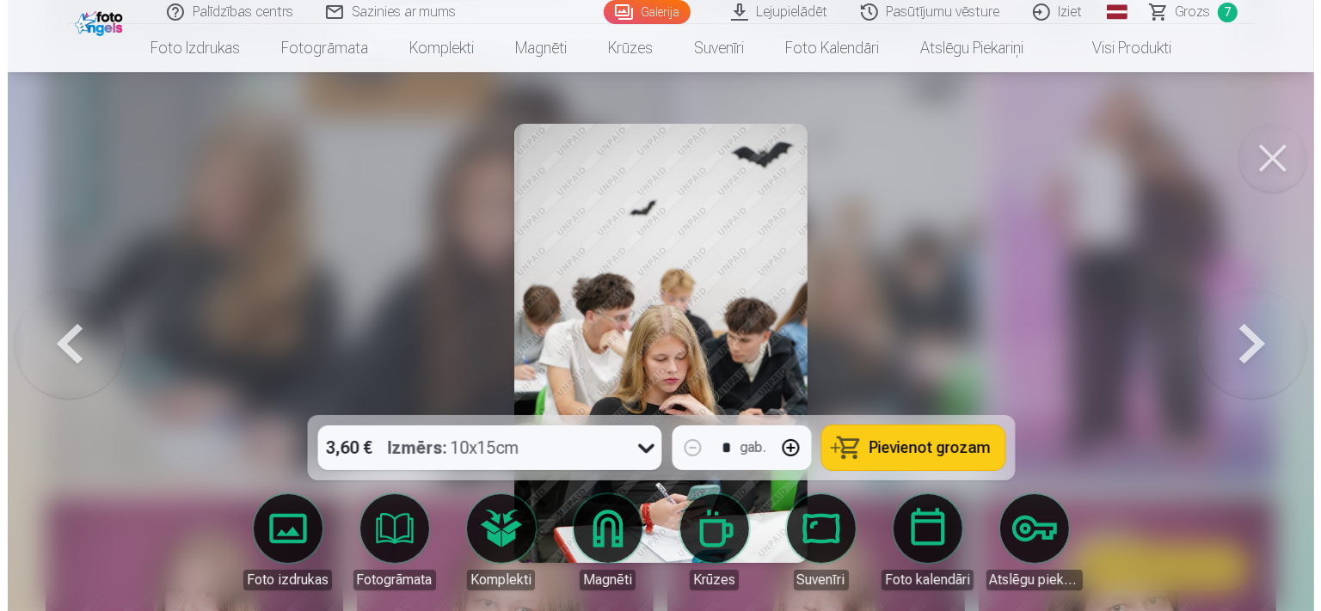
scroll to position [2652, 0]
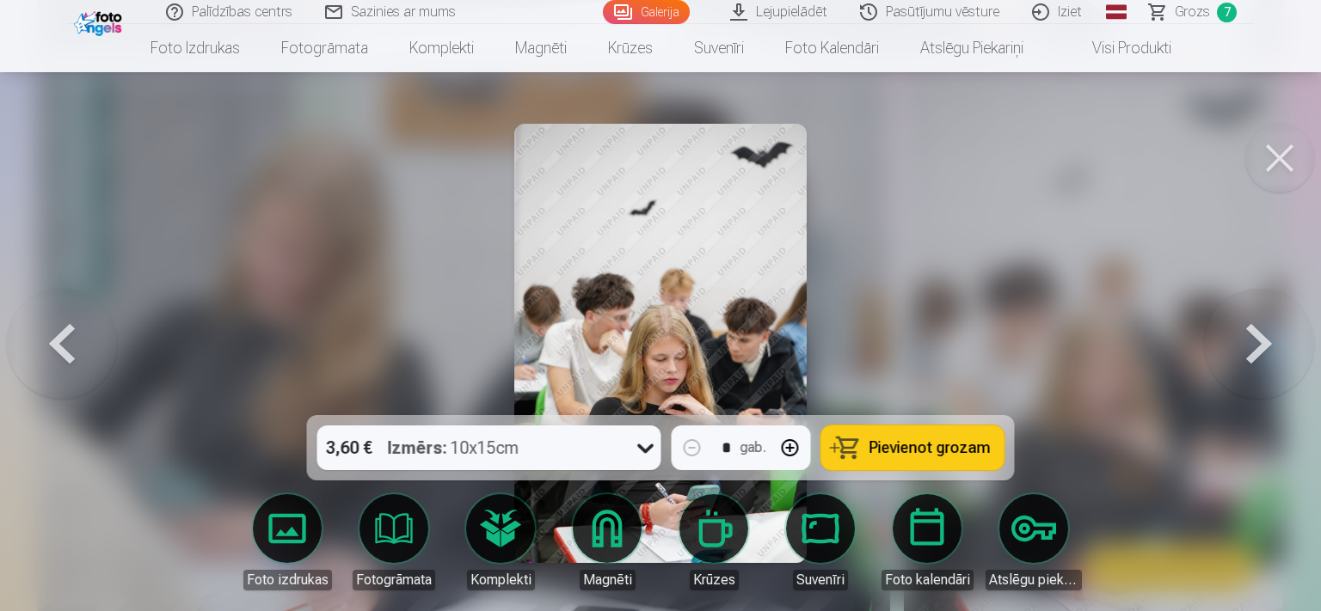
click at [914, 452] on span "Pievienot grozam" at bounding box center [929, 447] width 121 height 15
click at [1198, 15] on span "Grozs" at bounding box center [1192, 12] width 35 height 21
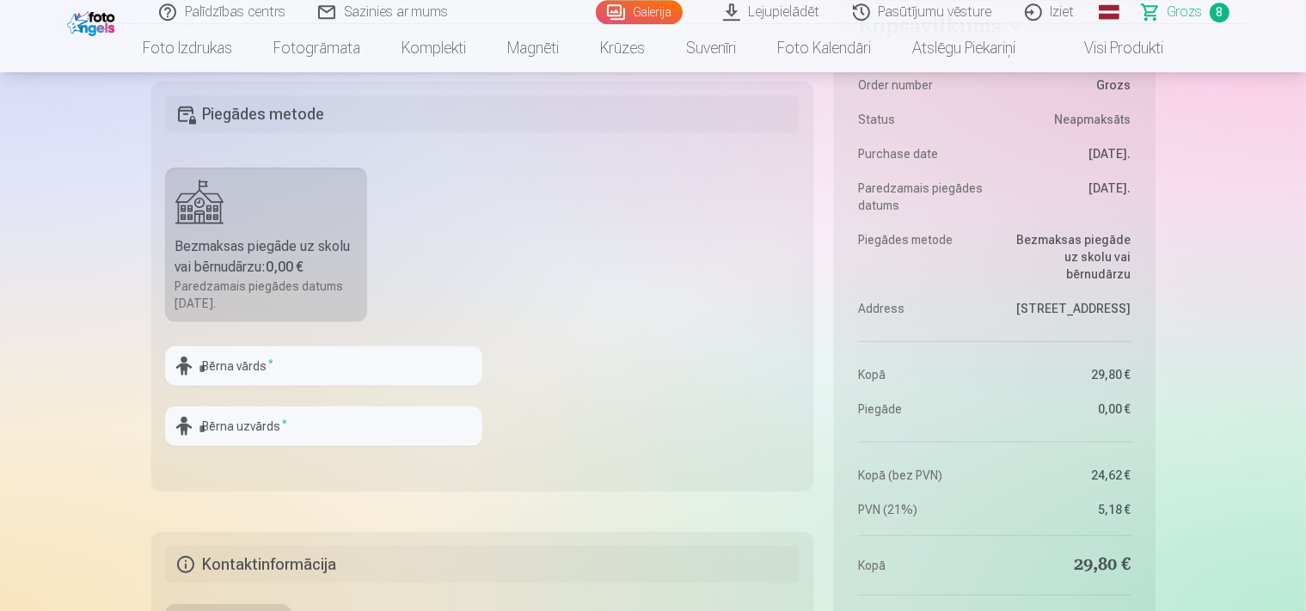
scroll to position [1725, 0]
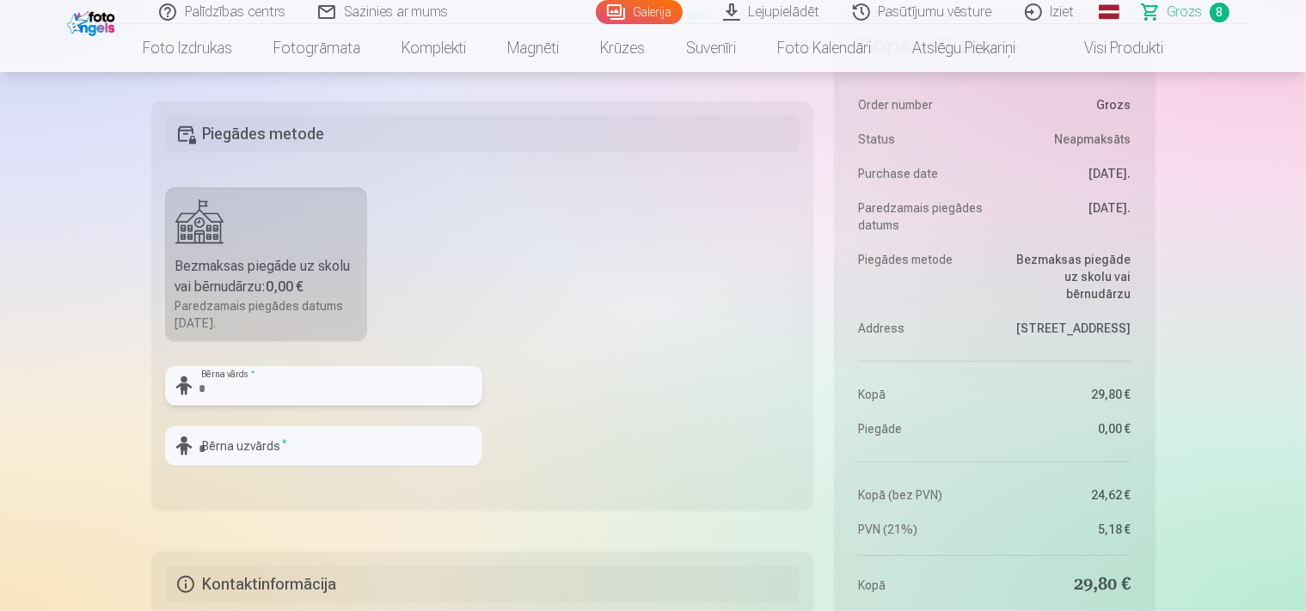
click at [318, 382] on input "text" at bounding box center [323, 386] width 317 height 40
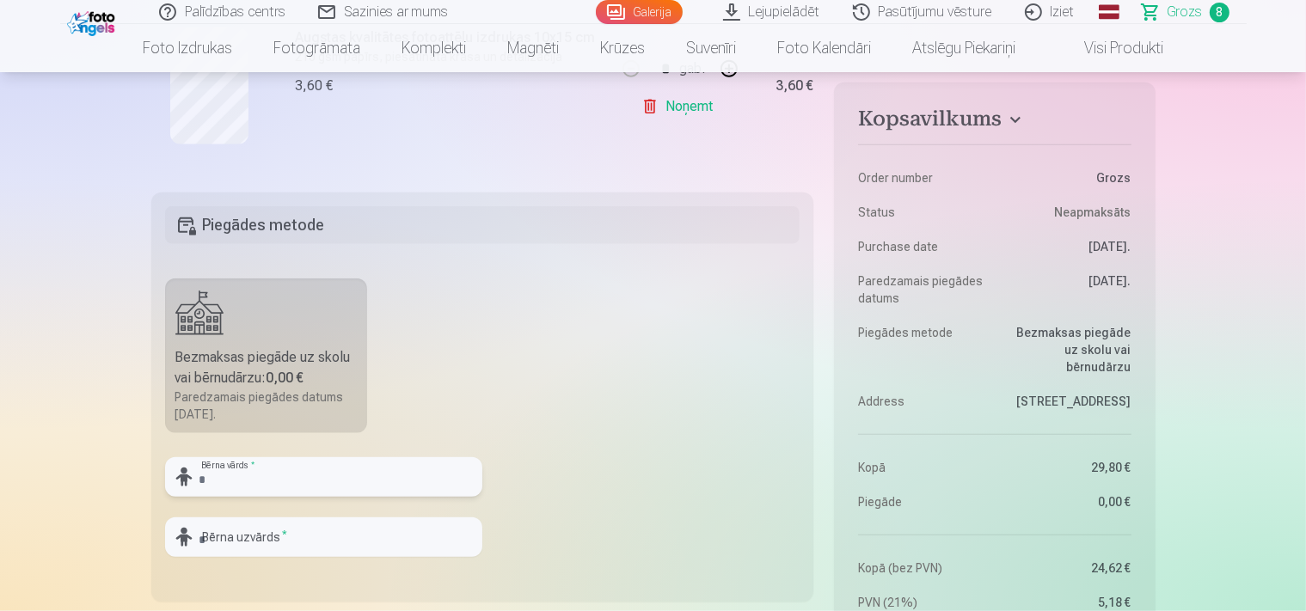
type input "*"
type input "*****"
click at [341, 557] on div at bounding box center [323, 564] width 317 height 14
click at [317, 526] on input "text" at bounding box center [323, 538] width 317 height 40
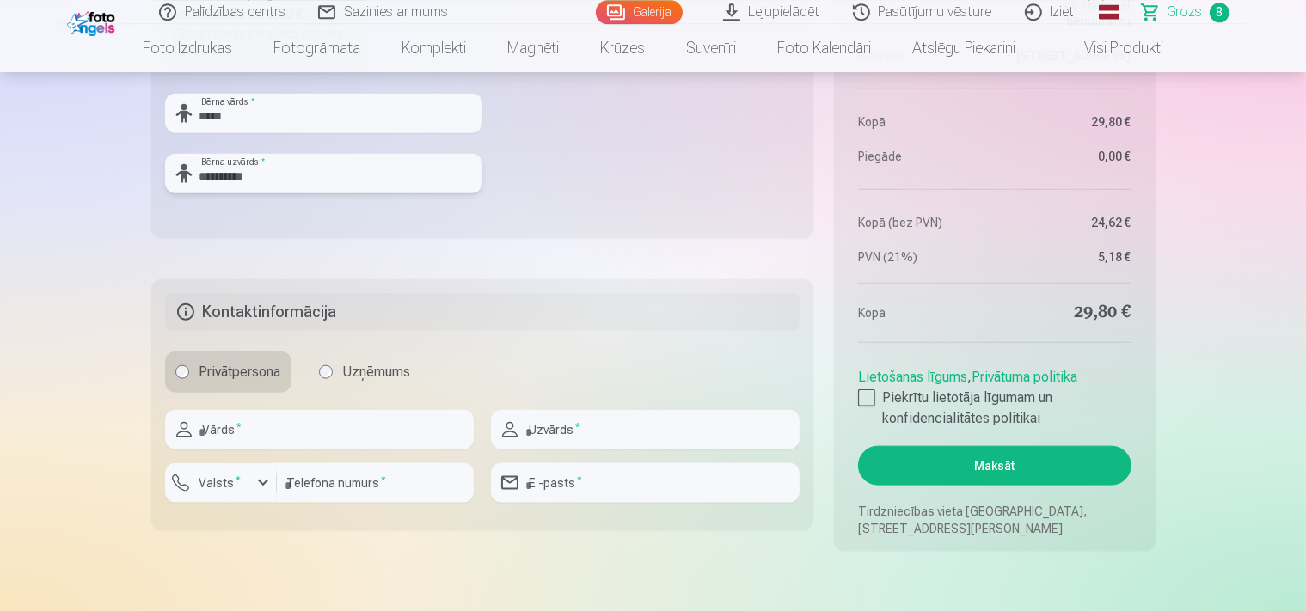
scroll to position [1998, 0]
type input "**********"
click at [333, 434] on input "text" at bounding box center [319, 430] width 309 height 40
type input "*****"
click at [616, 427] on input "text" at bounding box center [645, 430] width 309 height 40
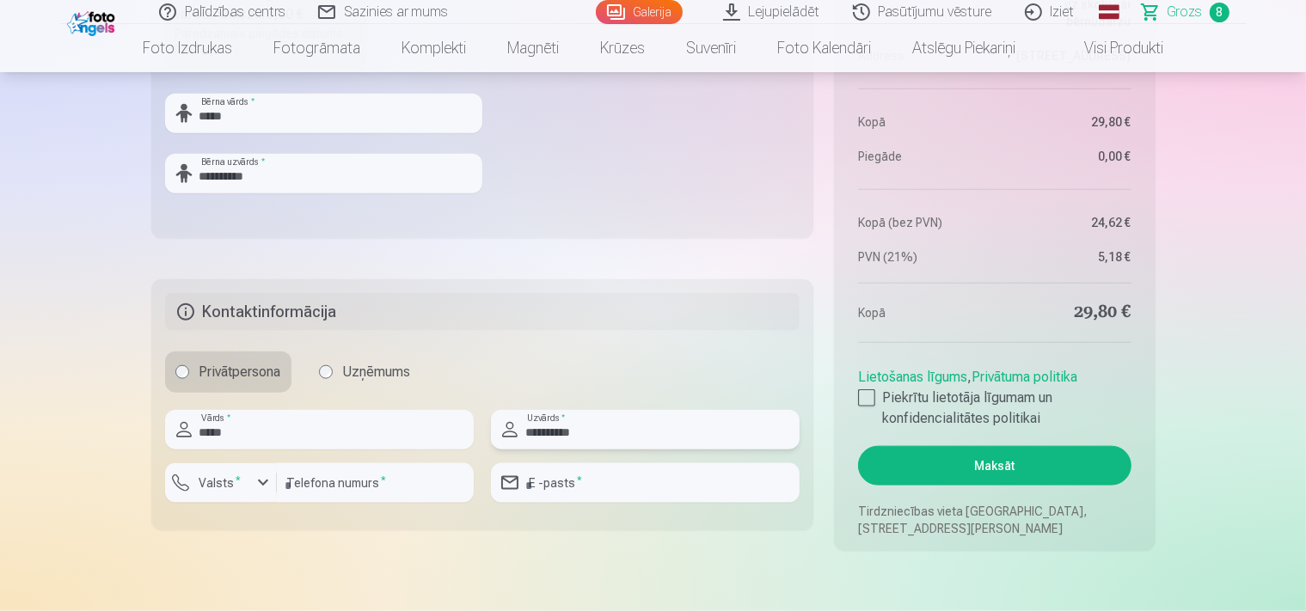
type input "**********"
click at [333, 487] on input "number" at bounding box center [375, 484] width 197 height 40
type input "********"
click at [261, 487] on div "button" at bounding box center [263, 483] width 21 height 21
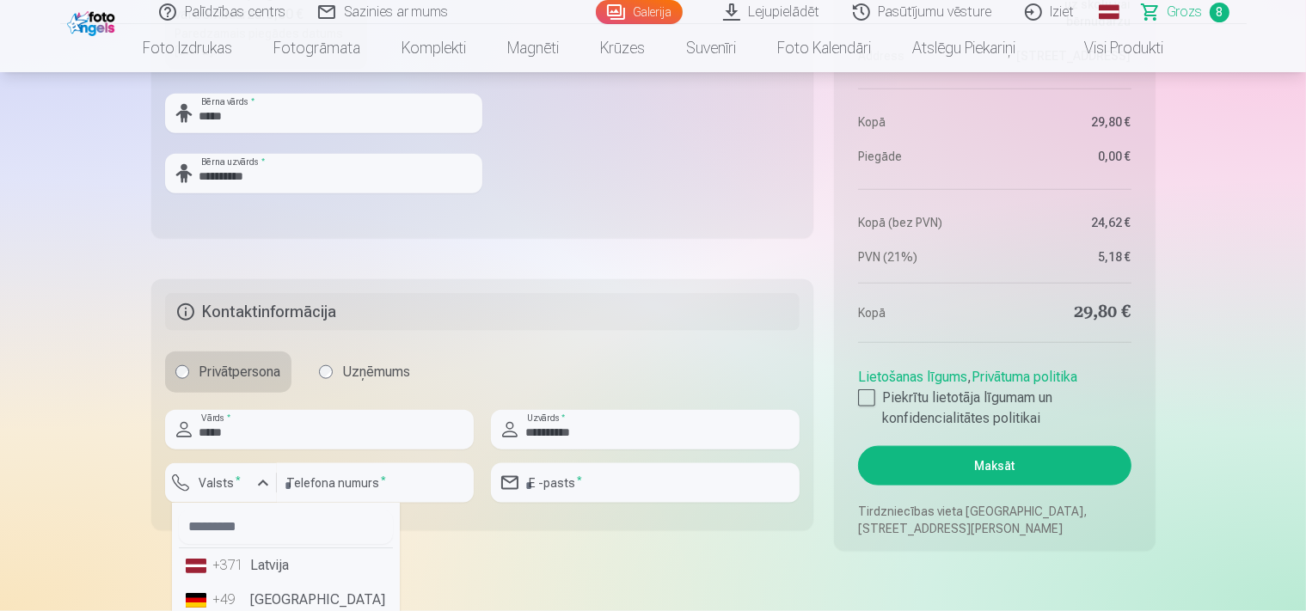
click at [262, 566] on li "+371 Latvija" at bounding box center [286, 566] width 214 height 34
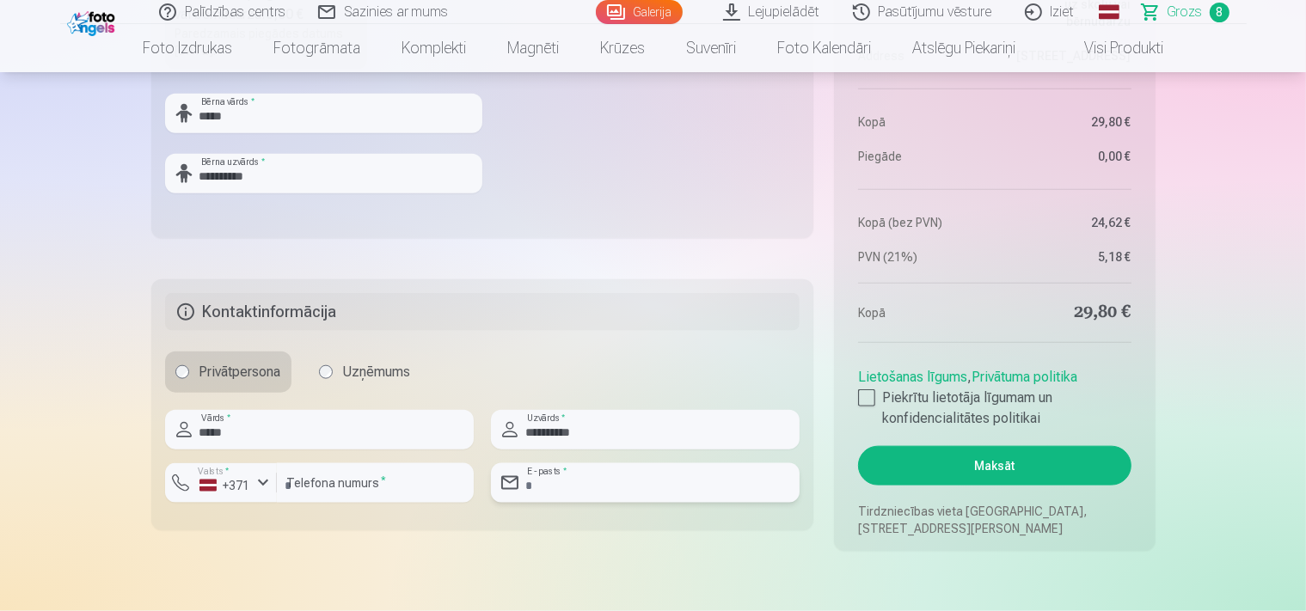
click at [607, 487] on input "email" at bounding box center [645, 484] width 309 height 40
type input "**********"
click at [868, 394] on div at bounding box center [866, 398] width 17 height 17
click at [999, 463] on button "Maksāt" at bounding box center [994, 466] width 273 height 40
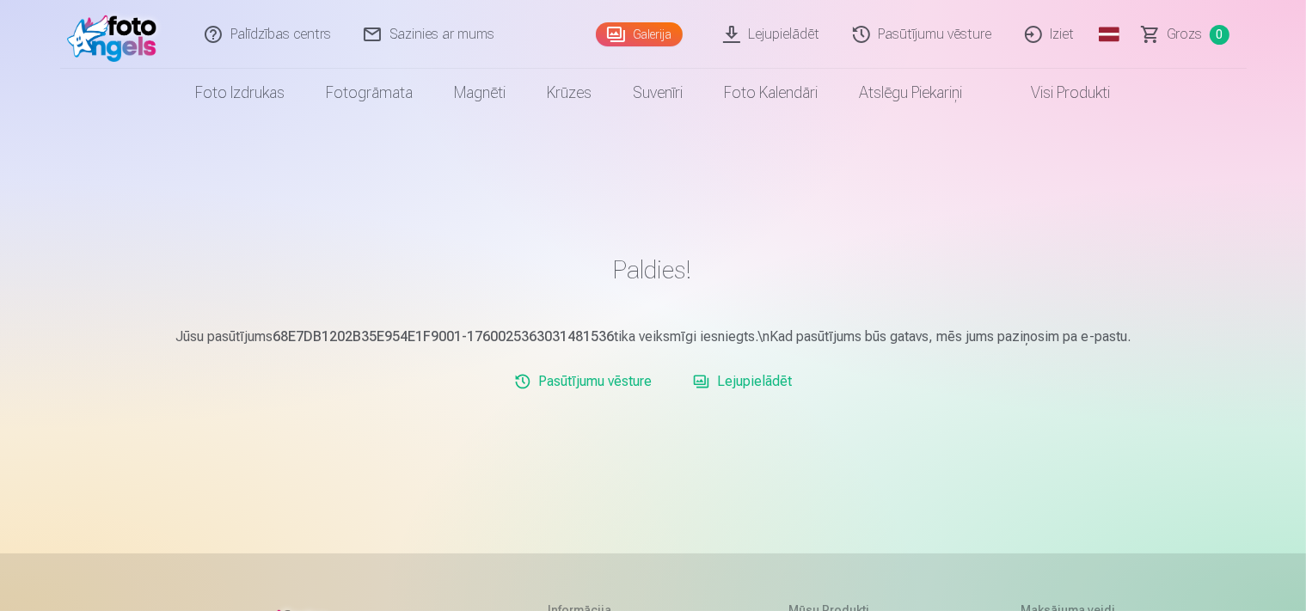
click at [636, 35] on link "Galerija" at bounding box center [639, 34] width 87 height 24
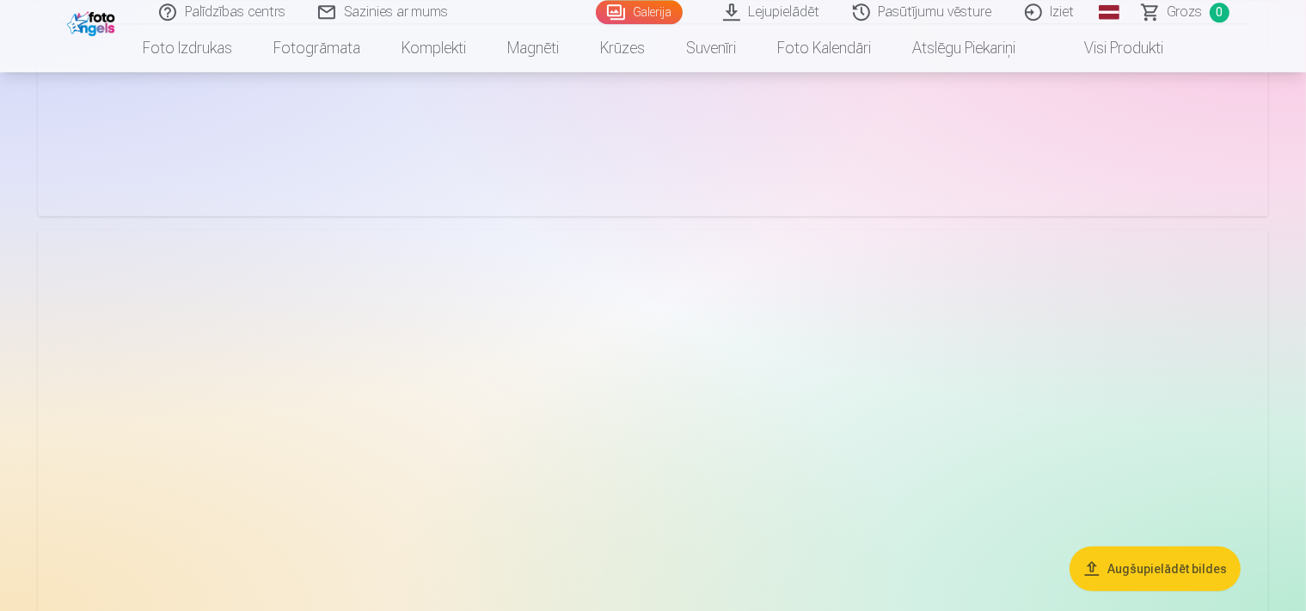
scroll to position [1634, 0]
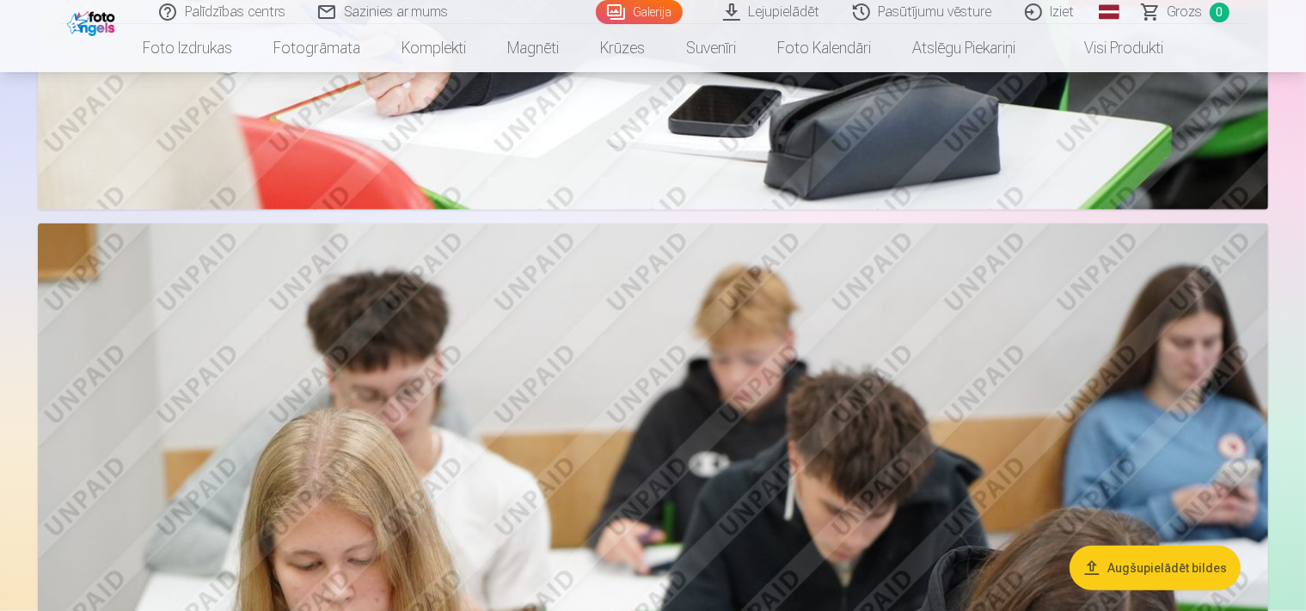
click at [1162, 570] on button "Augšupielādēt bildes" at bounding box center [1155, 568] width 171 height 45
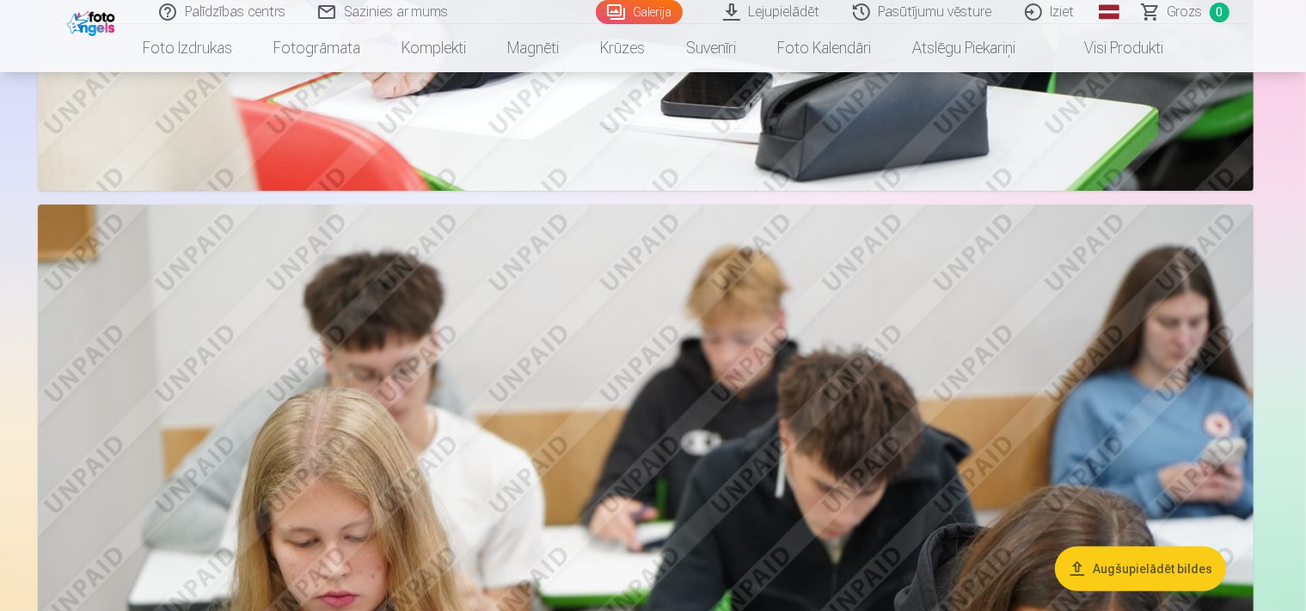
scroll to position [1644, 0]
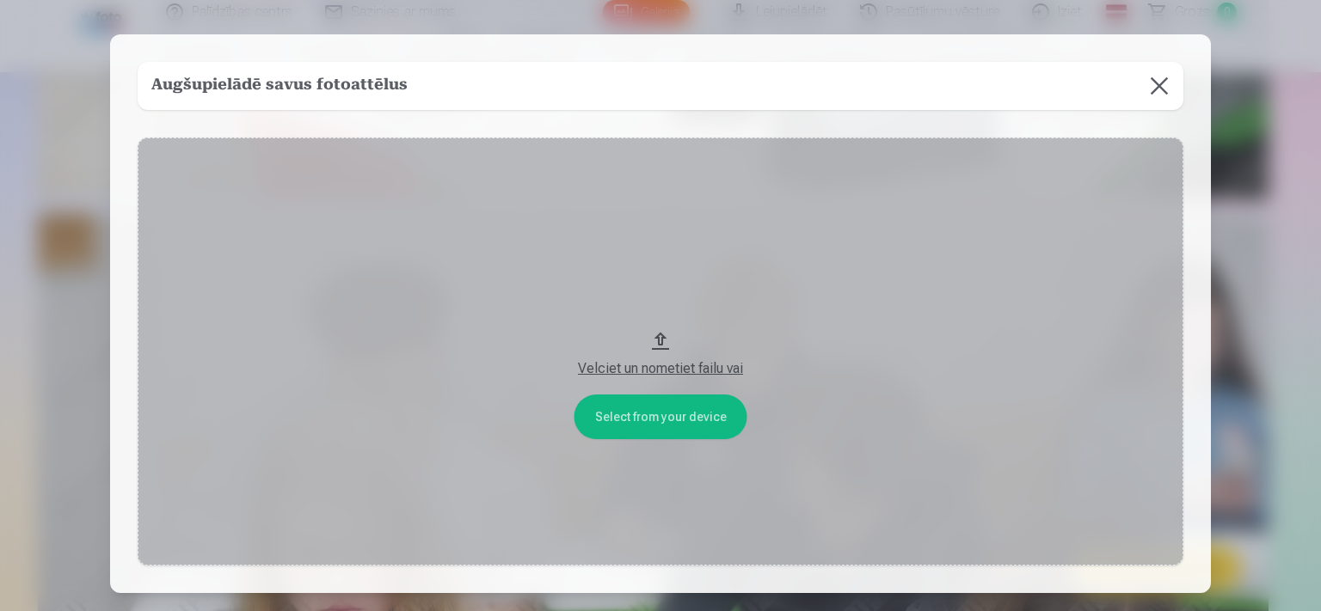
click at [1151, 84] on button at bounding box center [1159, 86] width 48 height 48
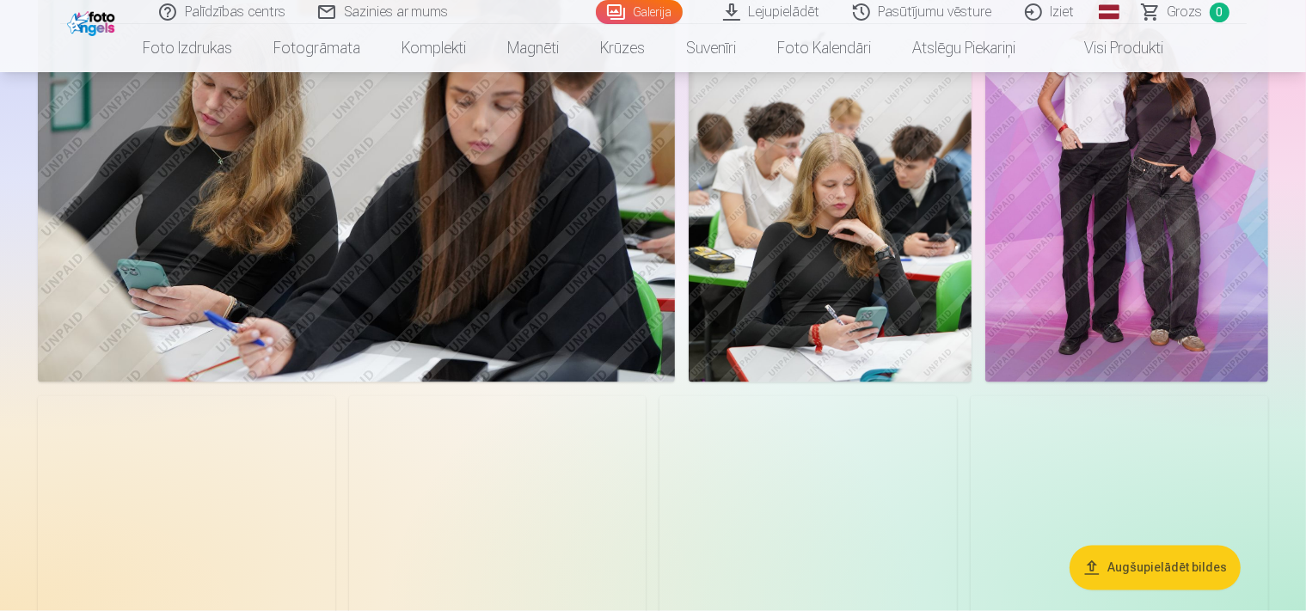
scroll to position [2643, 0]
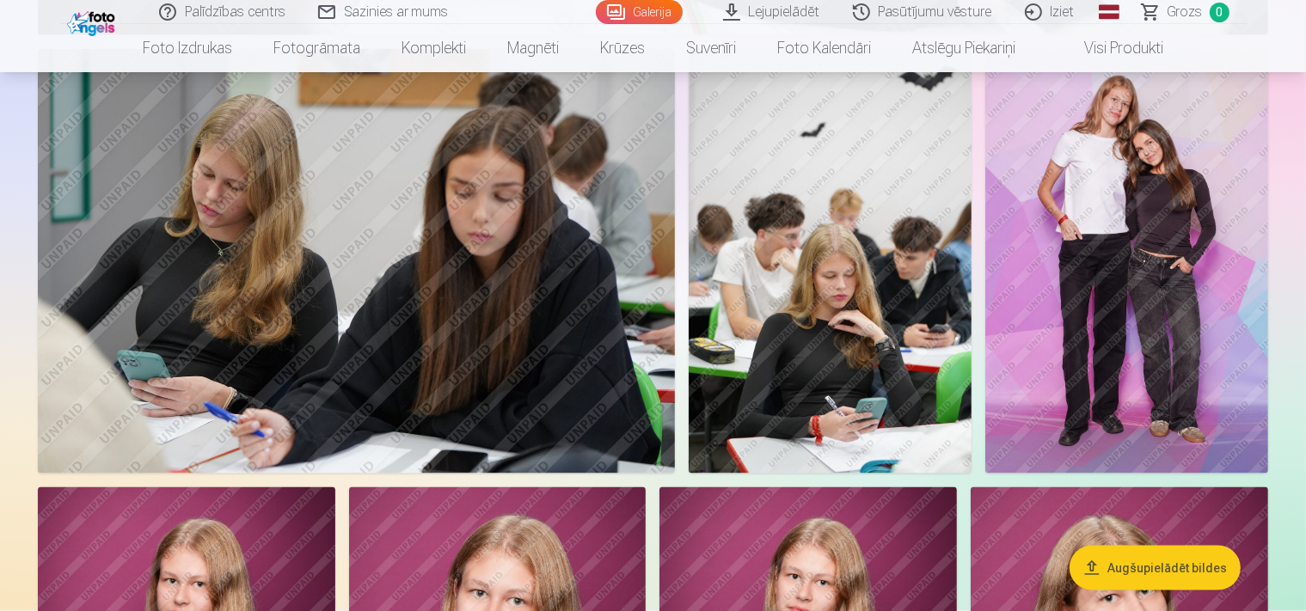
click at [972, 366] on img at bounding box center [830, 261] width 283 height 425
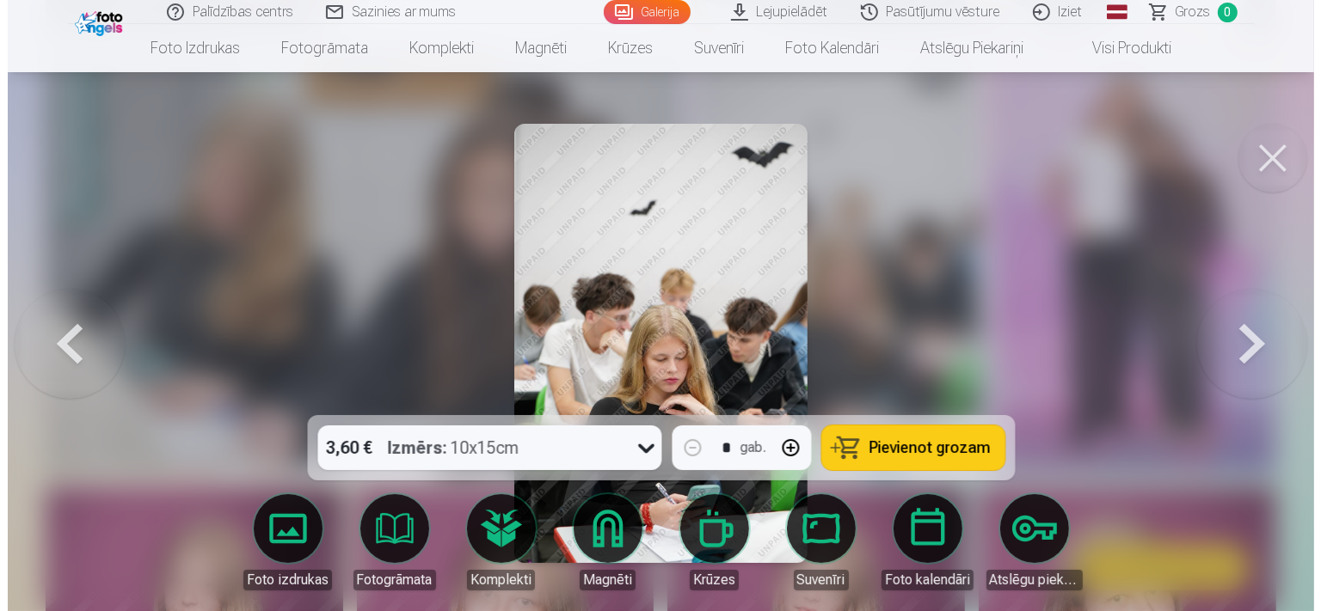
scroll to position [2662, 0]
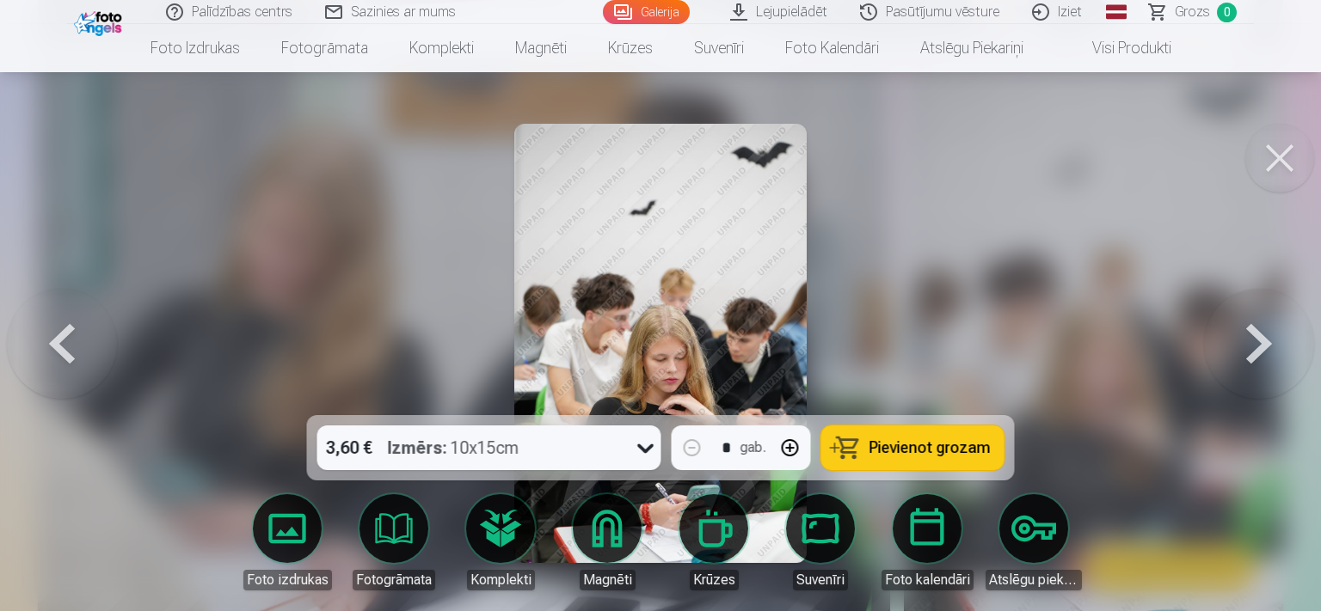
click at [797, 12] on link "Lejupielādēt" at bounding box center [780, 12] width 130 height 24
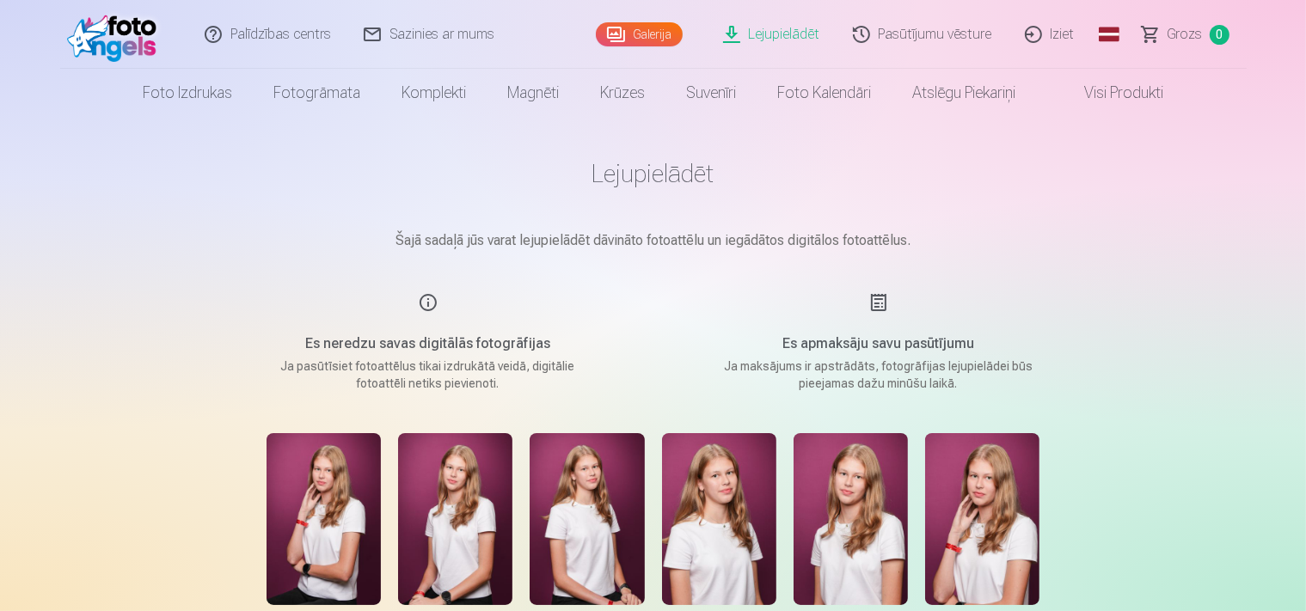
click at [873, 305] on div "Es apmaksāju savu pasūtījumu Ja maksājums ir apstrādāts, fotogrāfijas lejupielā…" at bounding box center [878, 342] width 409 height 100
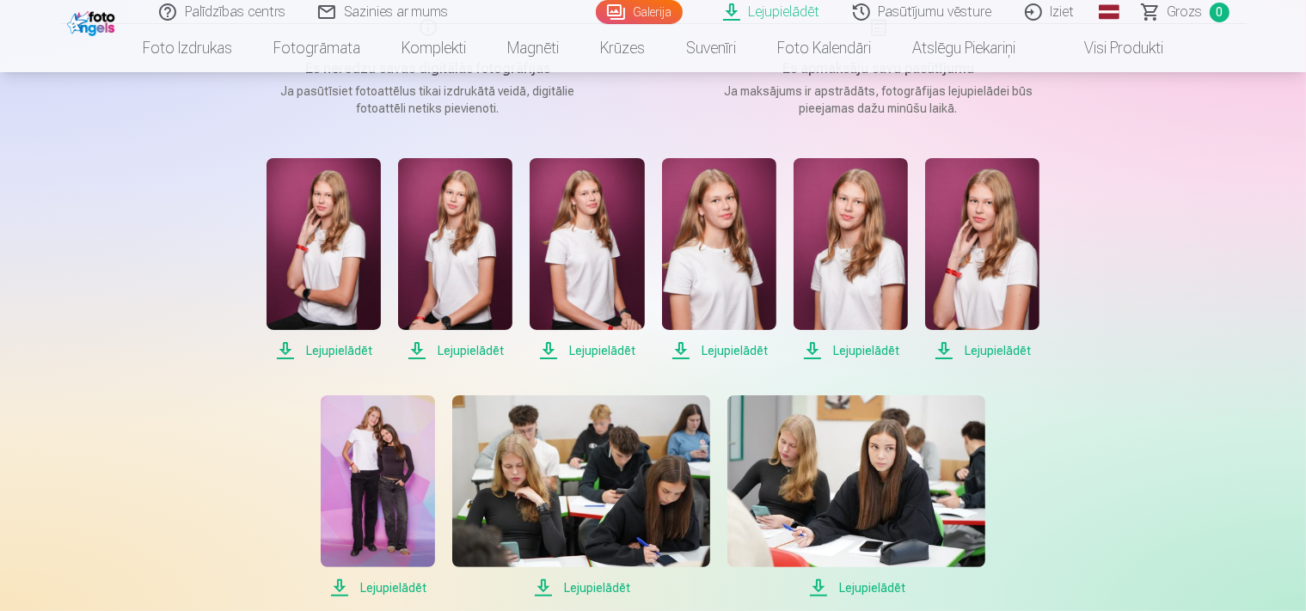
scroll to position [272, 0]
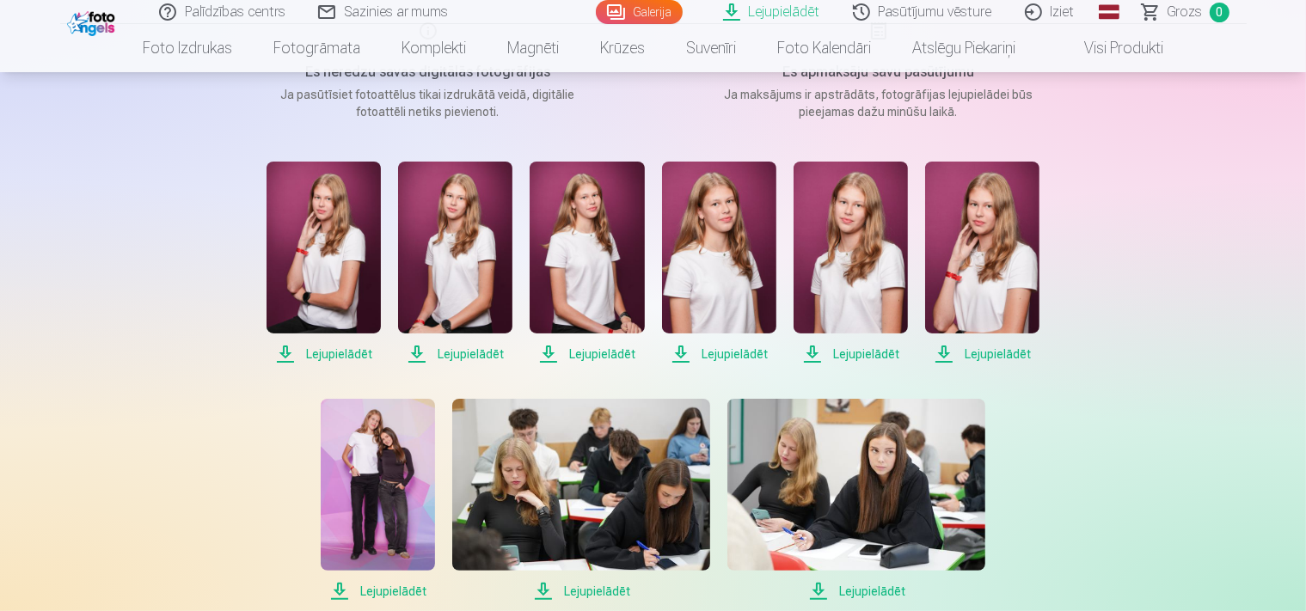
click at [342, 351] on span "Lejupielādēt" at bounding box center [324, 354] width 114 height 21
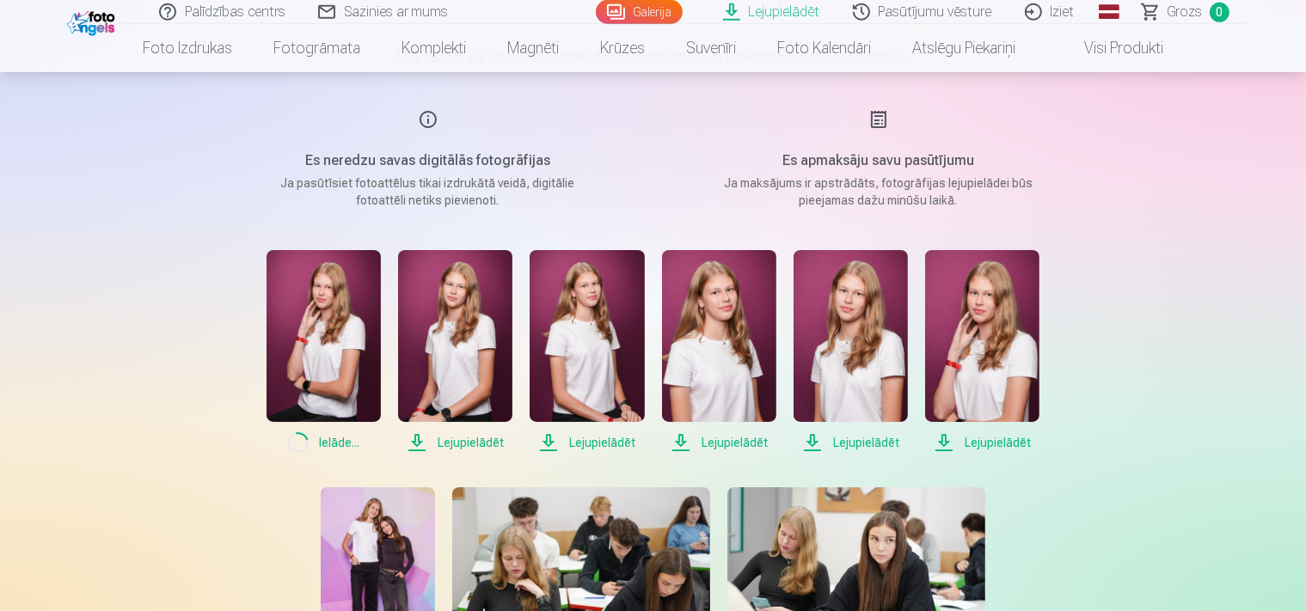
scroll to position [181, 0]
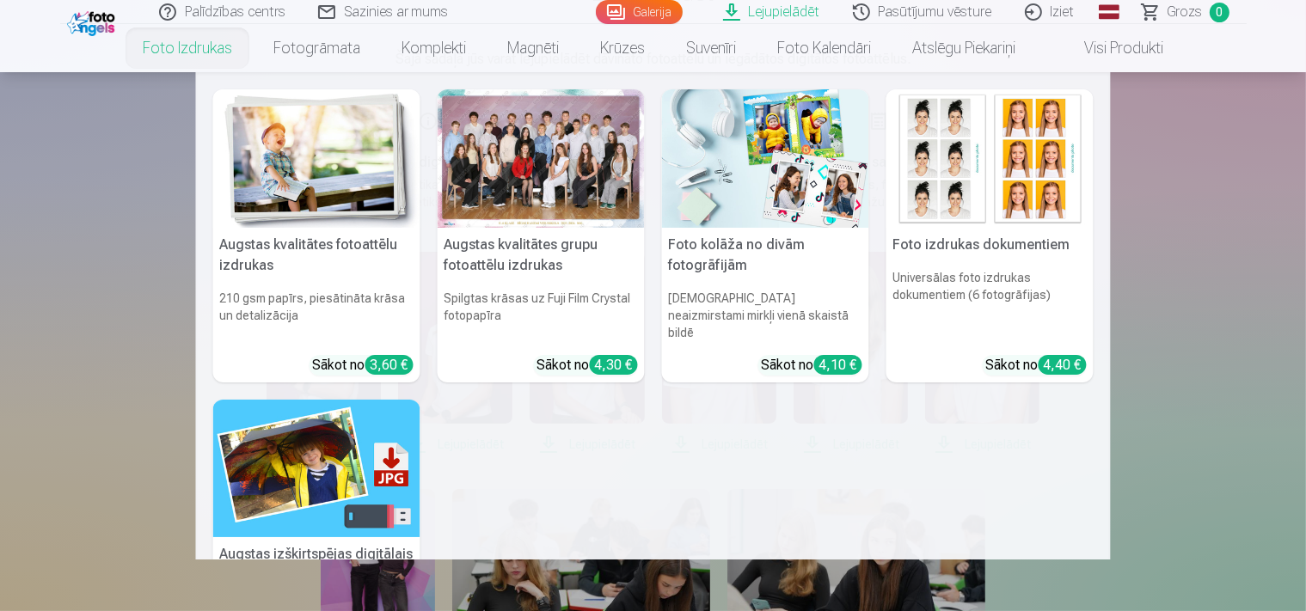
click at [1154, 320] on nav "Augstas kvalitātes fotoattēlu izdrukas 210 gsm papīrs, piesātināta krāsa un det…" at bounding box center [653, 316] width 1306 height 488
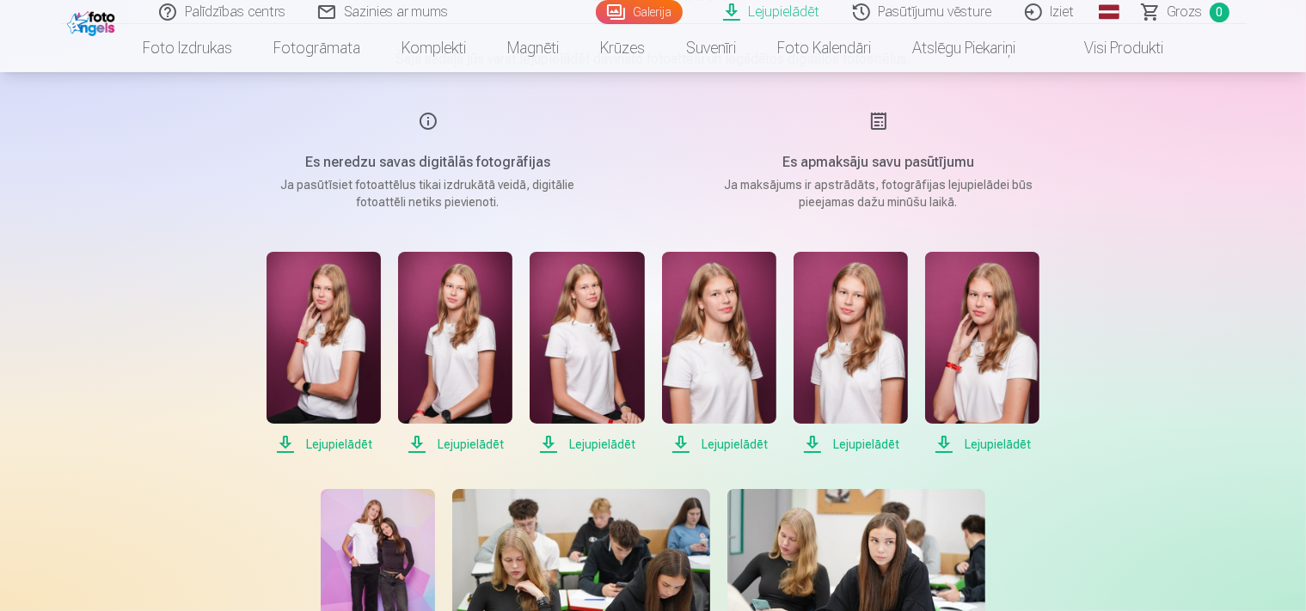
click at [338, 441] on span "Lejupielādēt" at bounding box center [324, 444] width 114 height 21
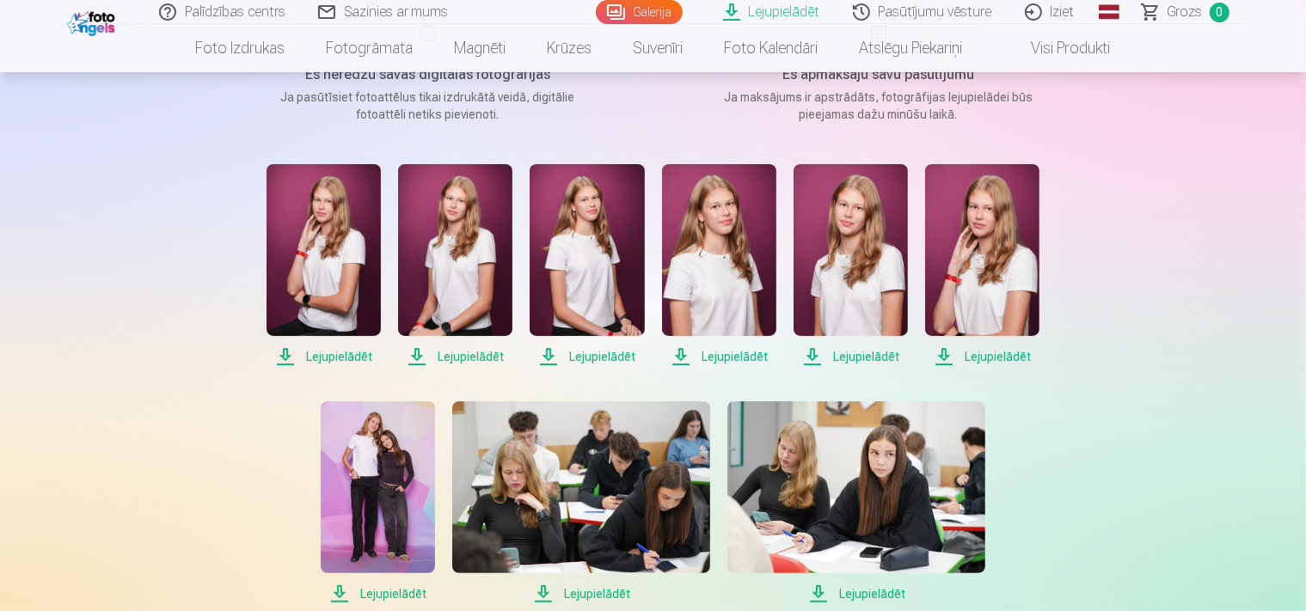
scroll to position [272, 0]
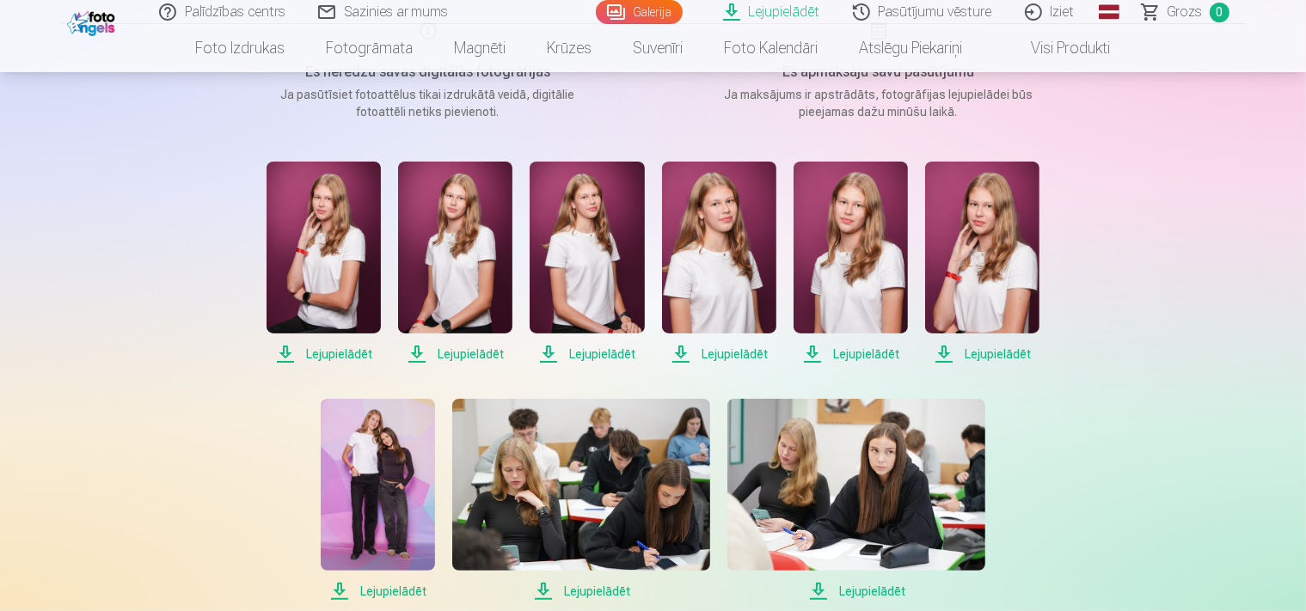
click at [324, 351] on span "Lejupielādēt" at bounding box center [324, 354] width 114 height 21
click at [470, 355] on span "Lejupielādēt" at bounding box center [455, 354] width 114 height 21
click at [601, 348] on span "Lejupielādēt" at bounding box center [587, 354] width 114 height 21
click at [729, 354] on span "Lejupielādēt" at bounding box center [719, 354] width 114 height 21
click at [869, 355] on span "Lejupielādēt" at bounding box center [851, 354] width 114 height 21
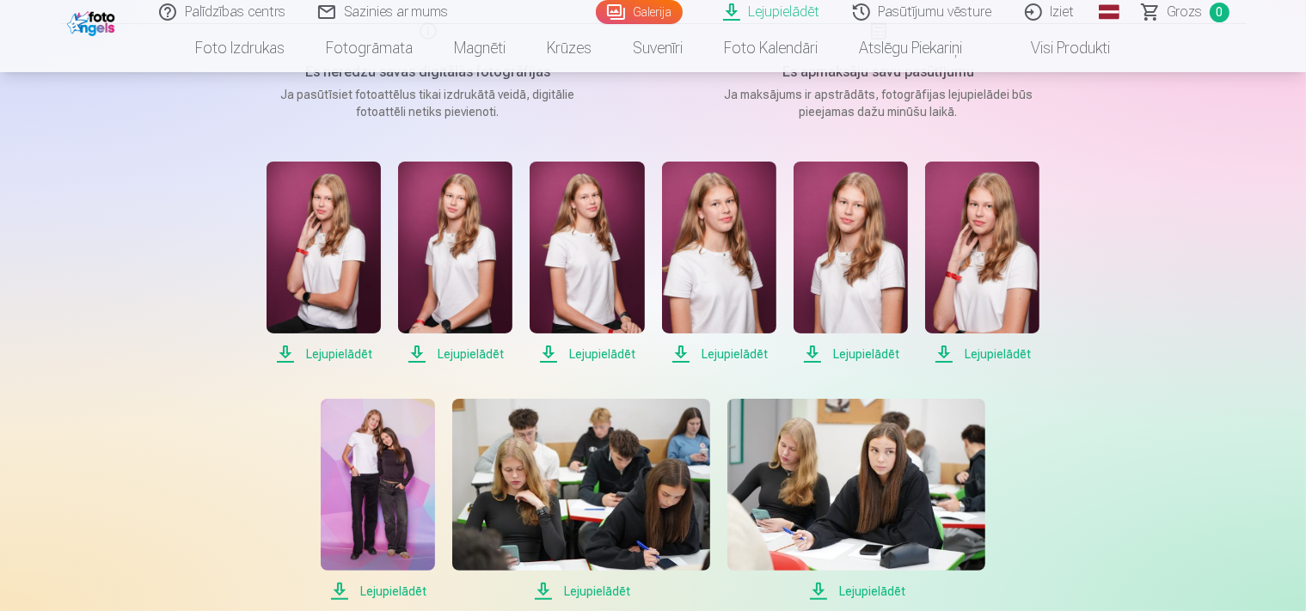
click at [999, 351] on span "Lejupielādēt" at bounding box center [982, 354] width 114 height 21
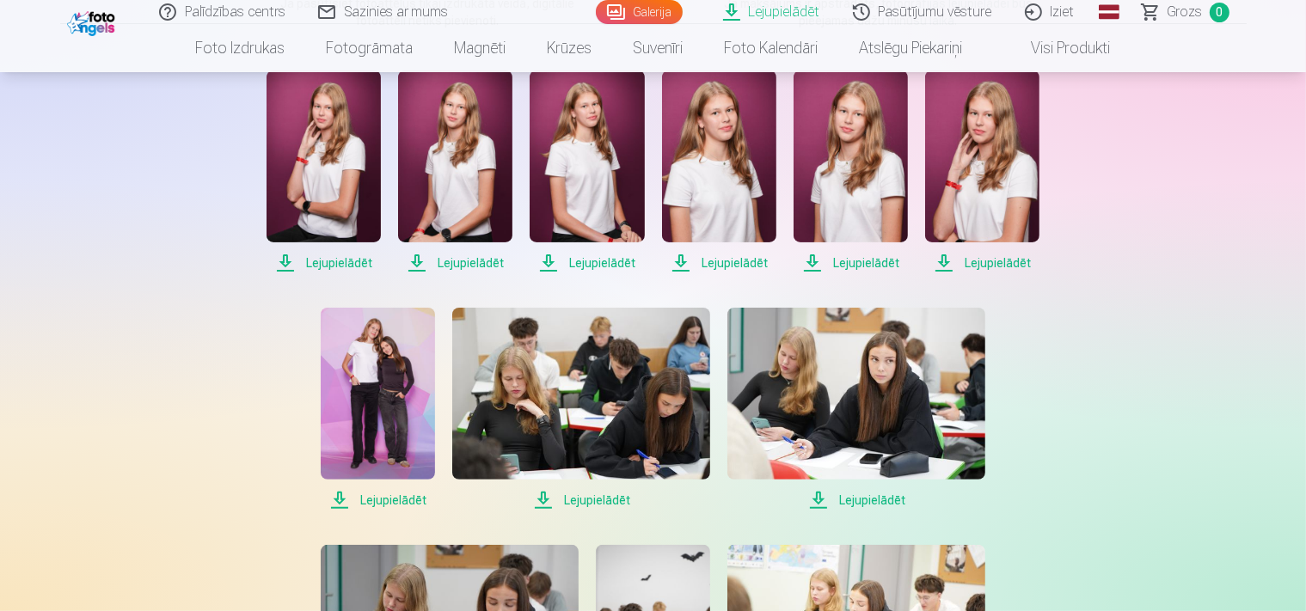
click at [394, 502] on span "Lejupielādēt" at bounding box center [378, 500] width 114 height 21
click at [585, 501] on span "Lejupielādēt" at bounding box center [581, 500] width 258 height 21
click at [868, 500] on span "Lejupielādēt" at bounding box center [857, 500] width 258 height 21
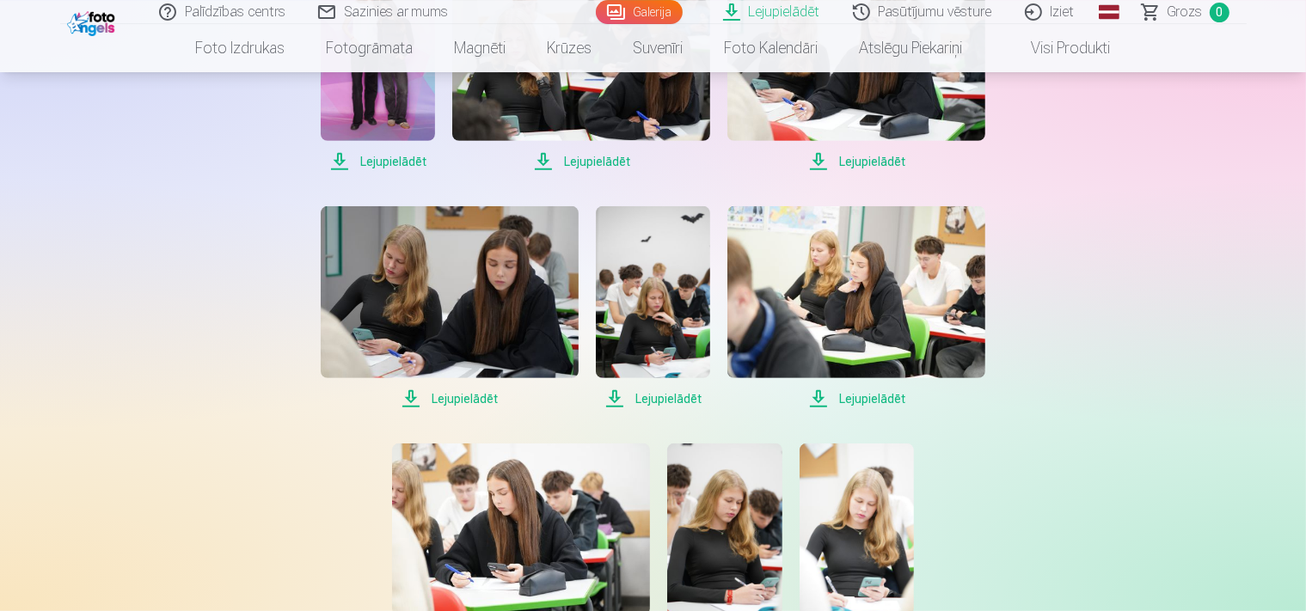
scroll to position [726, 0]
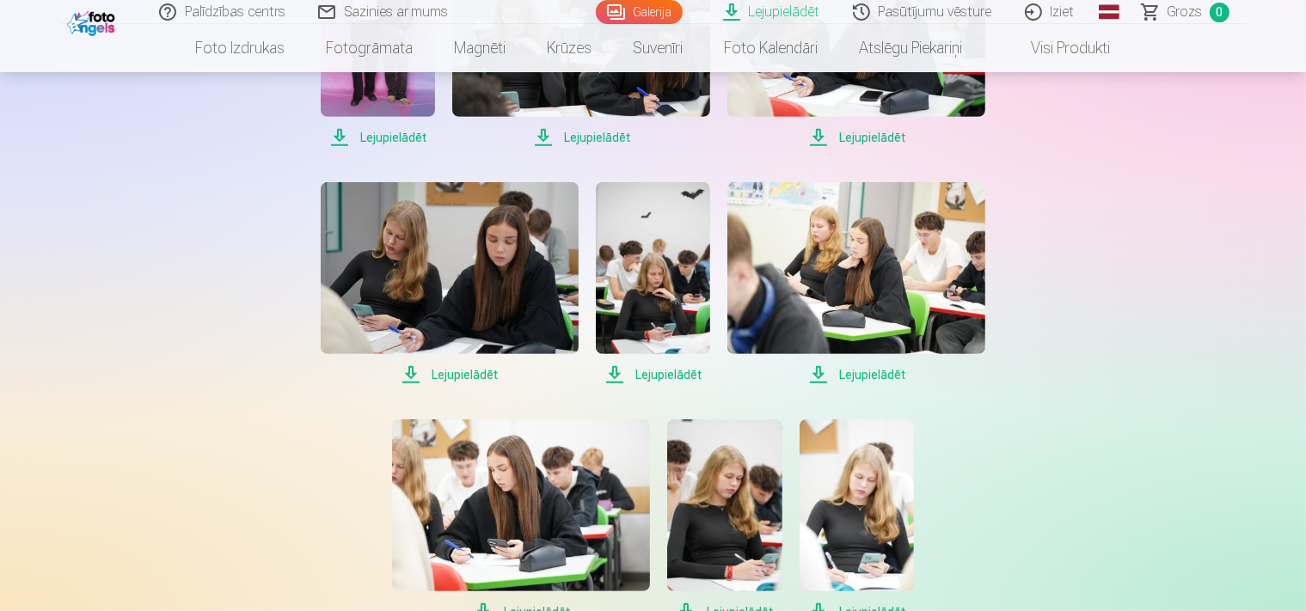
click at [457, 372] on span "Lejupielādēt" at bounding box center [450, 375] width 258 height 21
click at [672, 373] on span "Lejupielādēt" at bounding box center [653, 375] width 114 height 21
click at [864, 375] on span "Lejupielādēt" at bounding box center [857, 375] width 258 height 21
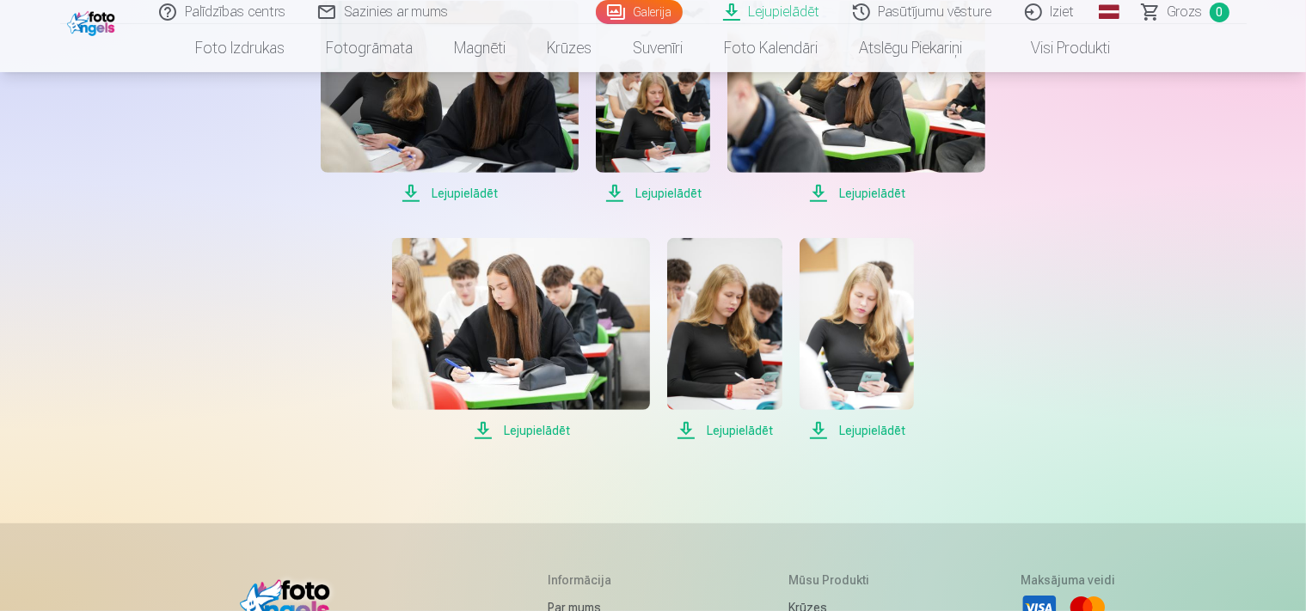
scroll to position [908, 0]
click at [731, 429] on span "Lejupielādēt" at bounding box center [724, 430] width 114 height 21
click at [871, 427] on span "Lejupielādēt" at bounding box center [857, 430] width 114 height 21
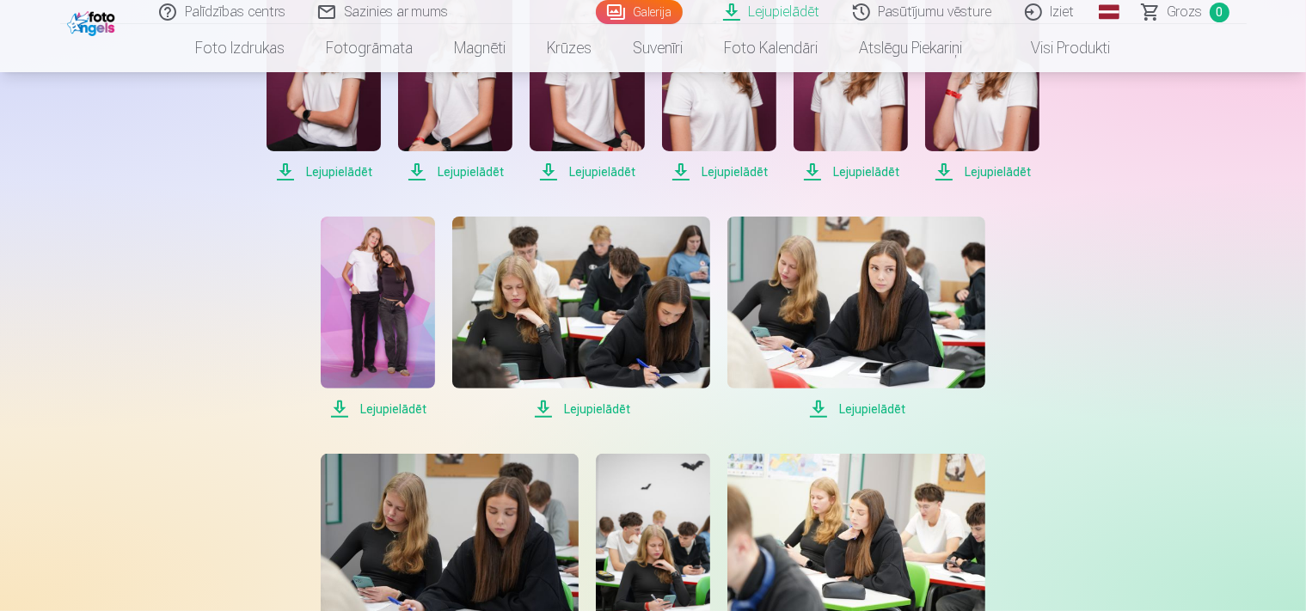
scroll to position [0, 0]
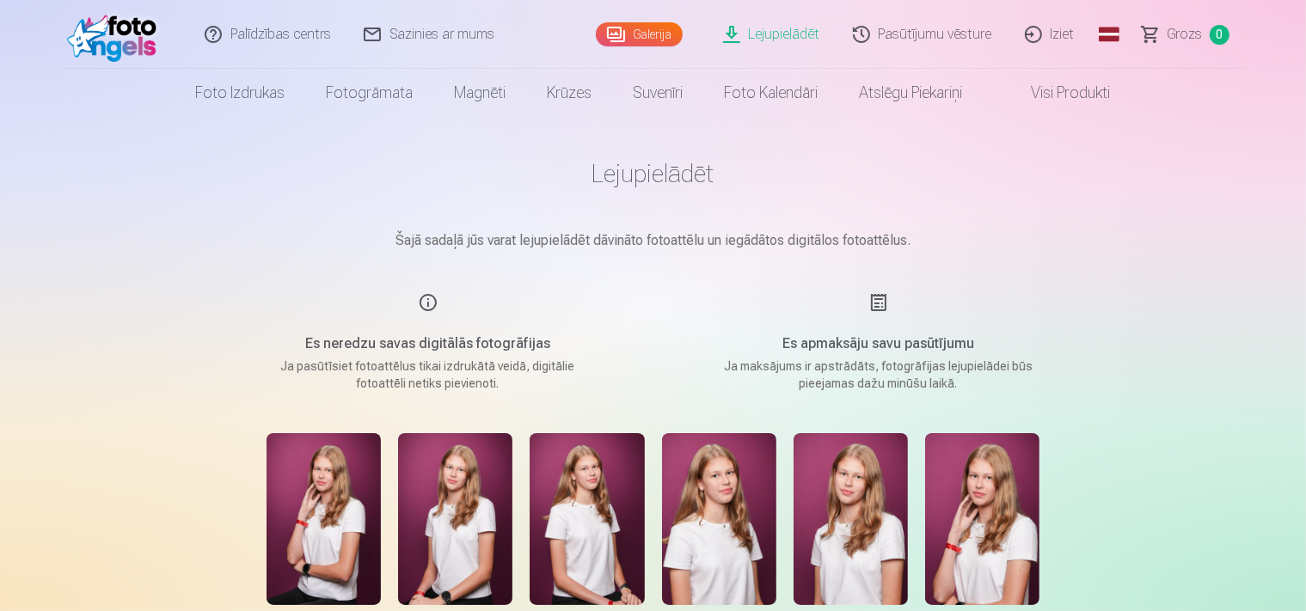
click at [1063, 34] on link "Iziet" at bounding box center [1051, 34] width 83 height 69
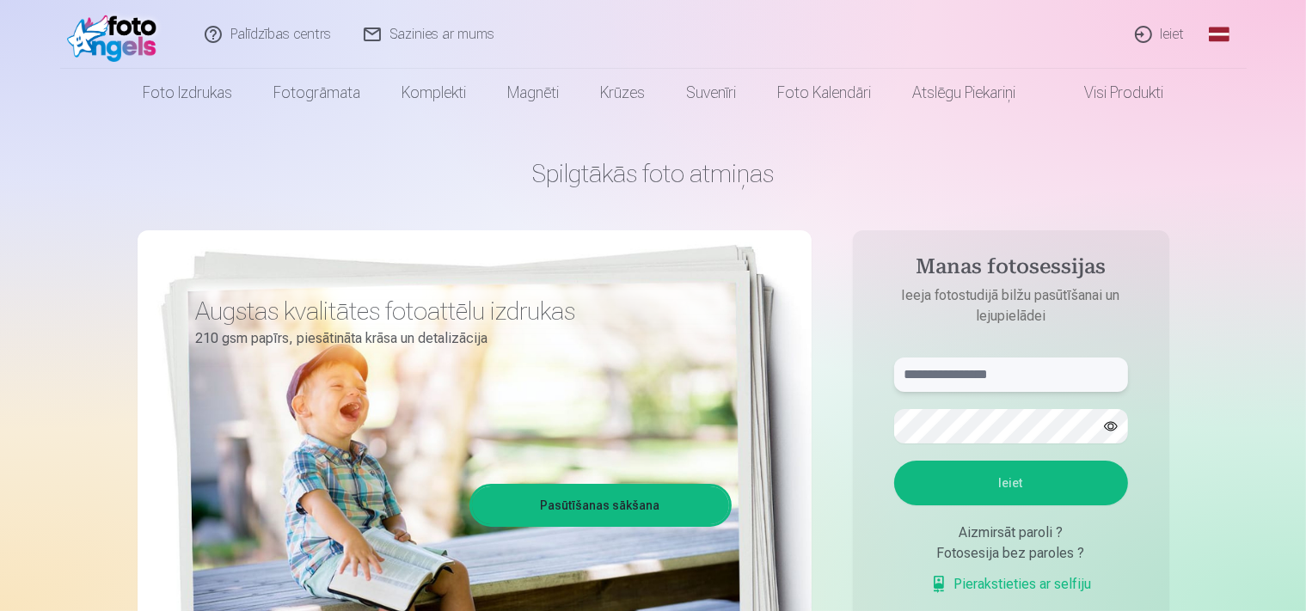
click at [1089, 384] on input "text" at bounding box center [1011, 375] width 234 height 34
type input "**********"
click at [1004, 487] on button "Ieiet" at bounding box center [1011, 483] width 234 height 45
